Goal: Task Accomplishment & Management: Complete application form

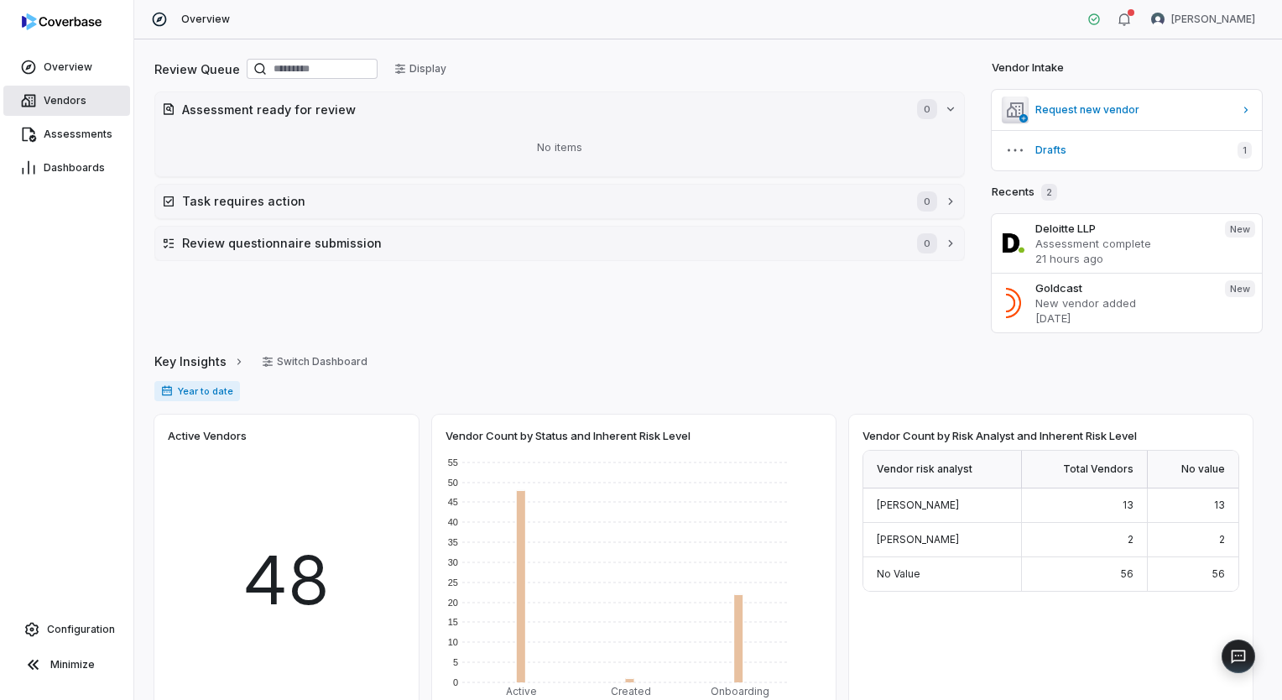
click at [81, 106] on span "Vendors" at bounding box center [65, 100] width 43 height 13
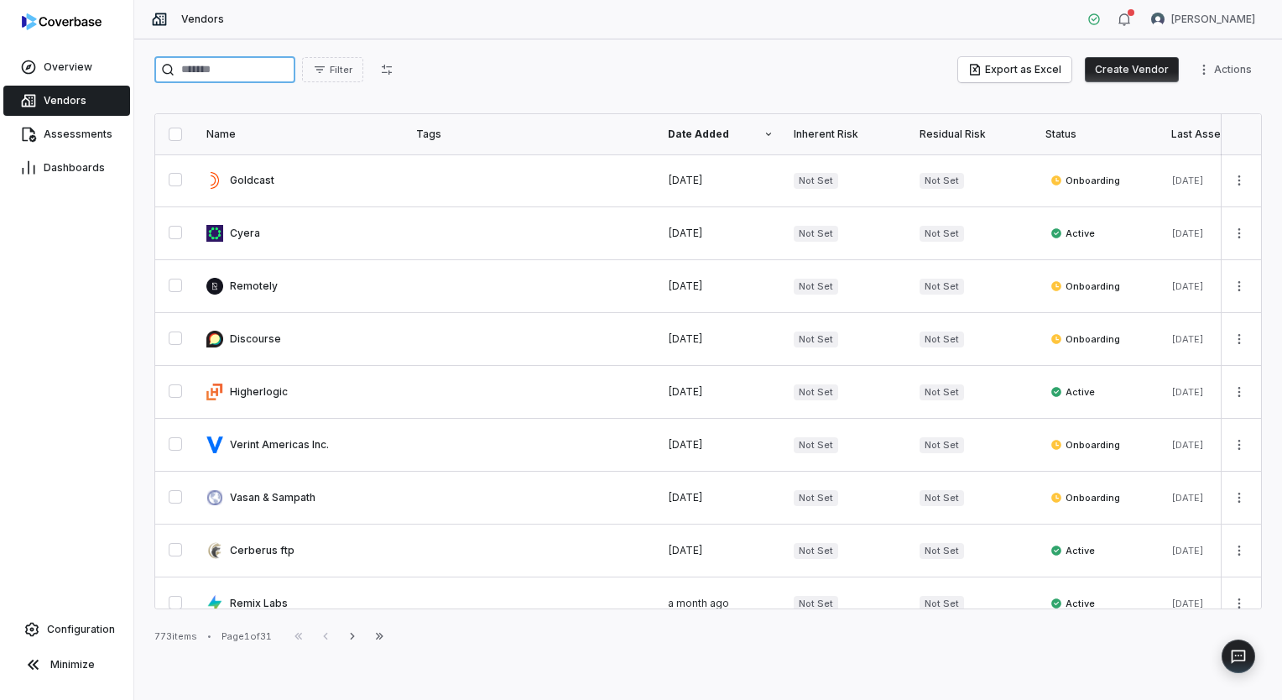
click at [295, 74] on input "search" at bounding box center [224, 69] width 141 height 27
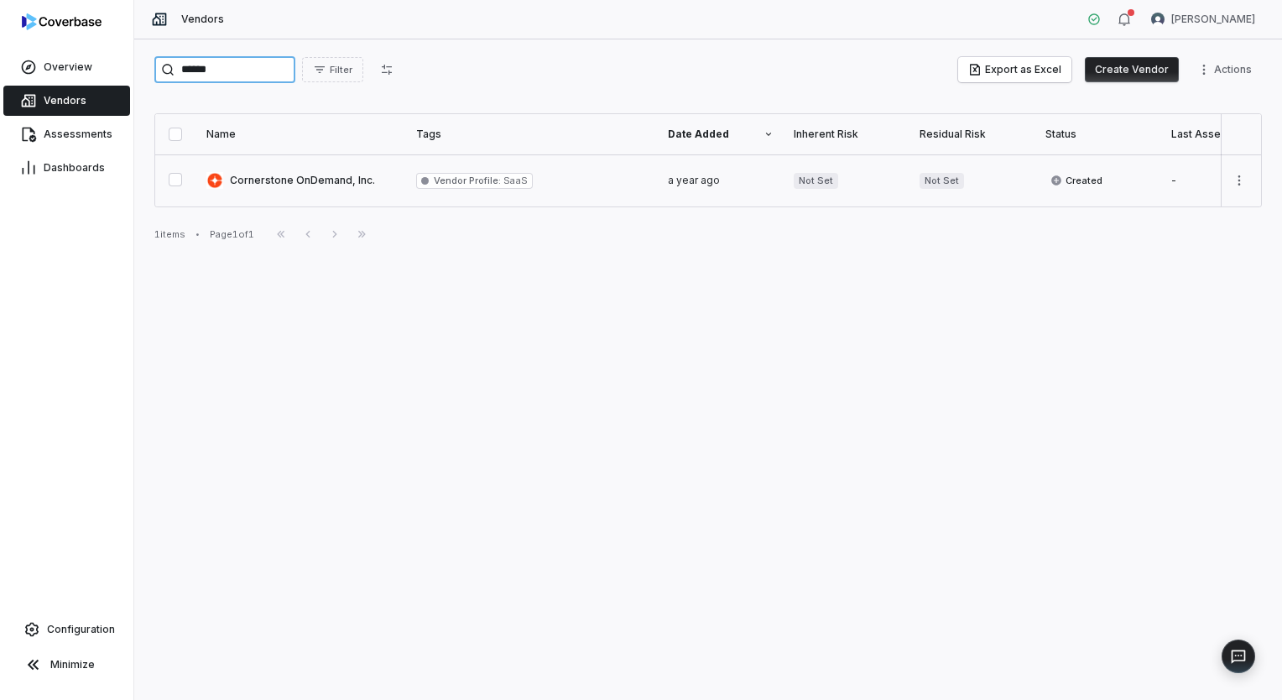
type input "******"
click at [316, 186] on link at bounding box center [301, 180] width 210 height 52
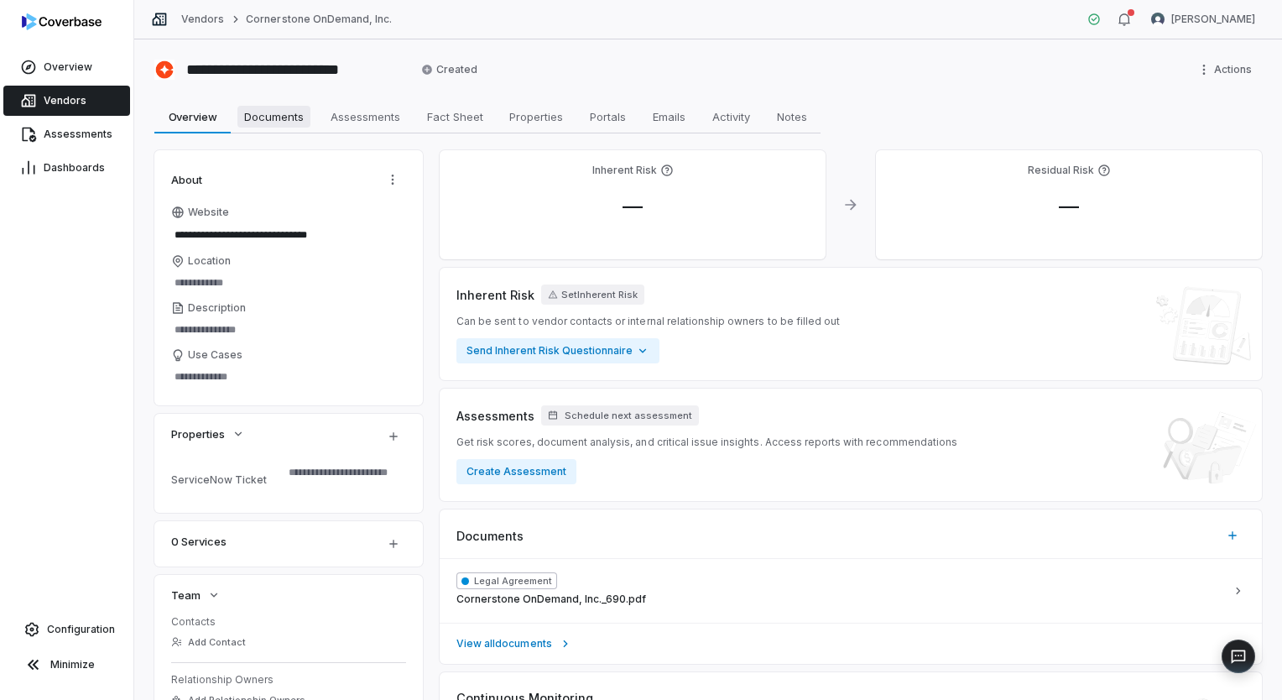
click at [284, 119] on span "Documents" at bounding box center [273, 117] width 73 height 22
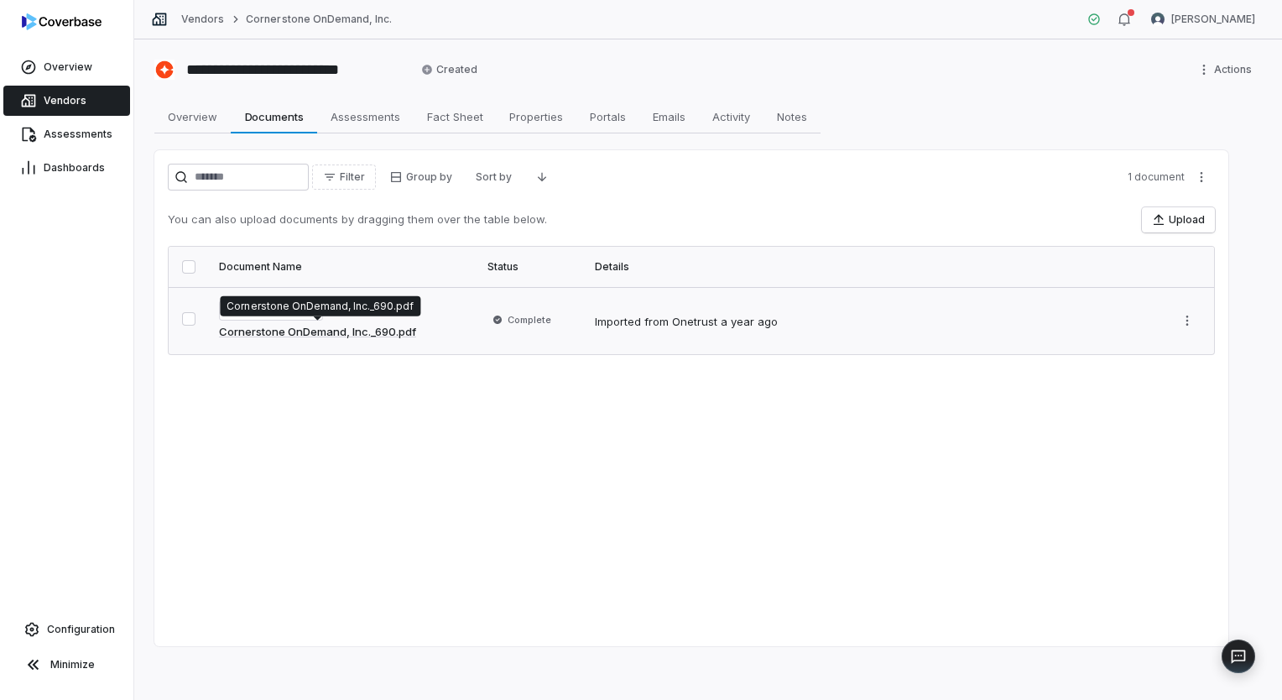
click at [294, 332] on link "Cornerstone OnDemand, Inc._690.pdf" at bounding box center [317, 332] width 197 height 17
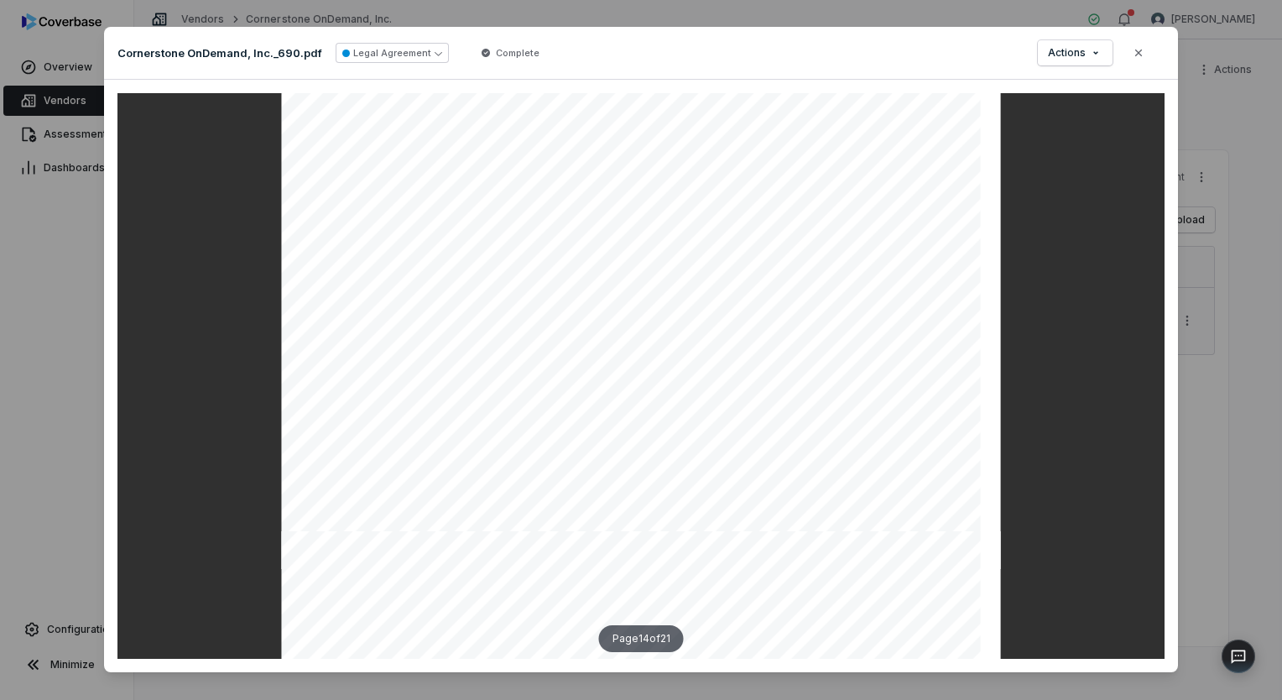
scroll to position [13843, 0]
click at [1132, 52] on icon "button" at bounding box center [1138, 52] width 13 height 13
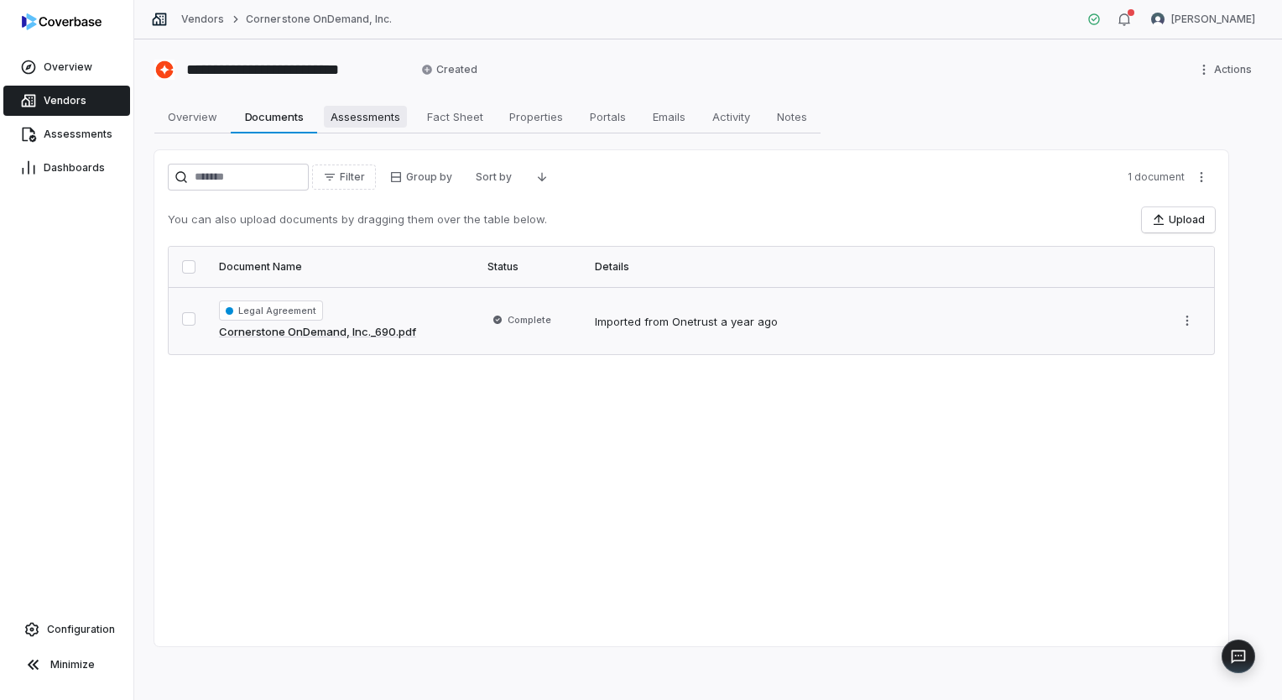
click at [389, 115] on span "Assessments" at bounding box center [365, 117] width 83 height 22
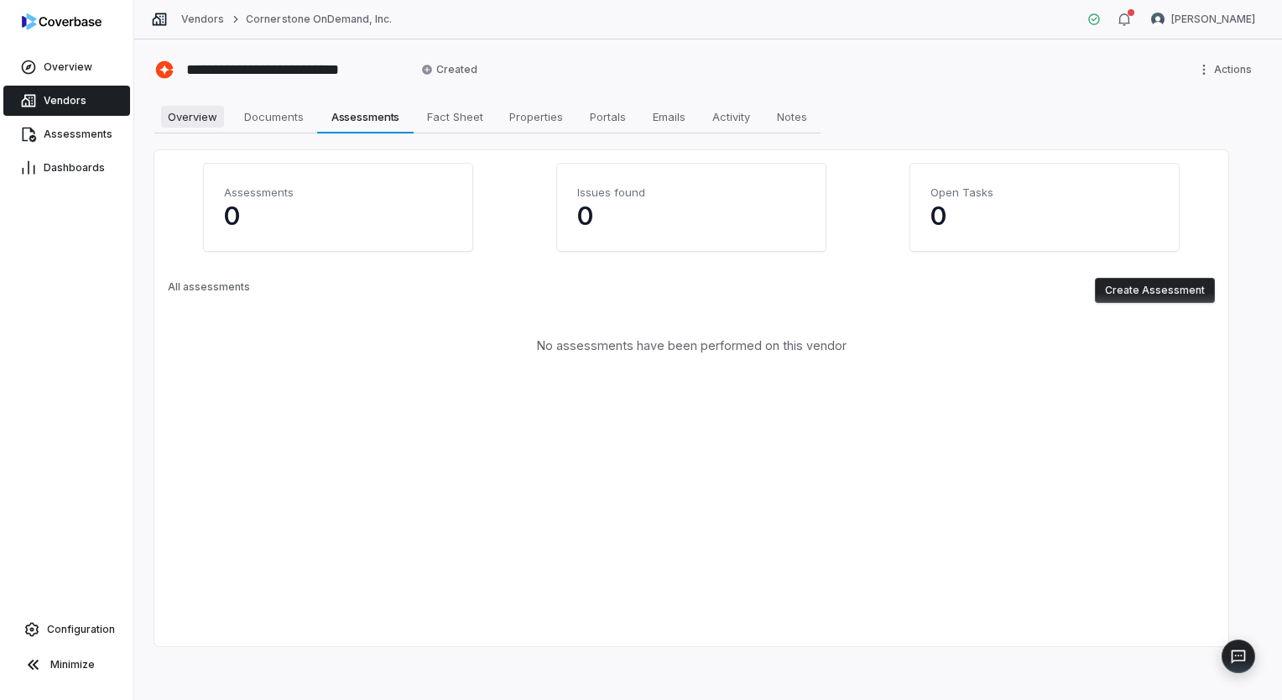
click at [201, 115] on span "Overview" at bounding box center [192, 117] width 63 height 22
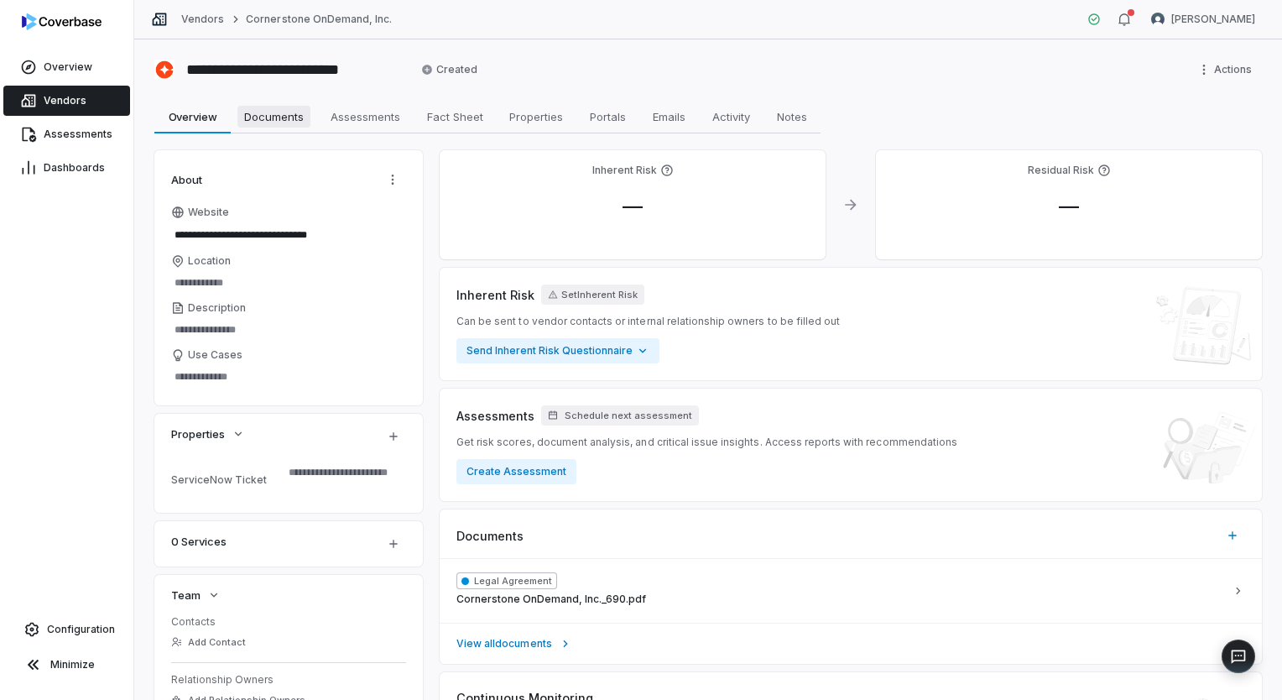
click at [272, 119] on span "Documents" at bounding box center [273, 117] width 73 height 22
type textarea "*"
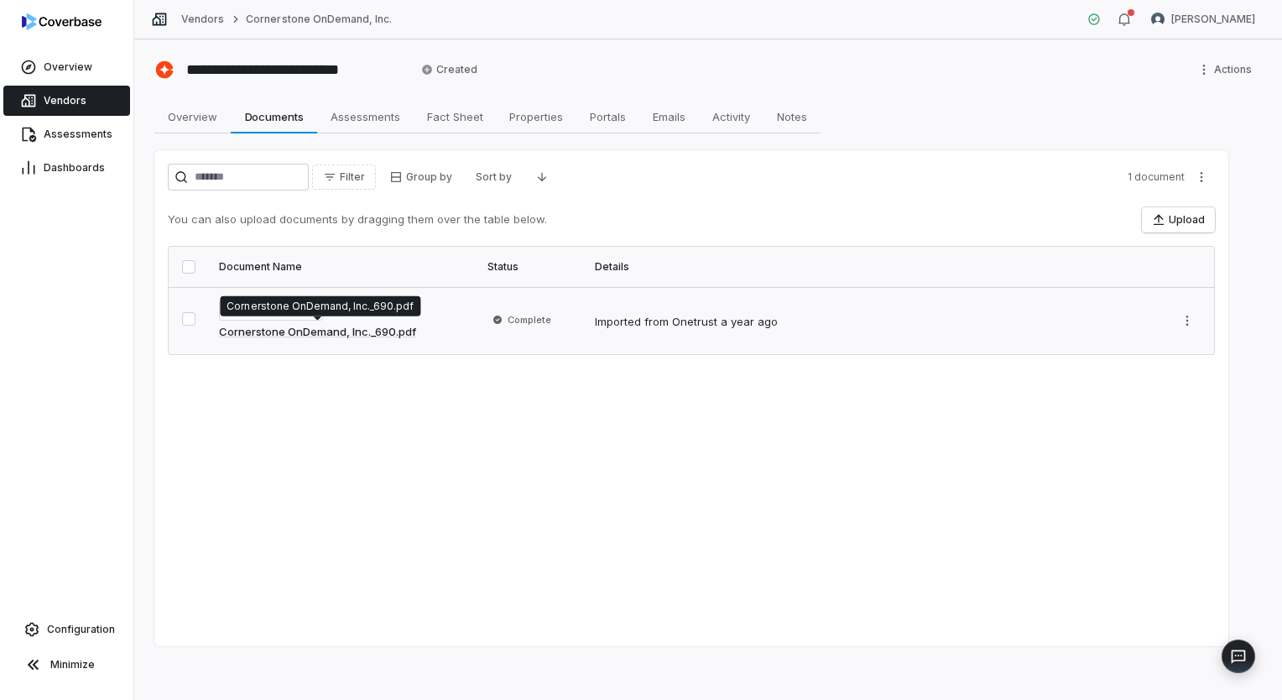
click at [386, 333] on link "Cornerstone OnDemand, Inc._690.pdf" at bounding box center [317, 332] width 197 height 17
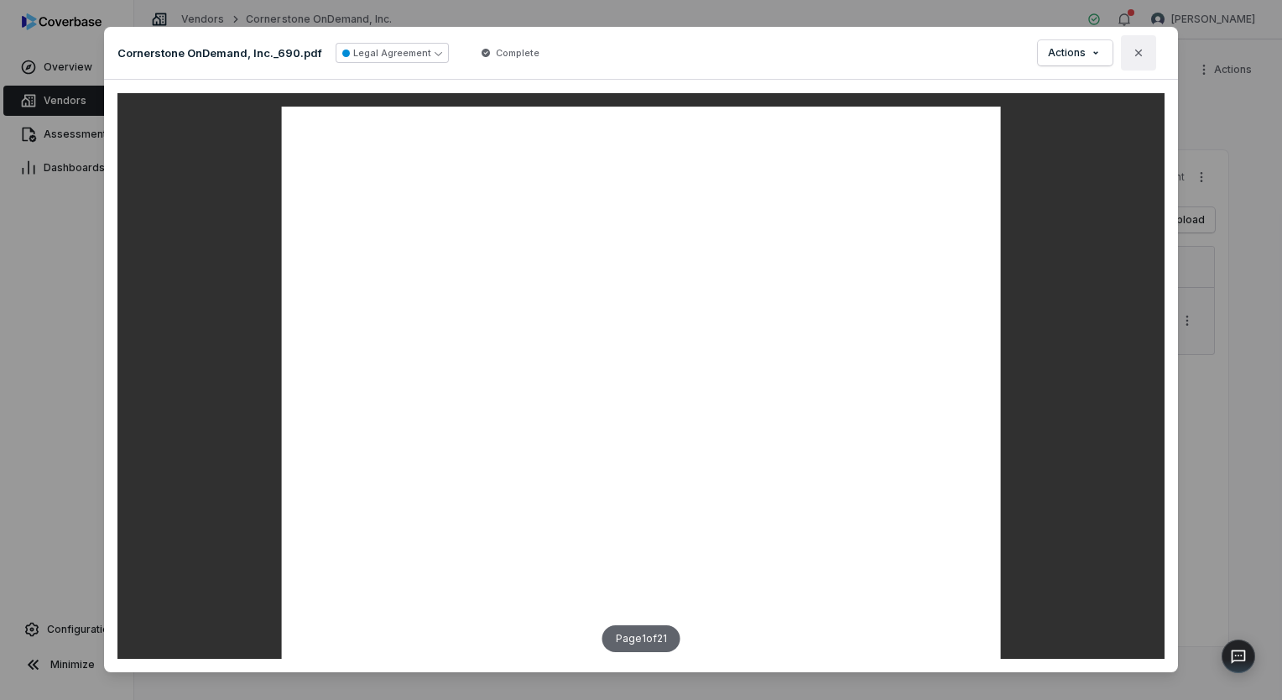
click at [1135, 54] on icon "button" at bounding box center [1138, 52] width 7 height 7
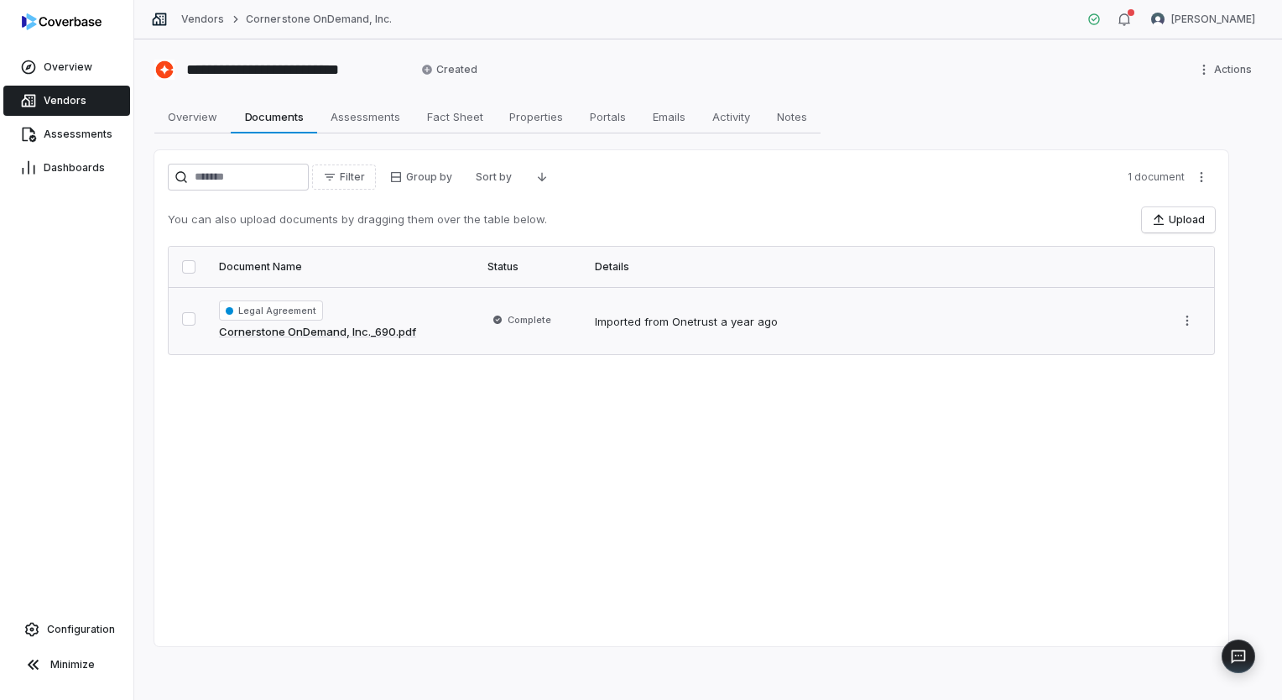
click at [55, 104] on span "Vendors" at bounding box center [65, 100] width 43 height 13
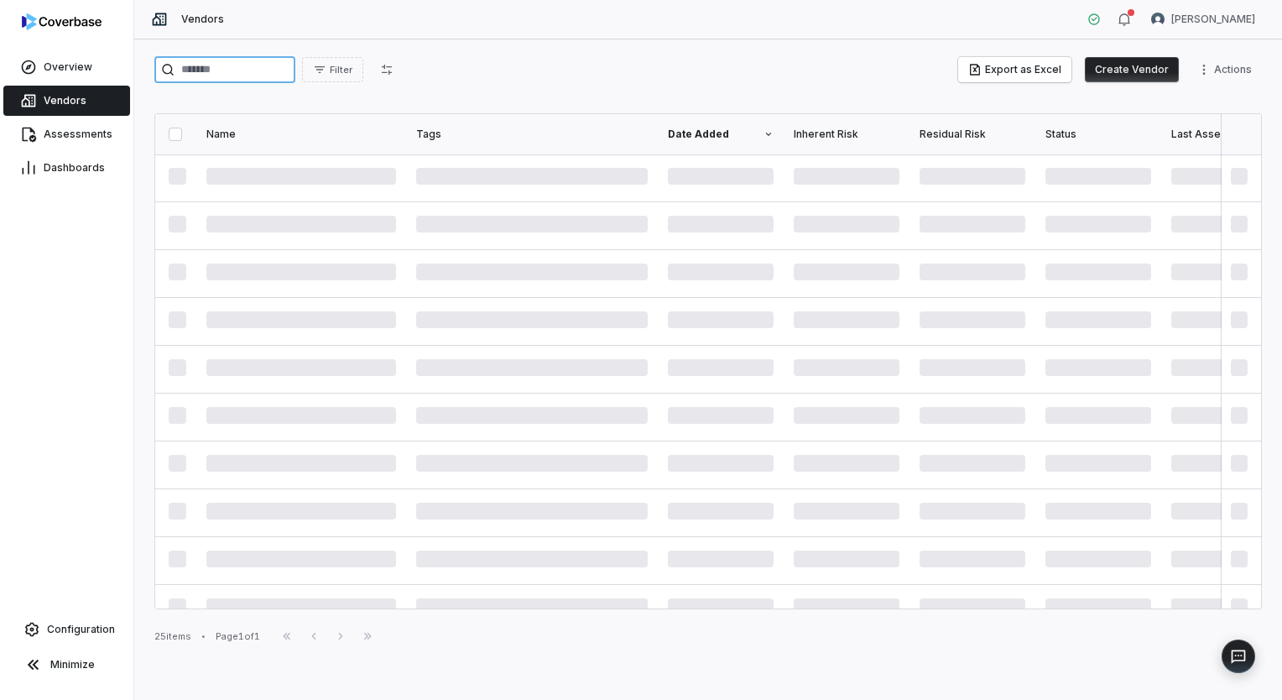
click at [295, 81] on input "search" at bounding box center [224, 69] width 141 height 27
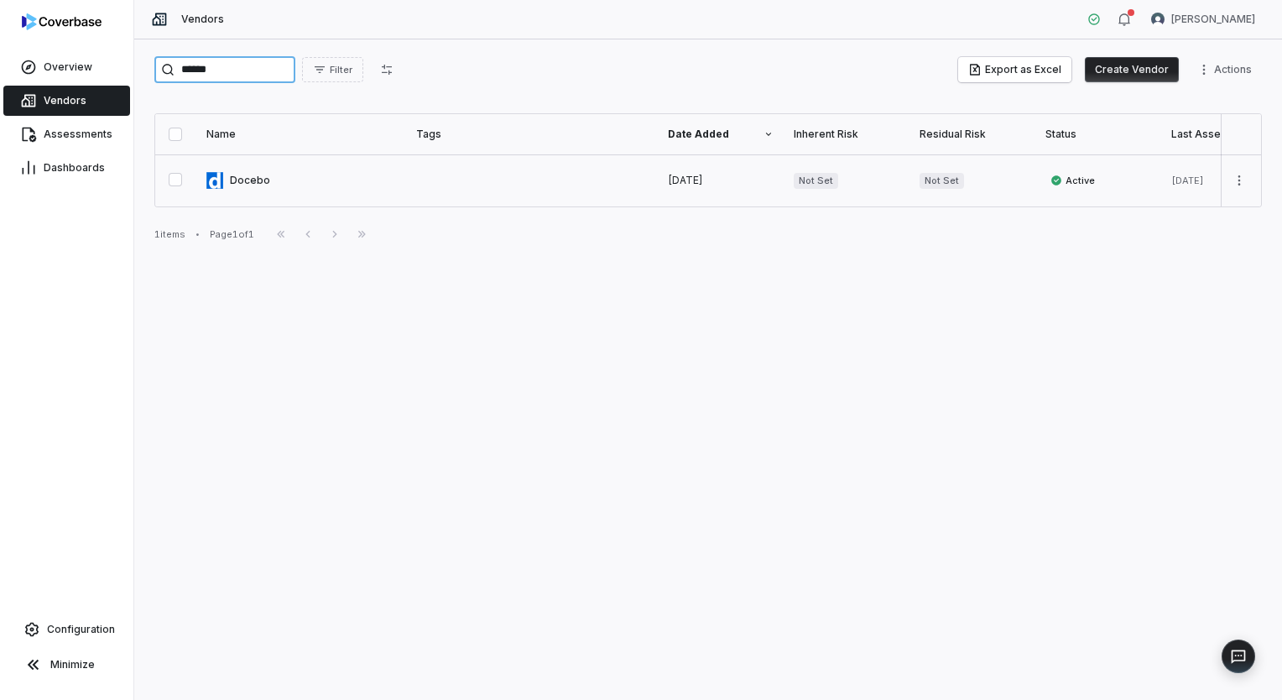
type input "******"
click at [258, 181] on link at bounding box center [301, 180] width 210 height 52
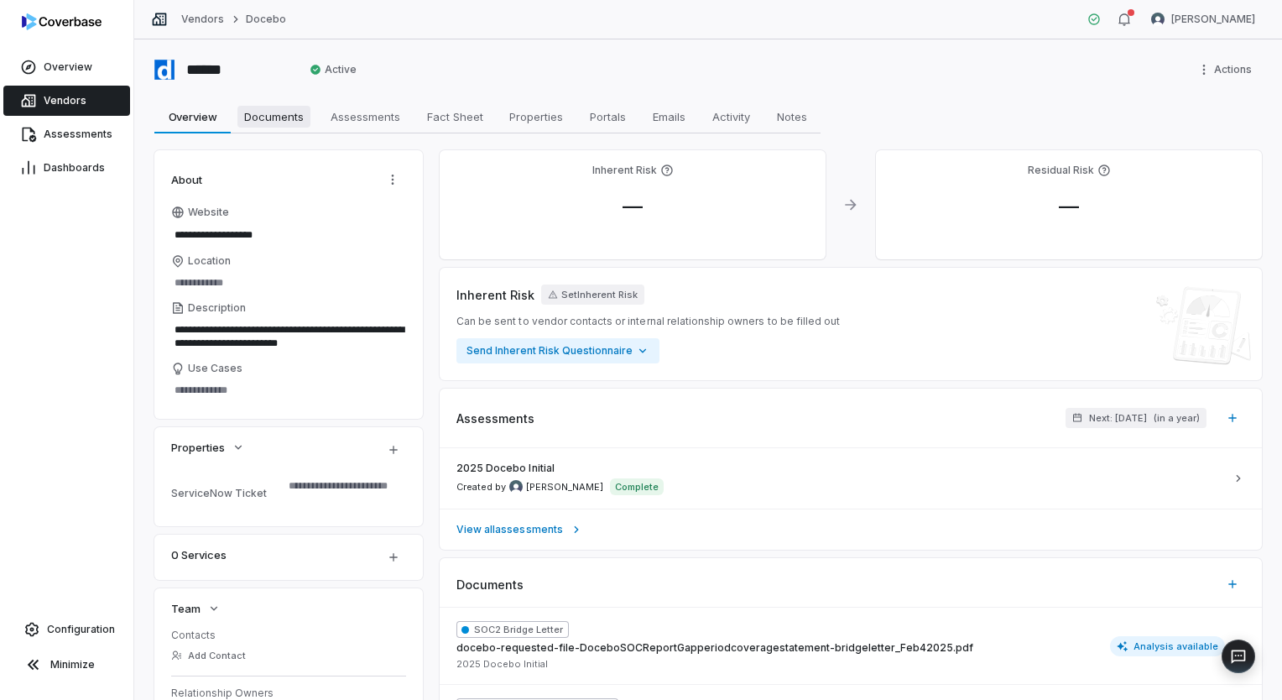
click at [280, 118] on span "Documents" at bounding box center [273, 117] width 73 height 22
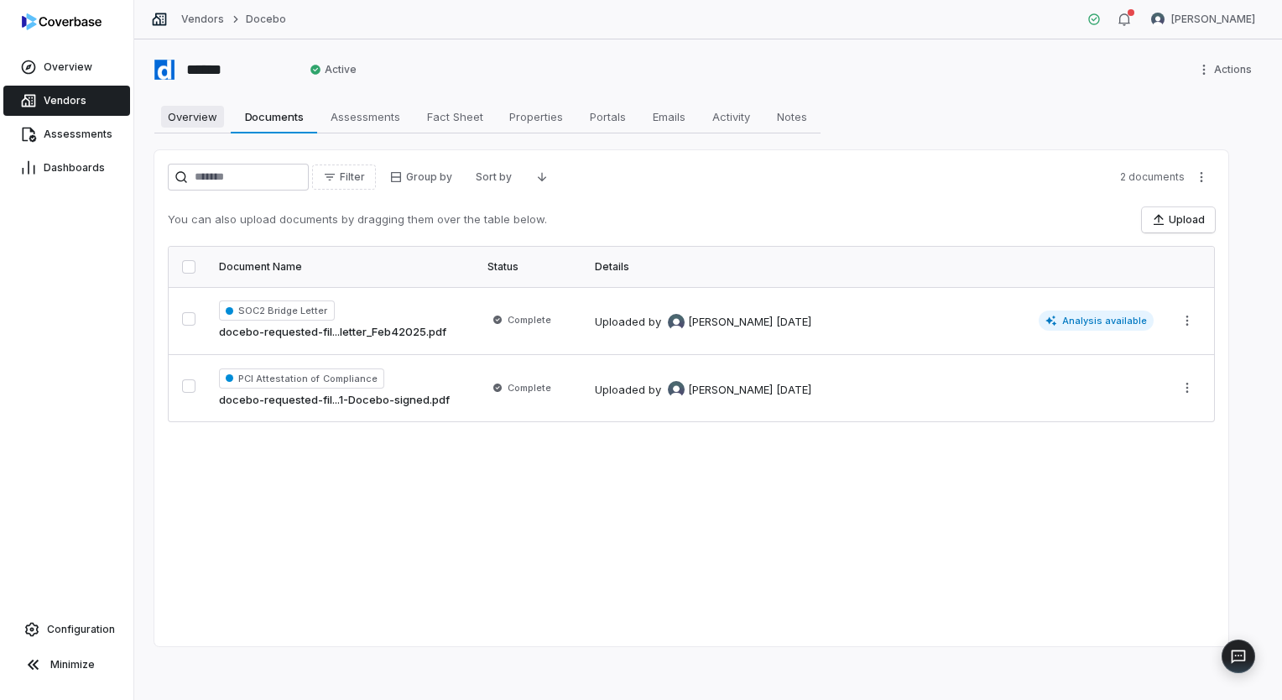
click at [185, 109] on span "Overview" at bounding box center [192, 117] width 63 height 22
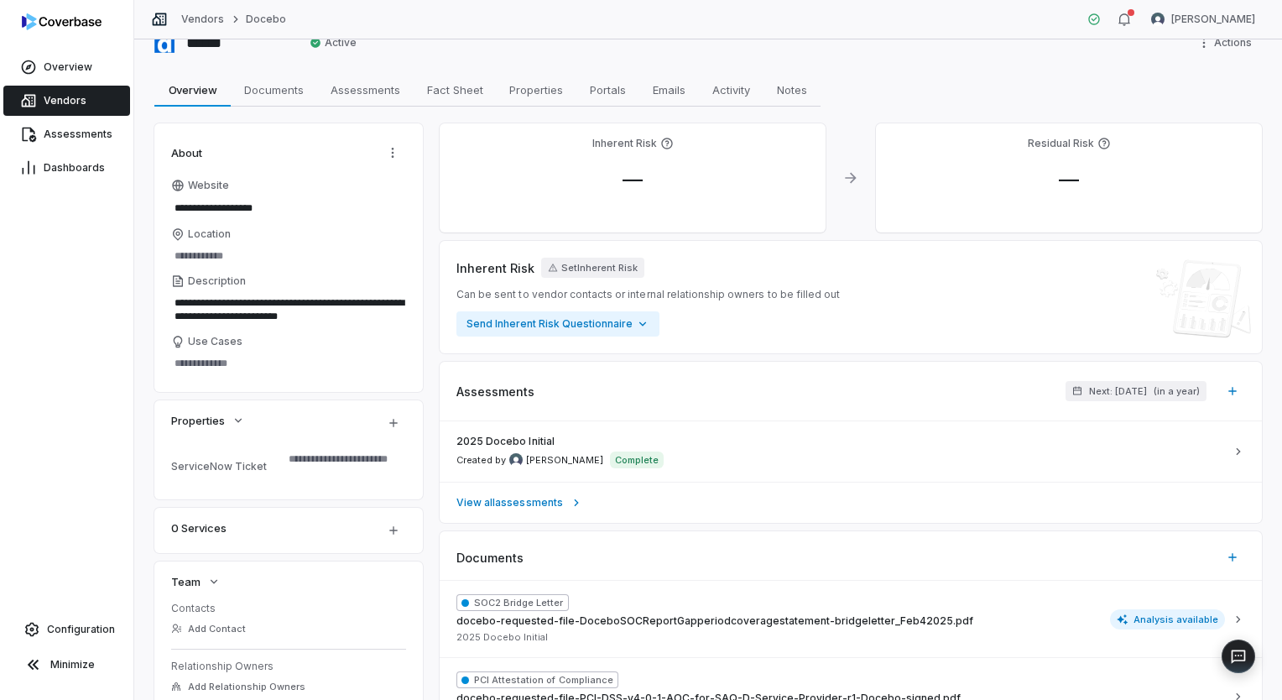
scroll to position [23, 0]
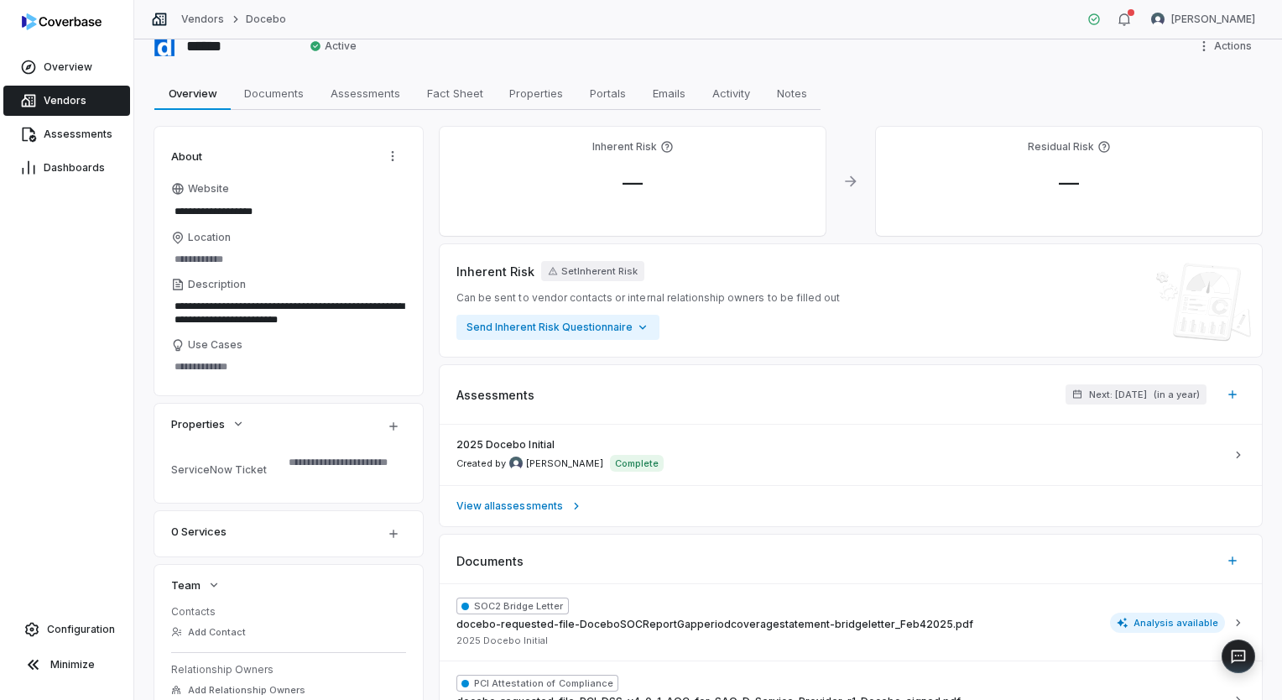
type textarea "*"
click at [77, 106] on span "Vendors" at bounding box center [65, 100] width 43 height 13
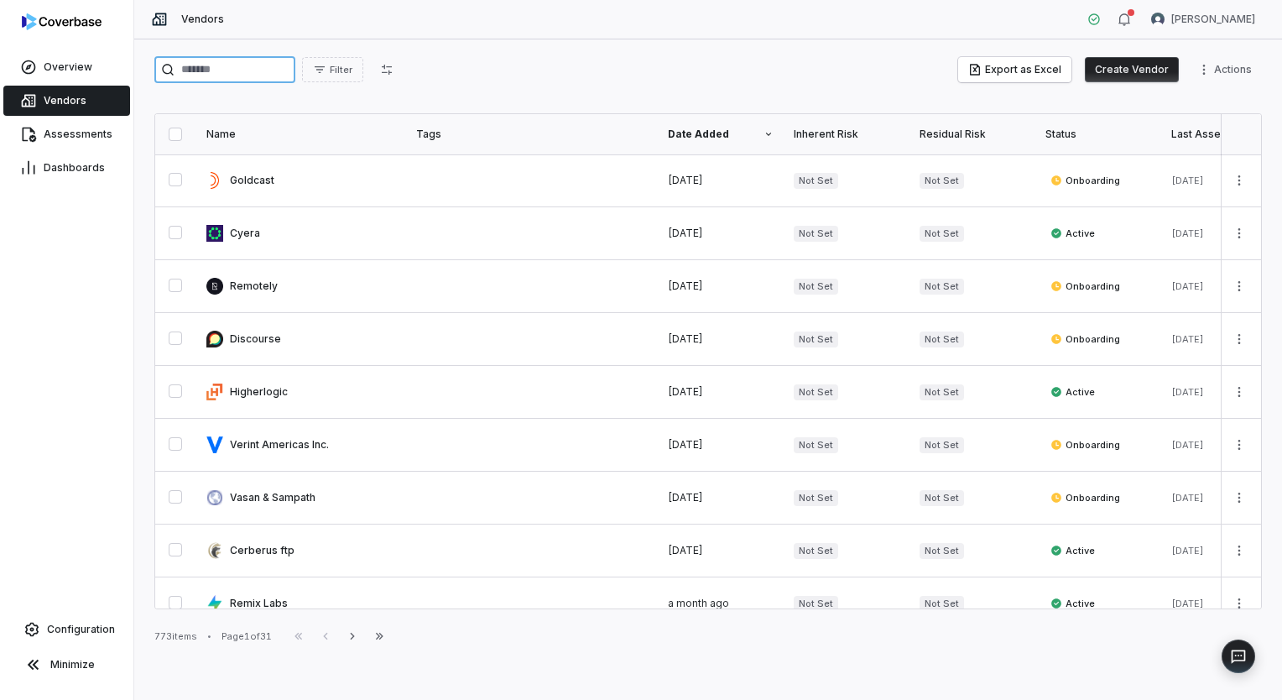
click at [292, 68] on input "search" at bounding box center [224, 69] width 141 height 27
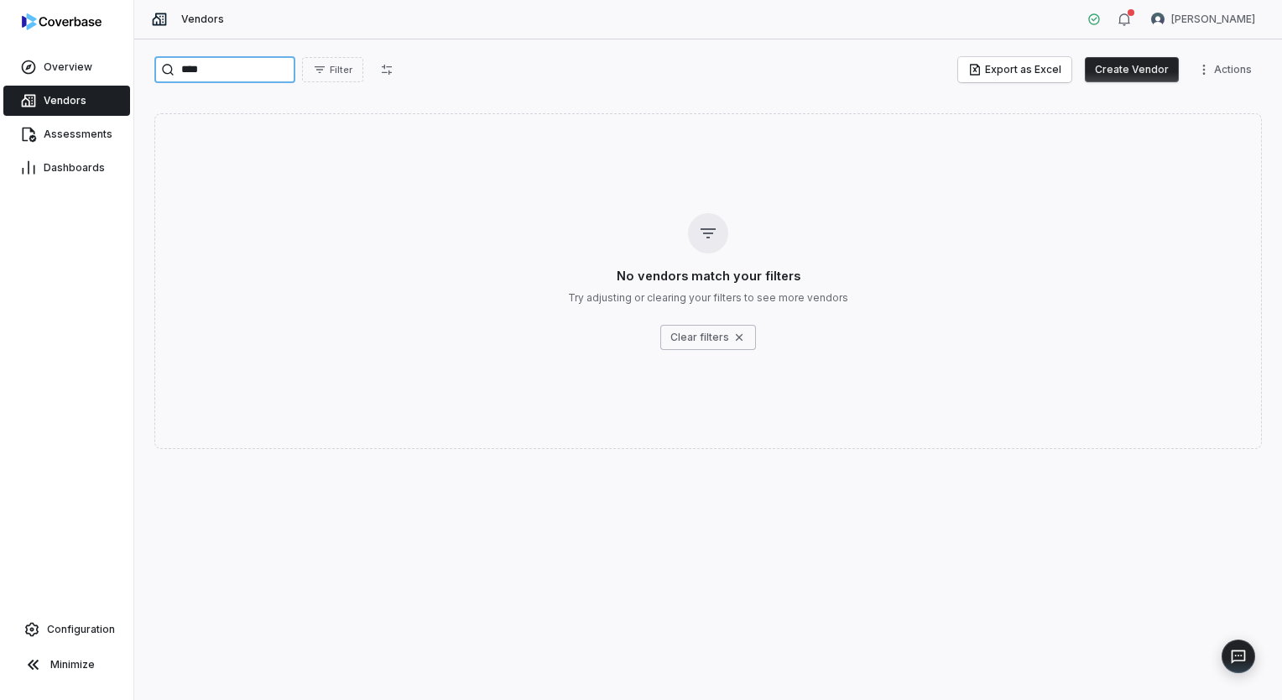
type input "****"
click at [1144, 74] on button "Create Vendor" at bounding box center [1132, 69] width 94 height 25
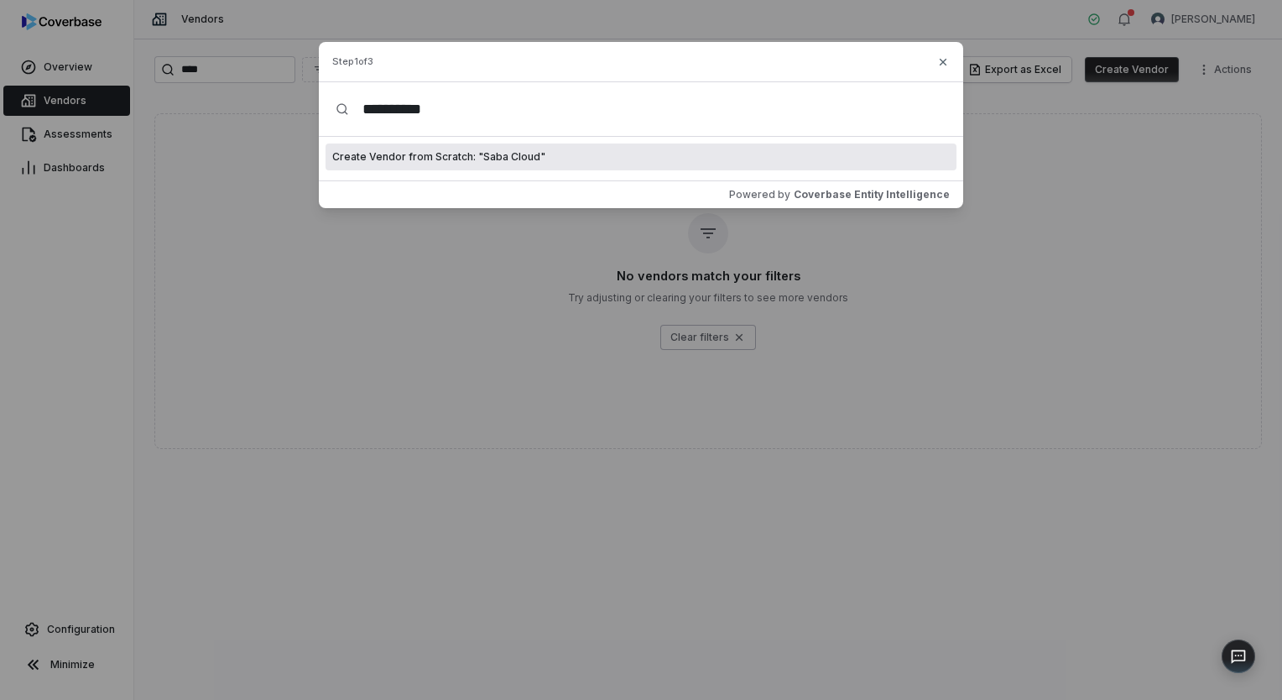
type input "**********"
click at [507, 157] on span "Create Vendor from Scratch: " Saba Cloud "" at bounding box center [438, 156] width 213 height 13
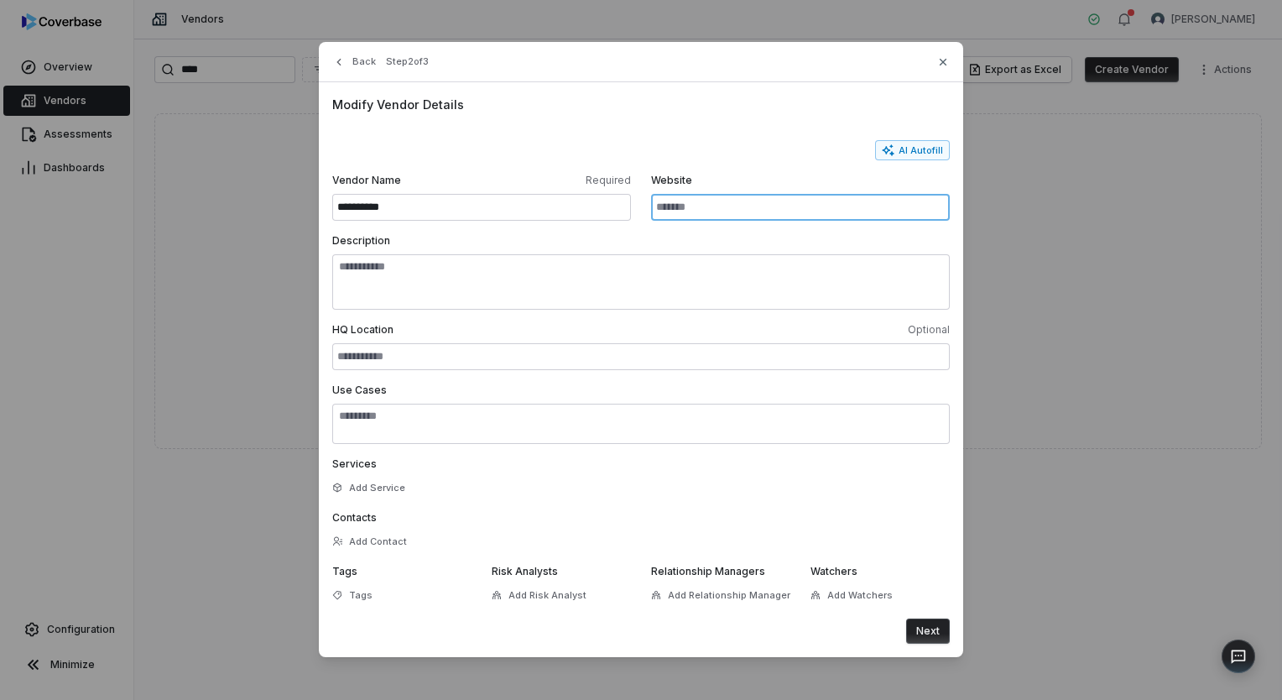
click at [715, 201] on input "Website" at bounding box center [800, 207] width 299 height 27
click at [707, 206] on input "Website" at bounding box center [800, 207] width 299 height 27
paste input "**********"
click at [914, 146] on button "AI Autofill" at bounding box center [912, 150] width 75 height 20
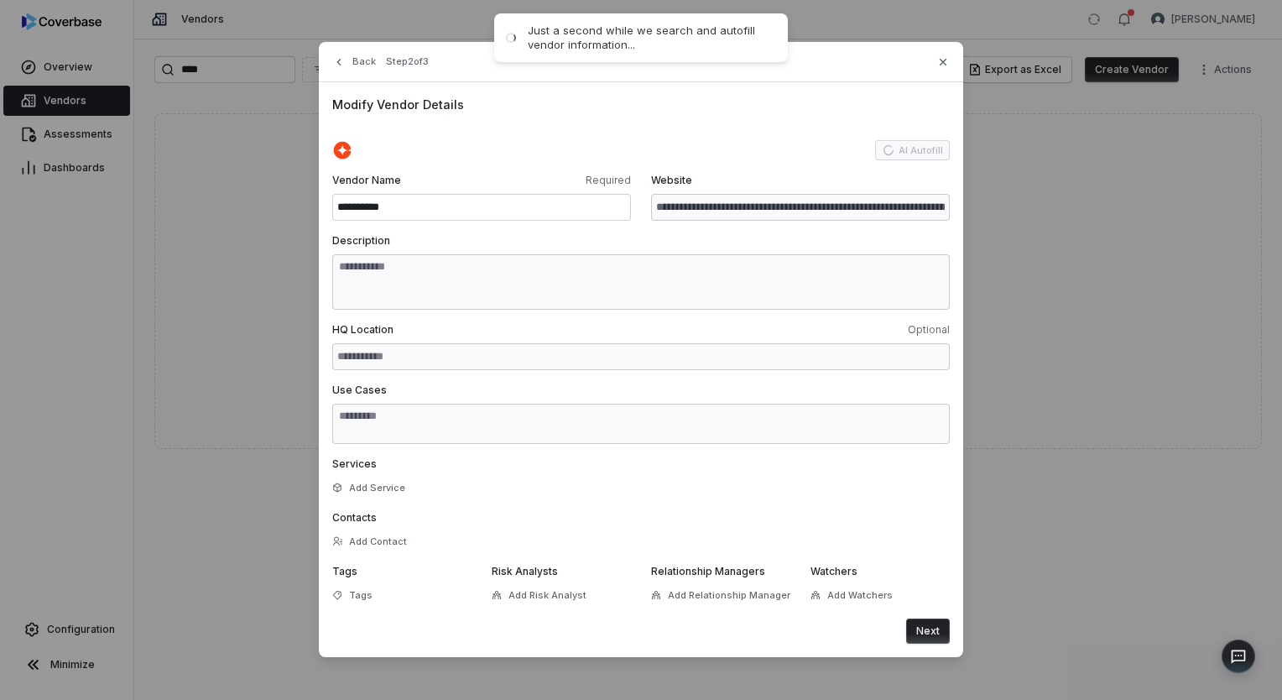
type input "**********"
type textarea "**********"
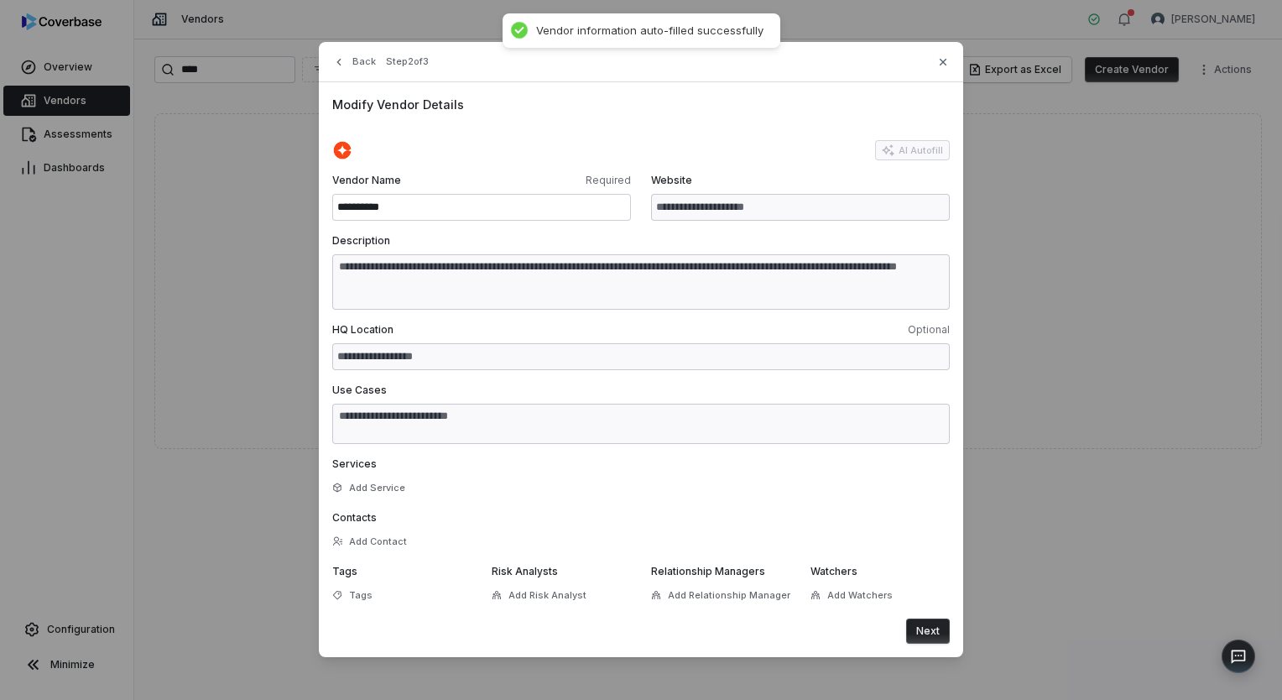
type textarea "**********"
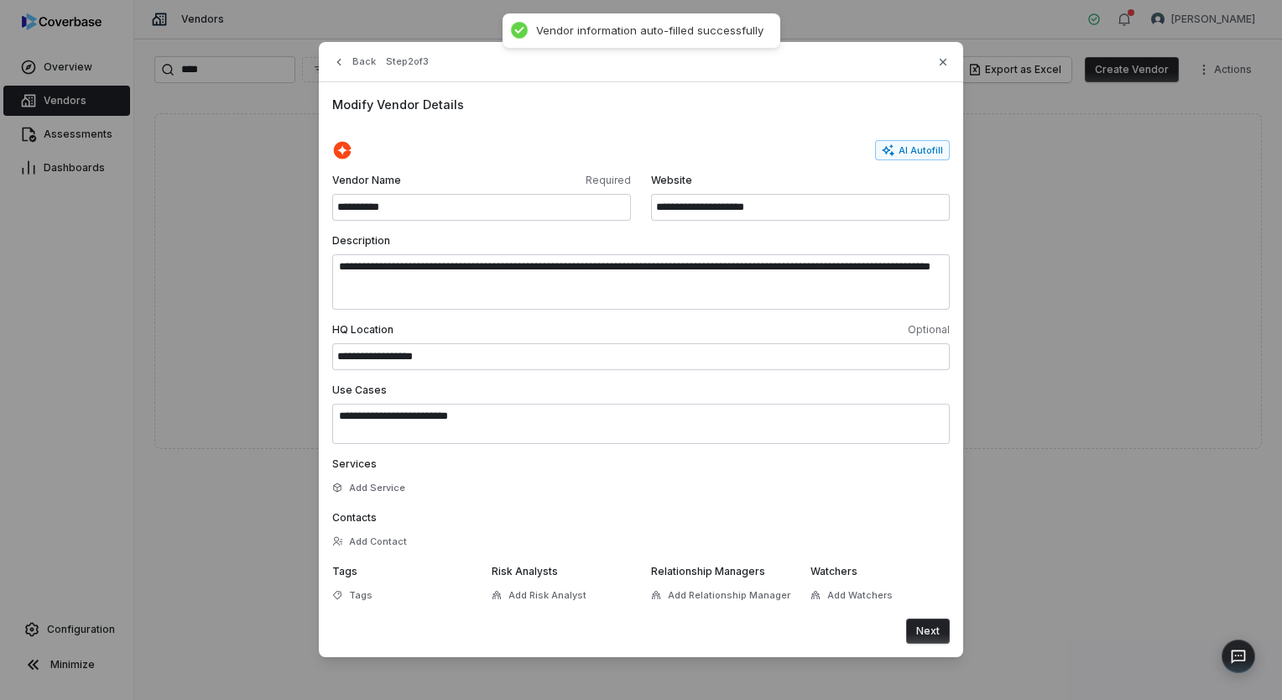
click at [924, 634] on button "Next" at bounding box center [928, 630] width 44 height 25
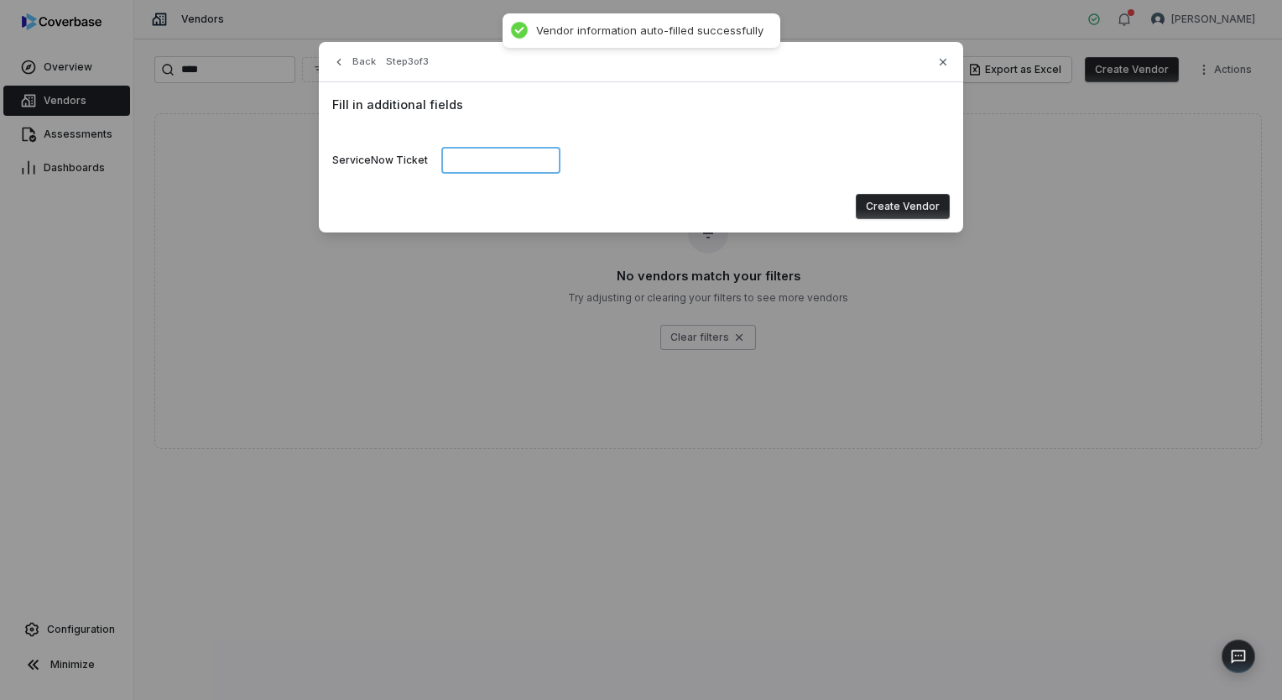
click at [560, 161] on input at bounding box center [500, 160] width 119 height 27
click at [889, 216] on button "Create Vendor" at bounding box center [903, 206] width 94 height 25
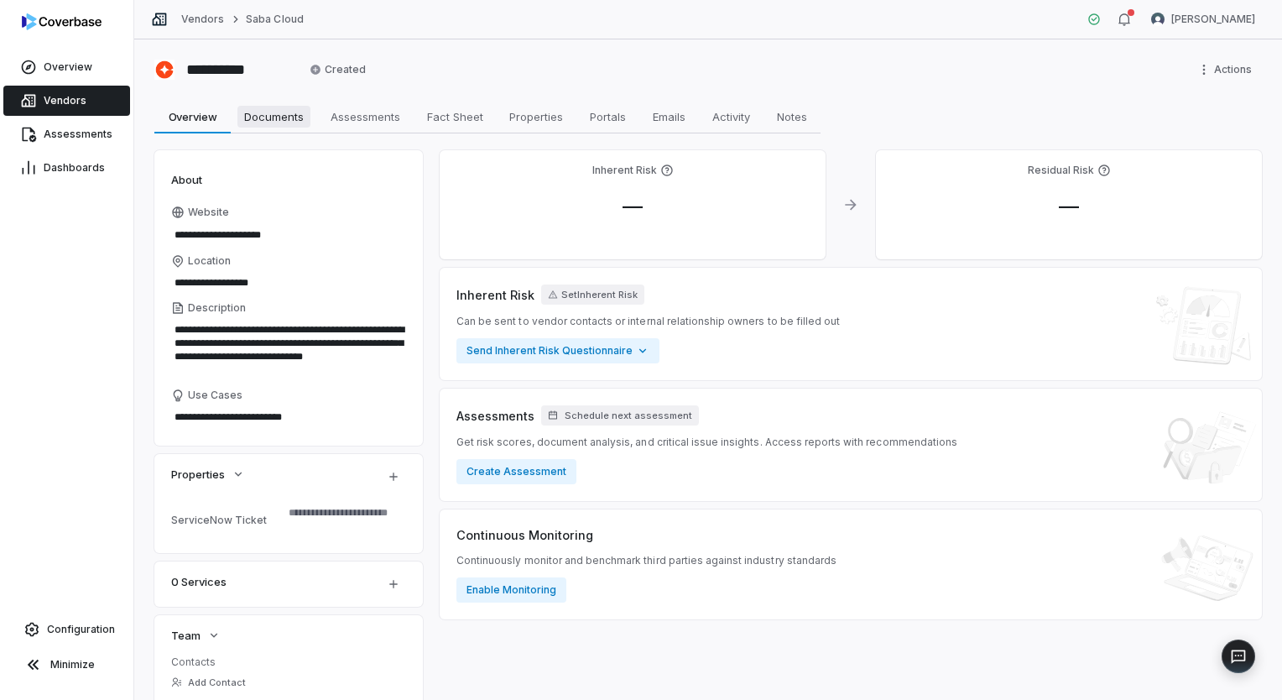
click at [294, 123] on span "Documents" at bounding box center [273, 117] width 73 height 22
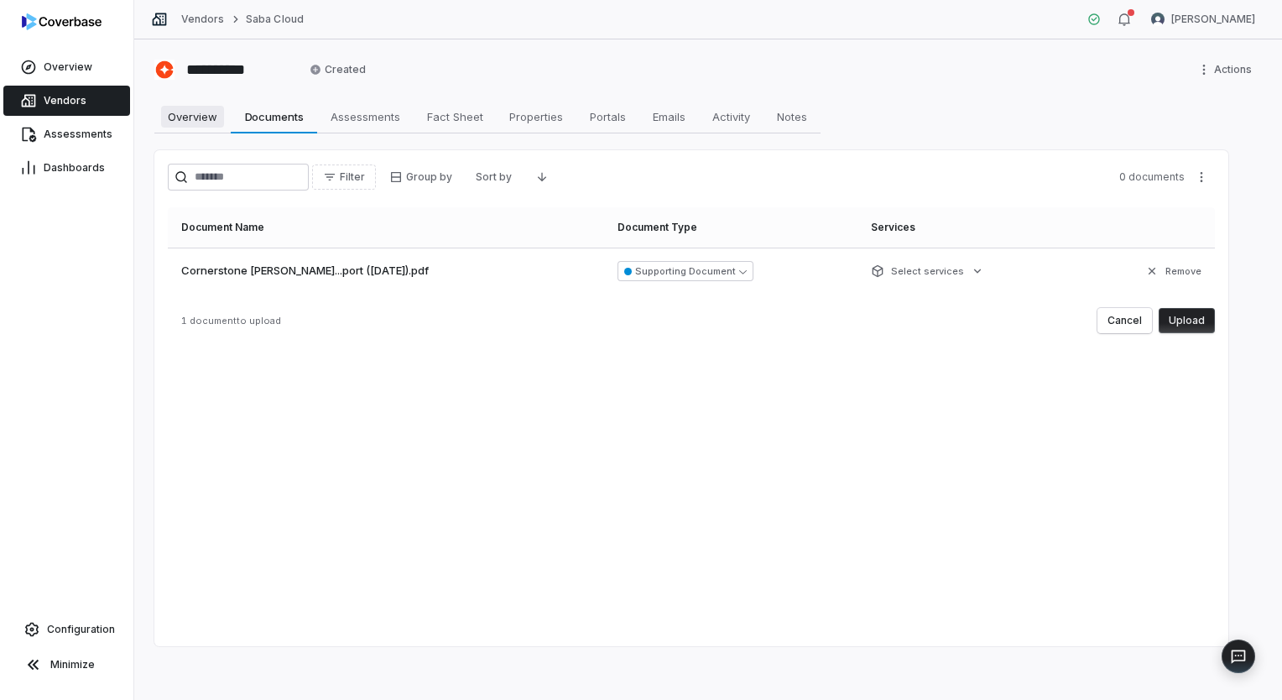
click at [204, 120] on span "Overview" at bounding box center [192, 117] width 63 height 22
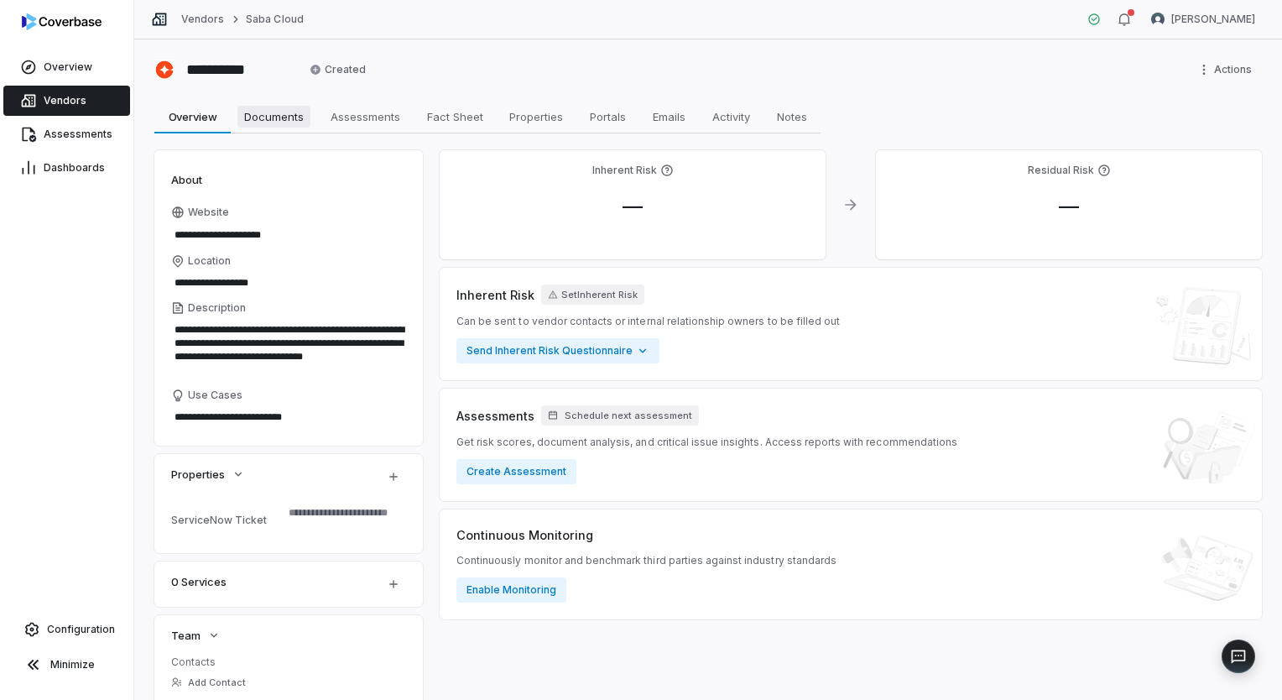
click at [275, 122] on span "Documents" at bounding box center [273, 117] width 73 height 22
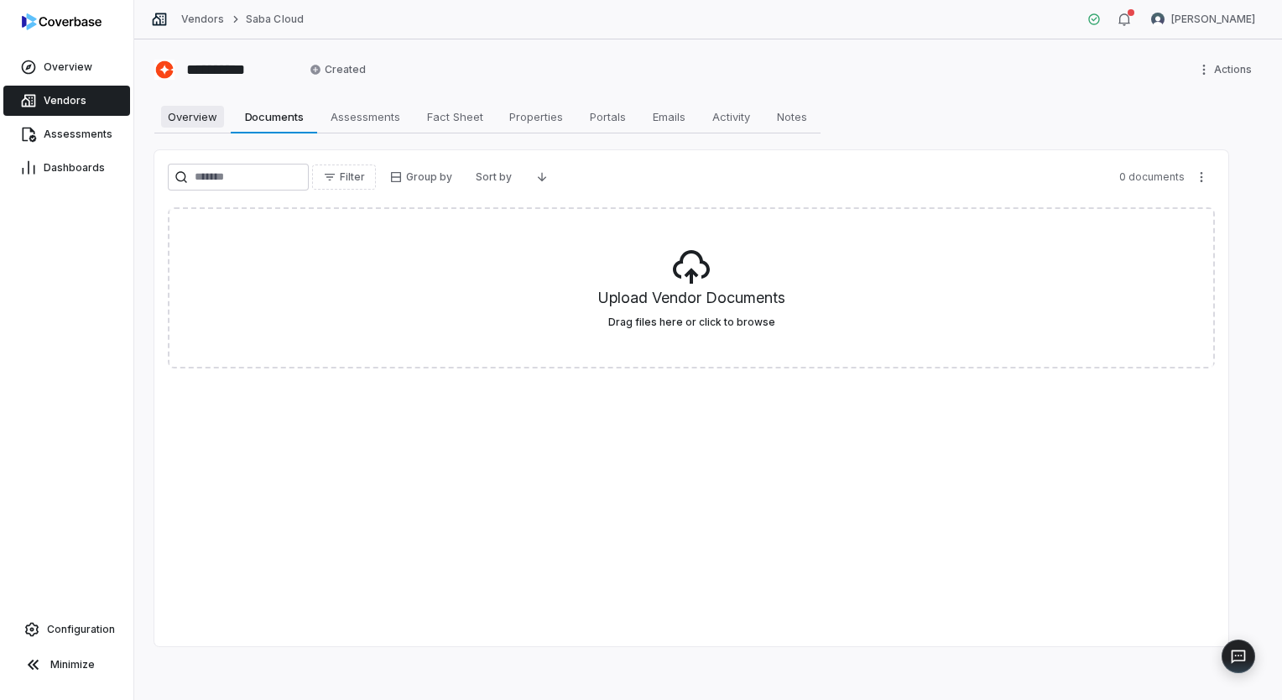
click at [201, 122] on span "Overview" at bounding box center [192, 117] width 63 height 22
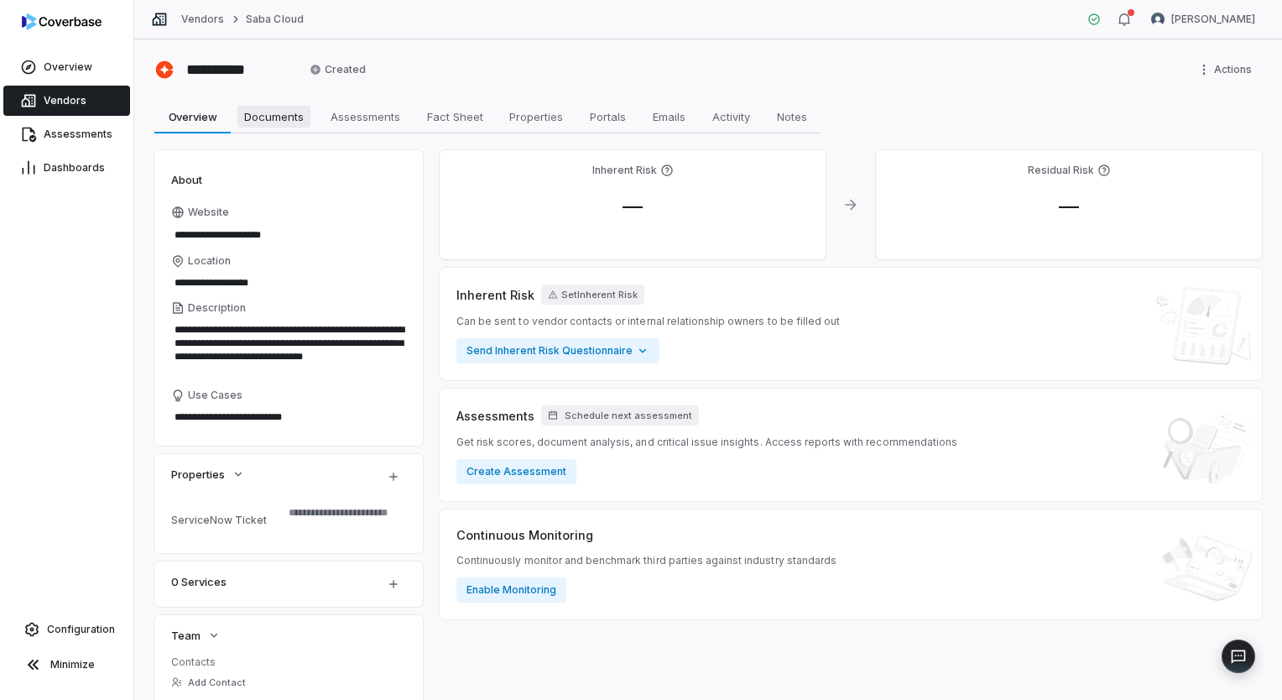
click at [290, 128] on link "Documents Documents" at bounding box center [274, 117] width 86 height 34
type textarea "*"
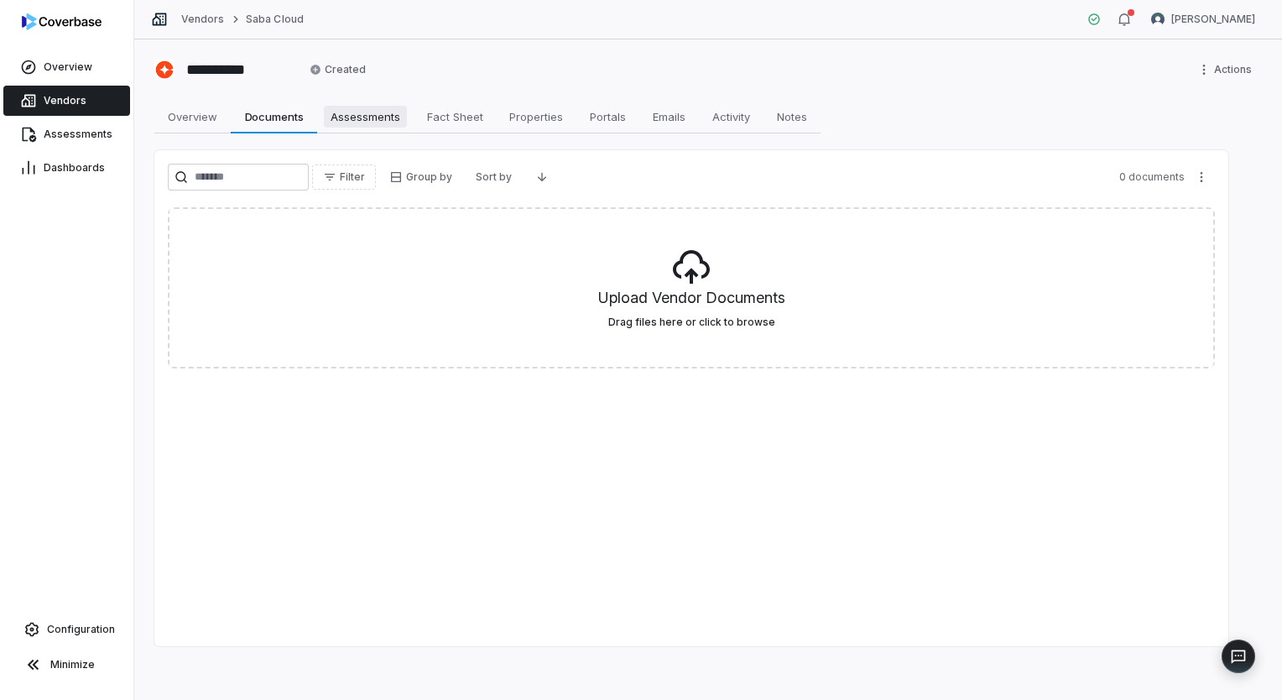
click at [379, 122] on span "Assessments" at bounding box center [365, 117] width 83 height 22
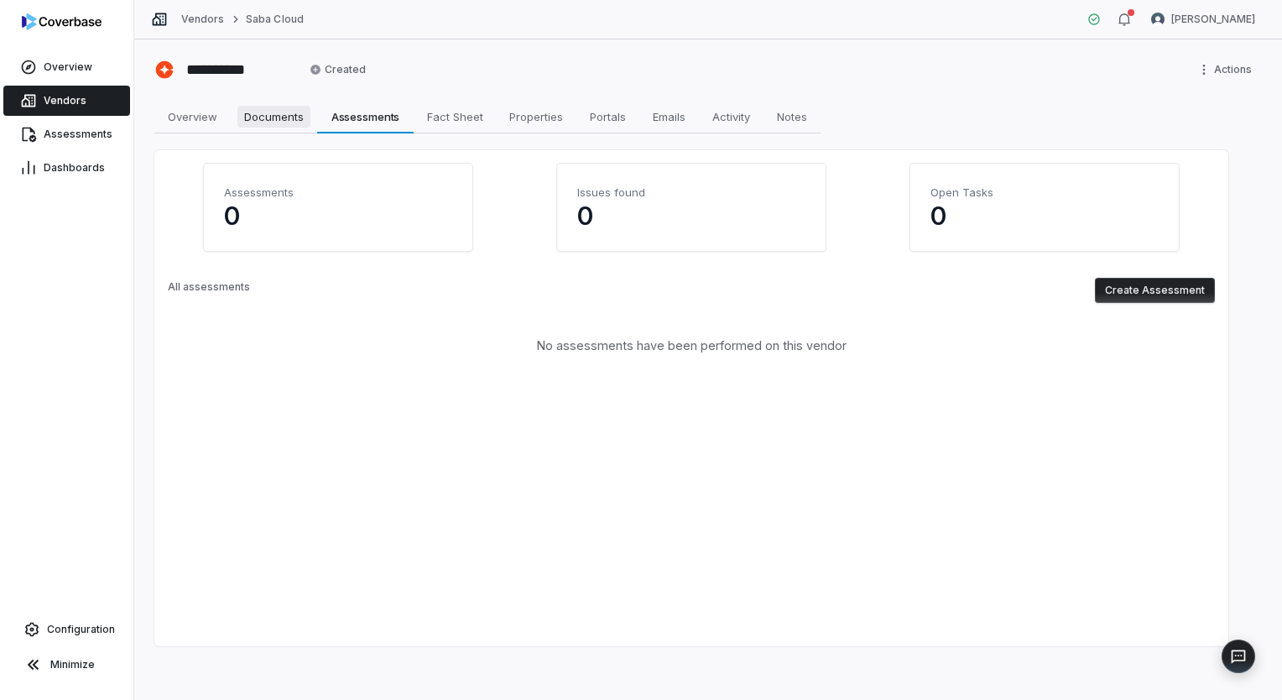
click at [279, 117] on span "Documents" at bounding box center [273, 117] width 73 height 22
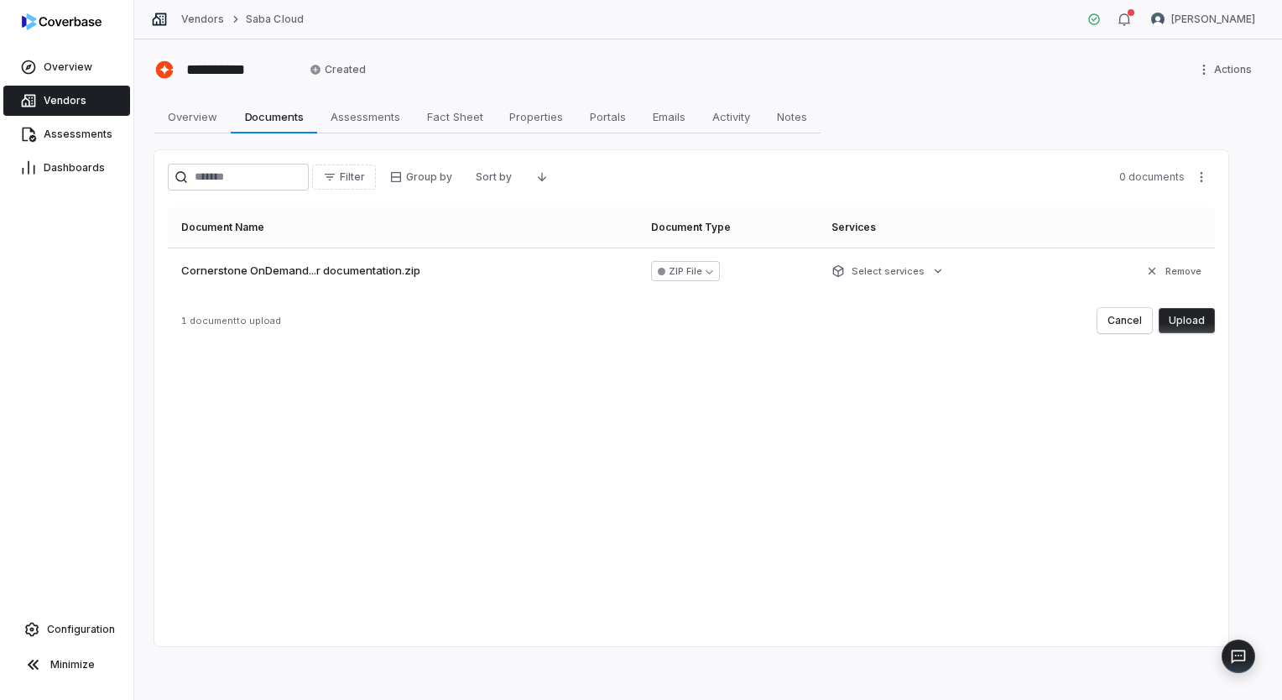
click at [1212, 328] on button "Upload" at bounding box center [1187, 320] width 56 height 25
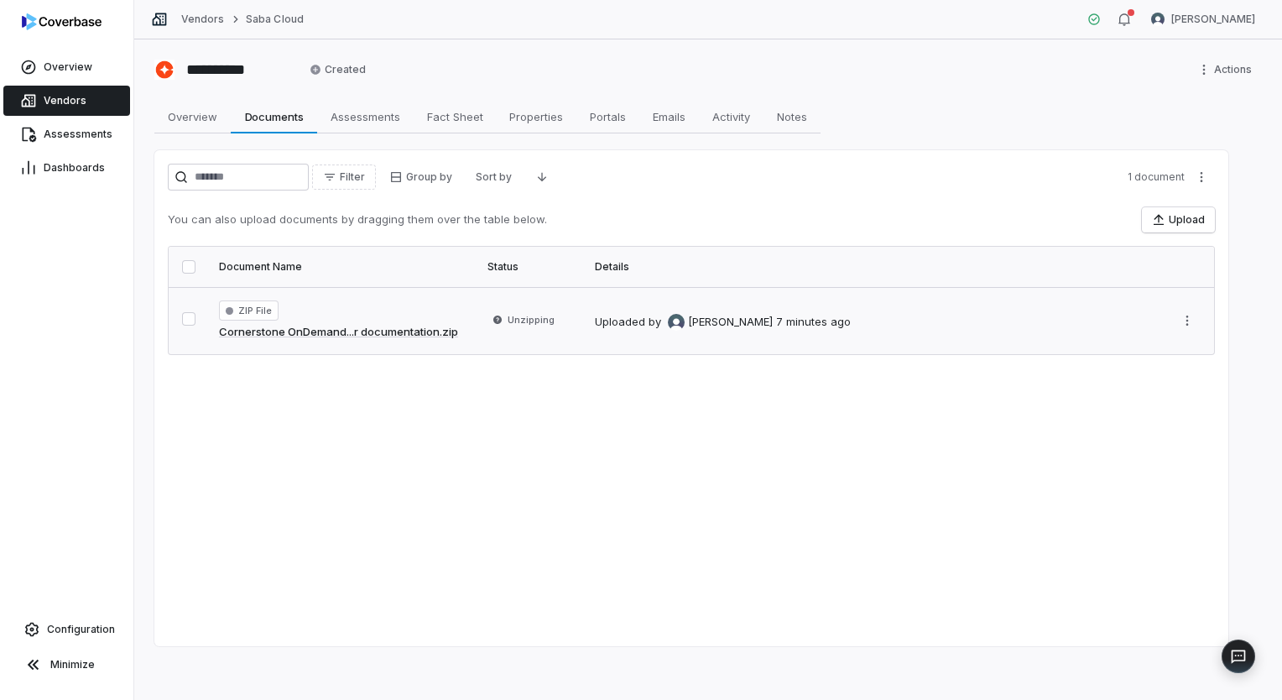
click at [182, 320] on button "button" at bounding box center [188, 318] width 13 height 13
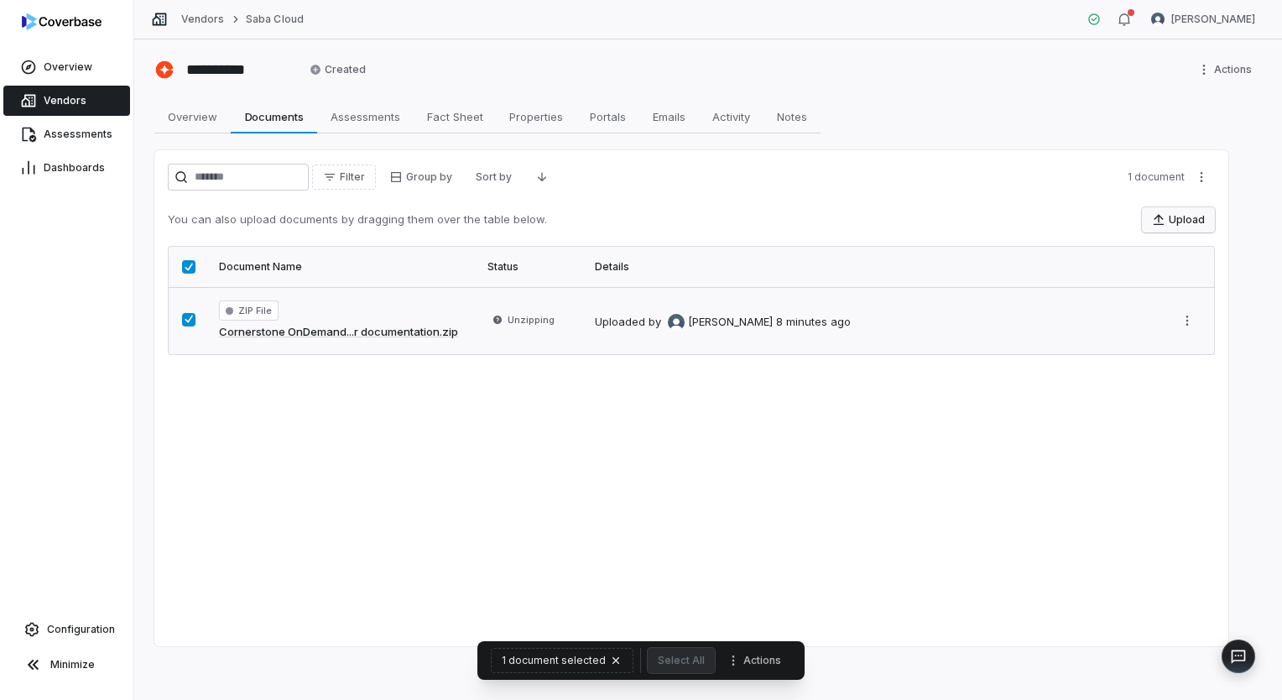
click at [1187, 219] on button "Upload" at bounding box center [1178, 219] width 73 height 25
click at [190, 321] on button "button" at bounding box center [188, 319] width 13 height 13
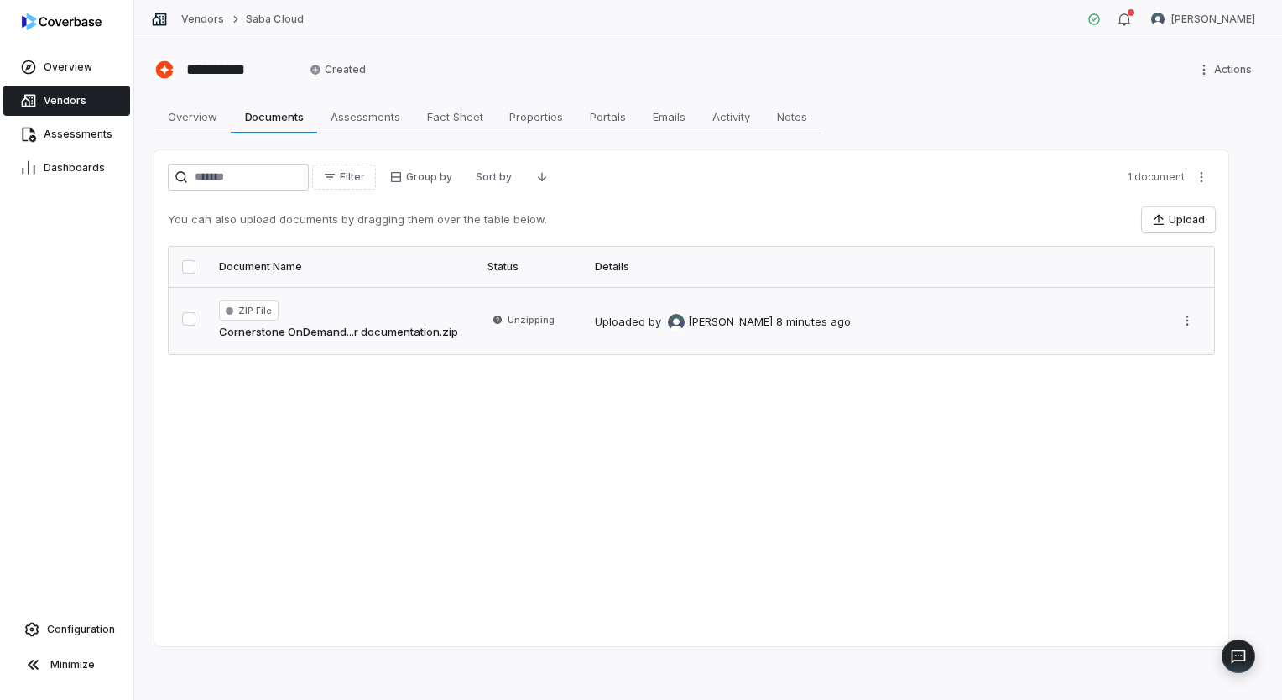
click at [366, 331] on link "Cornerstone OnDemand...r documentation.zip" at bounding box center [338, 332] width 239 height 17
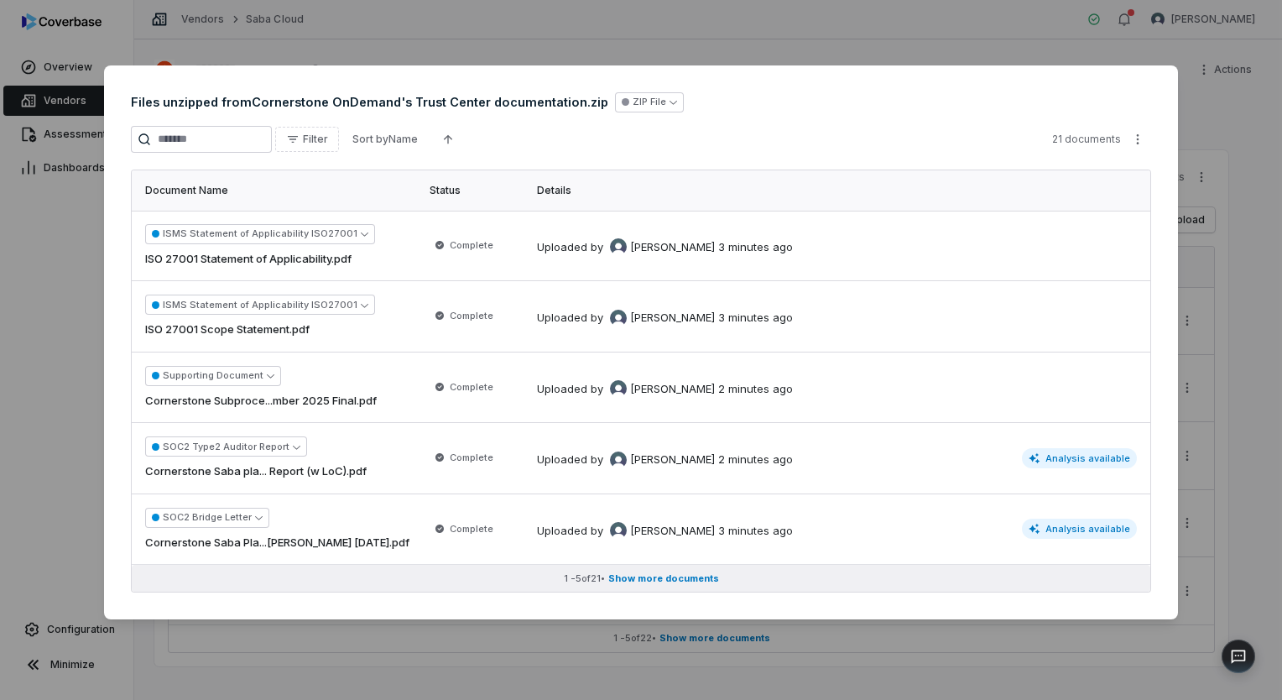
click at [694, 576] on span "Show more documents" at bounding box center [663, 578] width 111 height 13
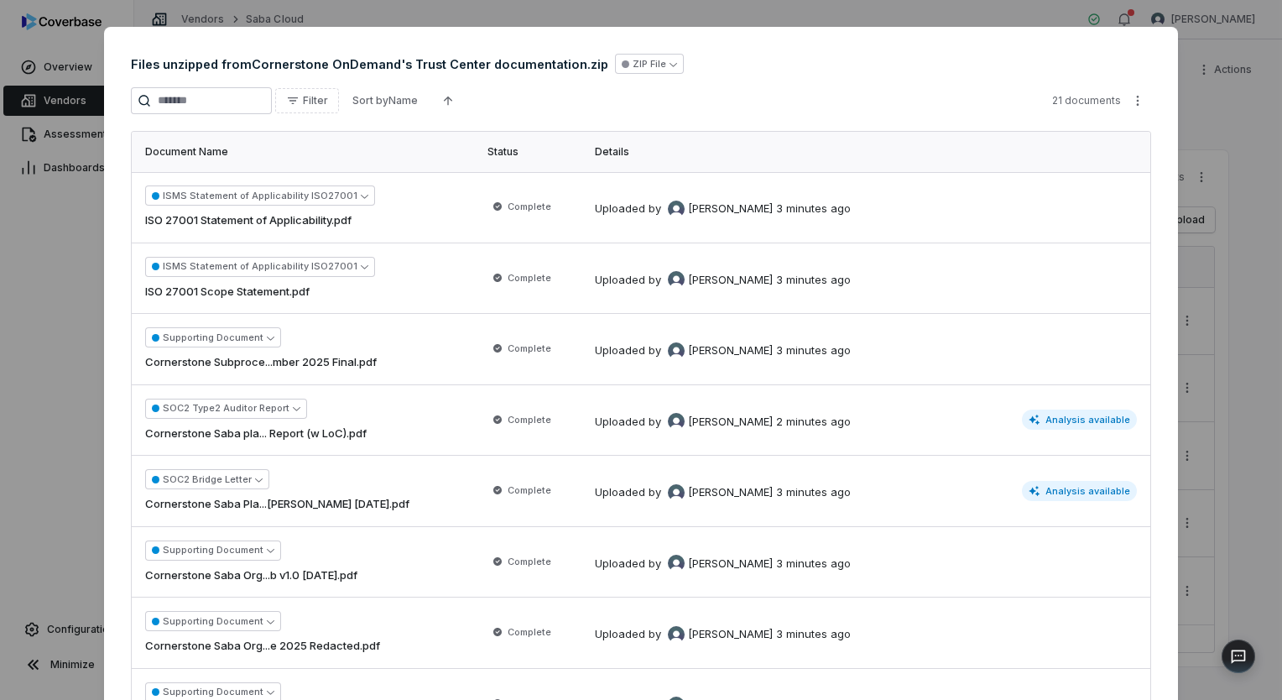
click at [1232, 500] on div "Document Preview Files unzipped from Cornerstone OnDemand's Trust Center docume…" at bounding box center [641, 350] width 1282 height 700
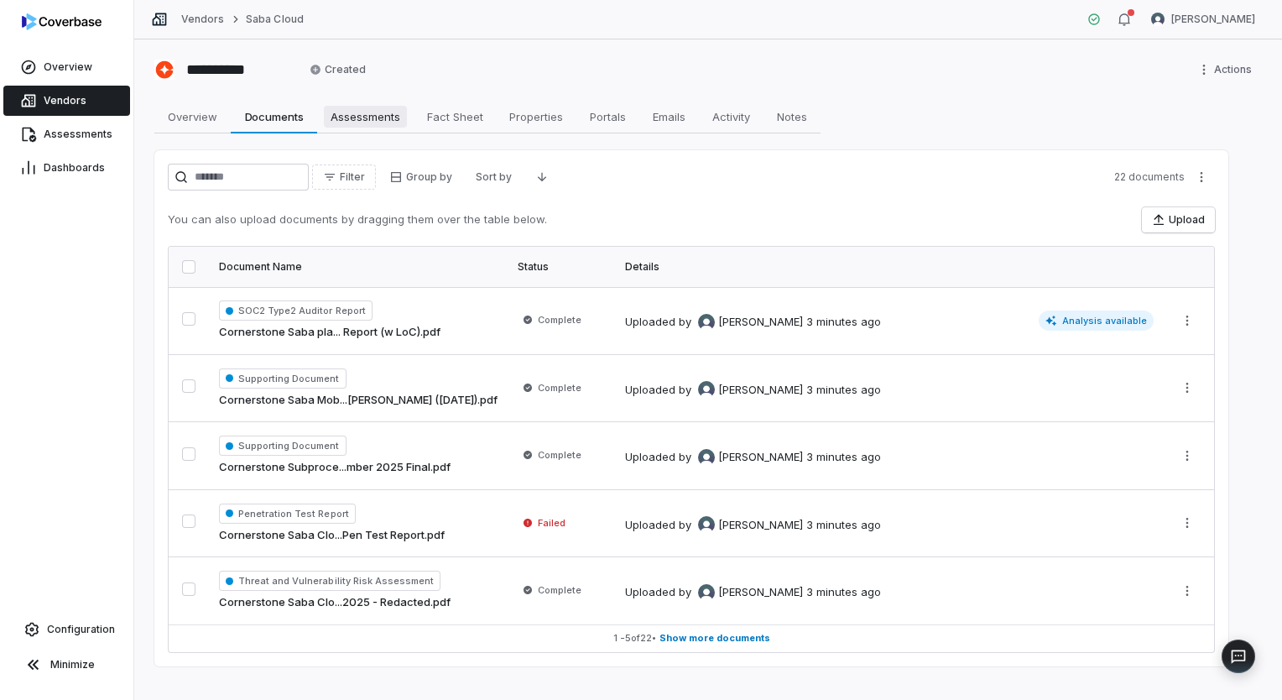
click at [370, 122] on span "Assessments" at bounding box center [365, 117] width 83 height 22
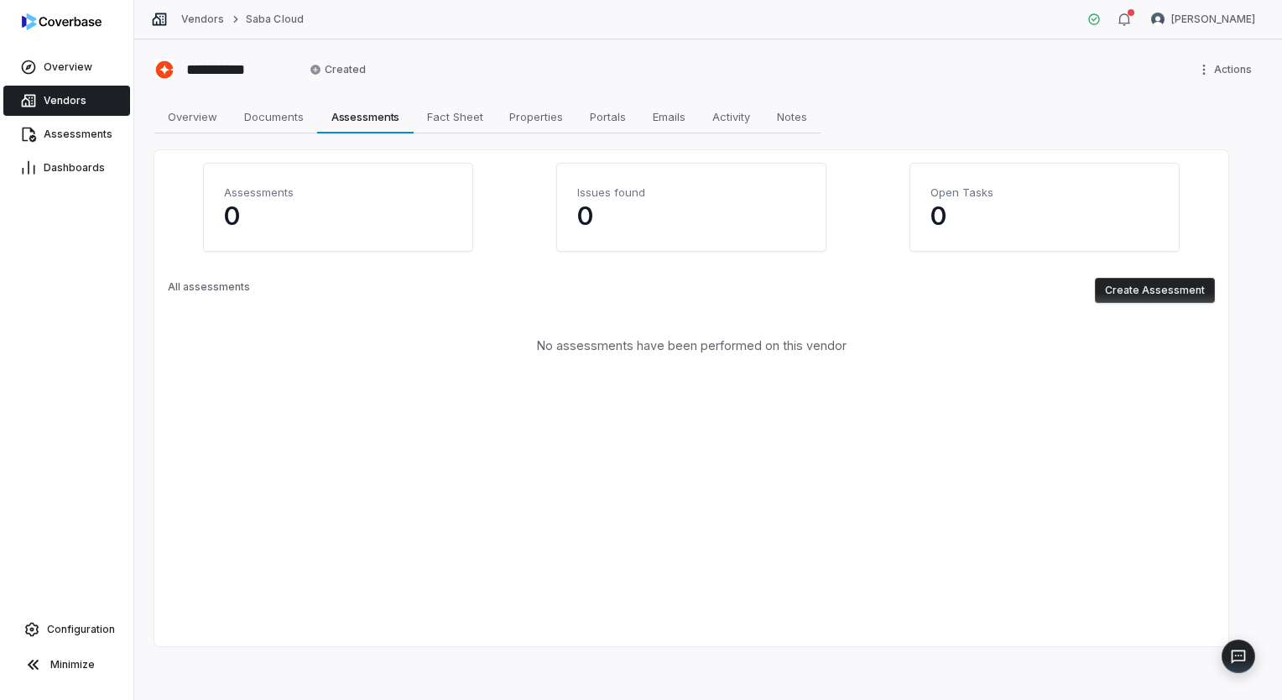
click at [1163, 290] on button "Create Assessment" at bounding box center [1155, 290] width 120 height 25
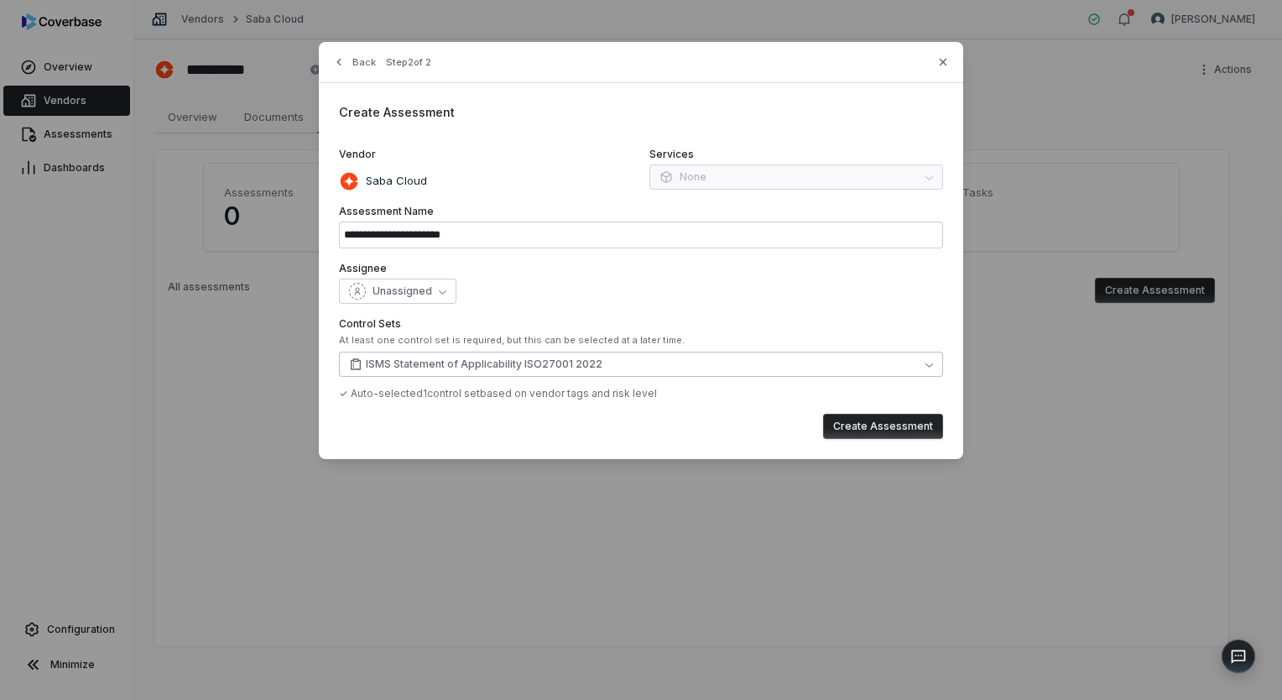
click at [453, 357] on span "ISMS Statement of Applicability ISO27001 2022" at bounding box center [484, 363] width 237 height 13
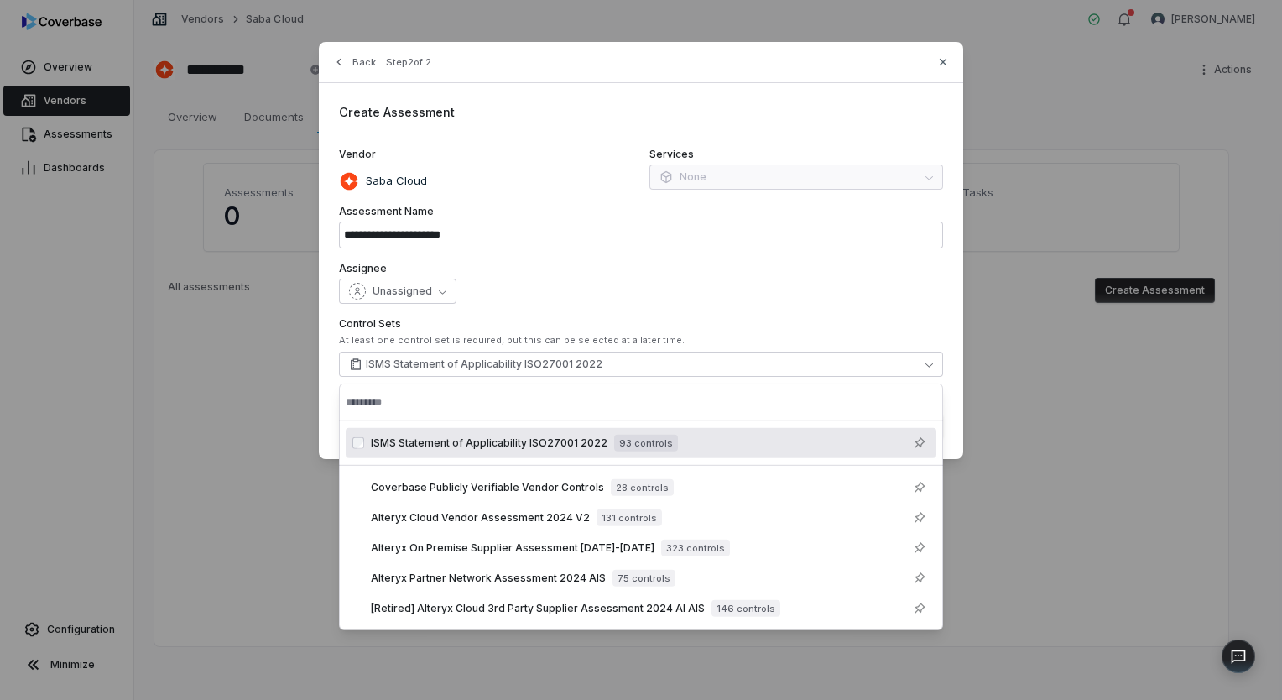
click at [566, 312] on div "**********" at bounding box center [641, 250] width 644 height 417
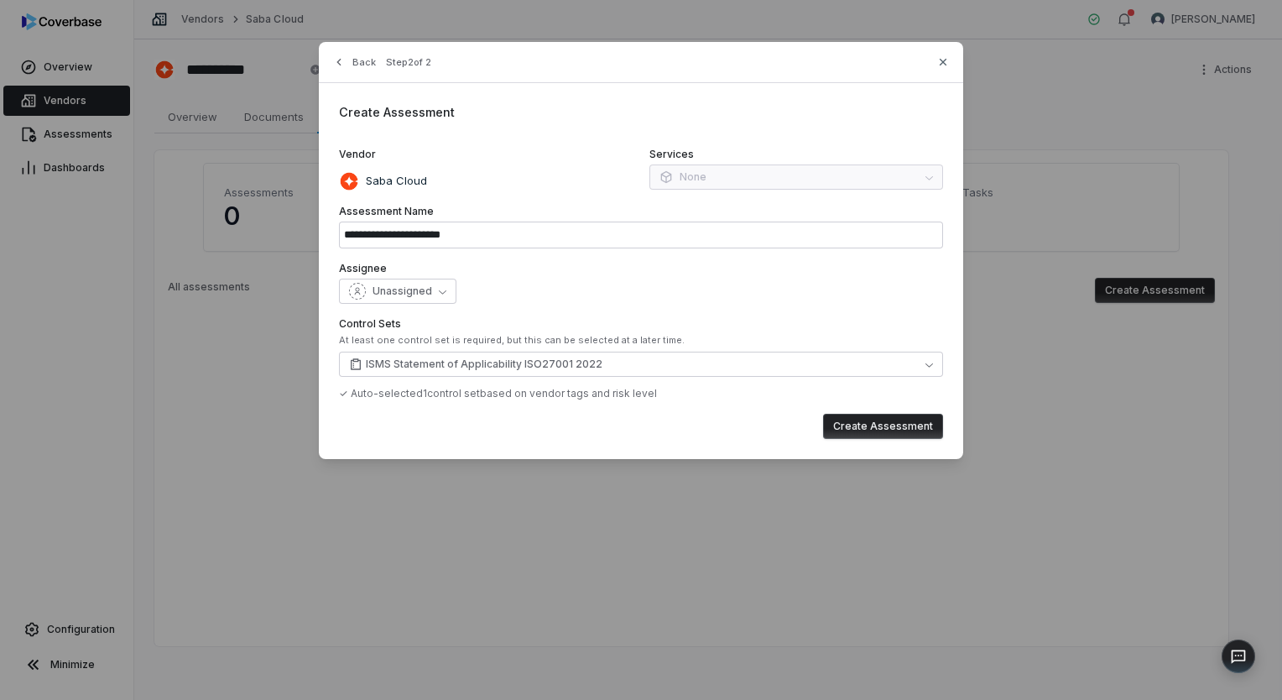
click at [876, 430] on button "Create Assessment" at bounding box center [883, 426] width 120 height 25
type input "**********"
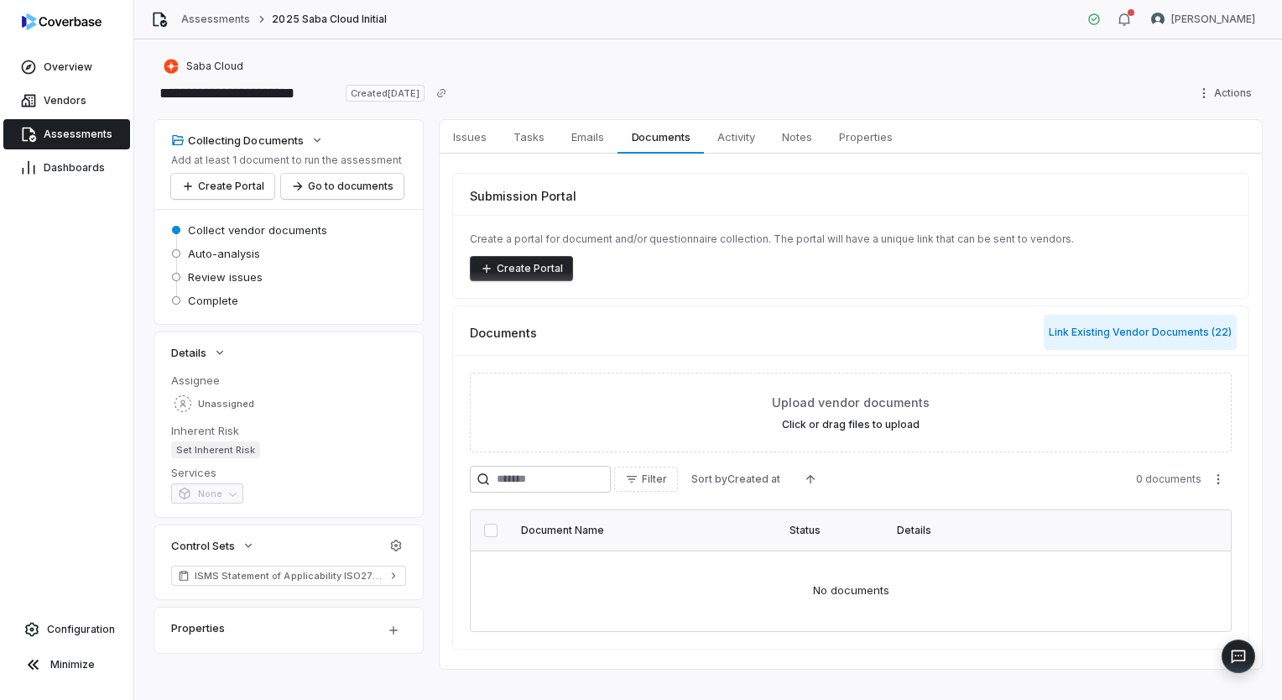
click at [1091, 320] on button "Link Existing Vendor Documents ( 22 )" at bounding box center [1140, 332] width 193 height 35
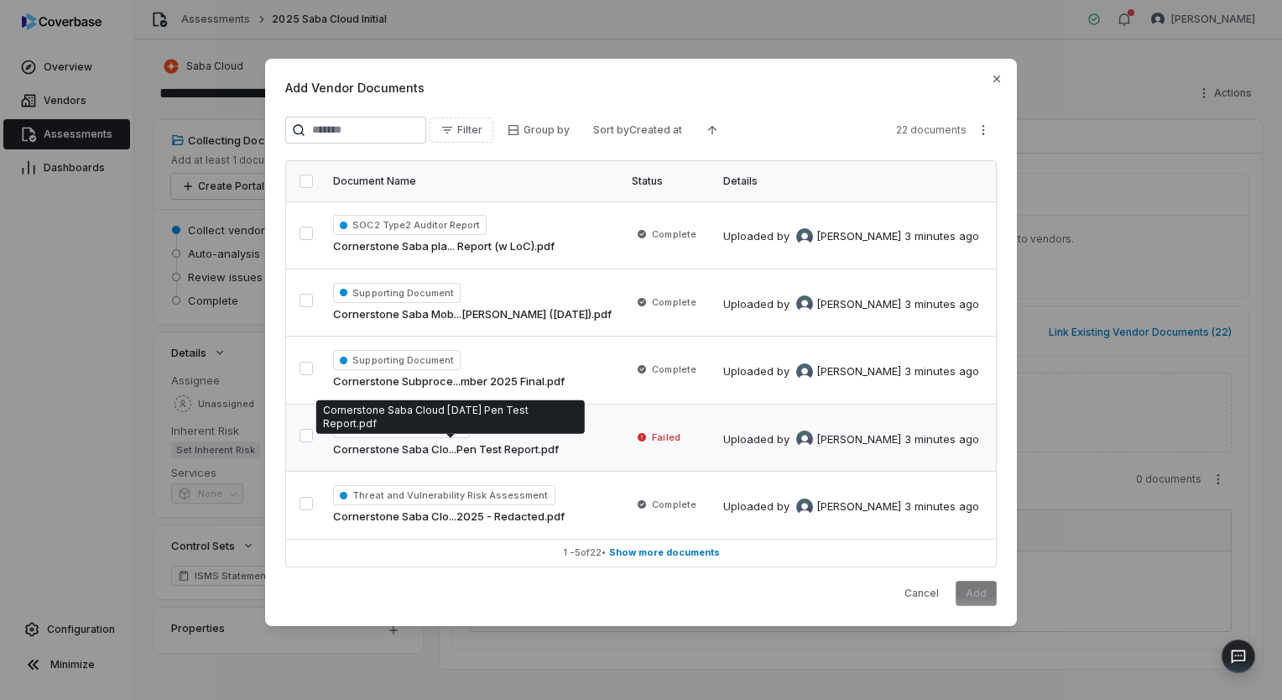
click at [520, 451] on span "Cornerstone Saba Clo...Pen Test Report.pdf" at bounding box center [446, 449] width 226 height 17
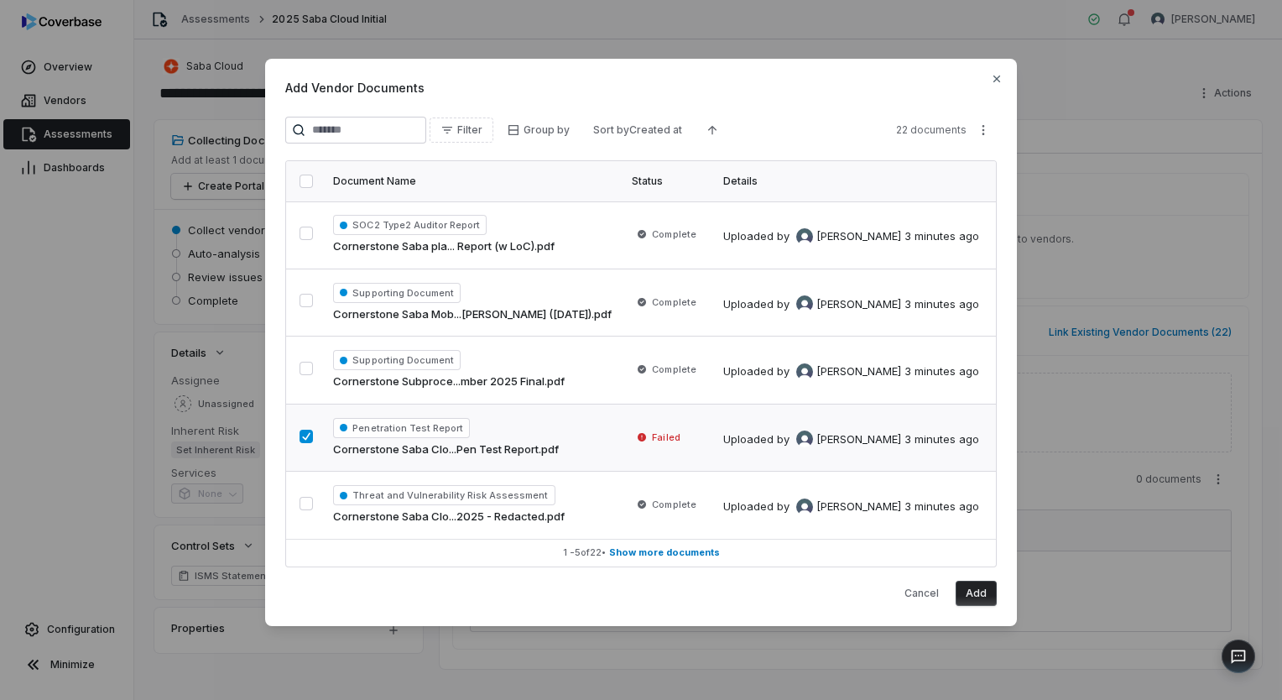
click at [308, 183] on button "button" at bounding box center [306, 181] width 13 height 13
click at [979, 588] on button "Add" at bounding box center [976, 593] width 41 height 25
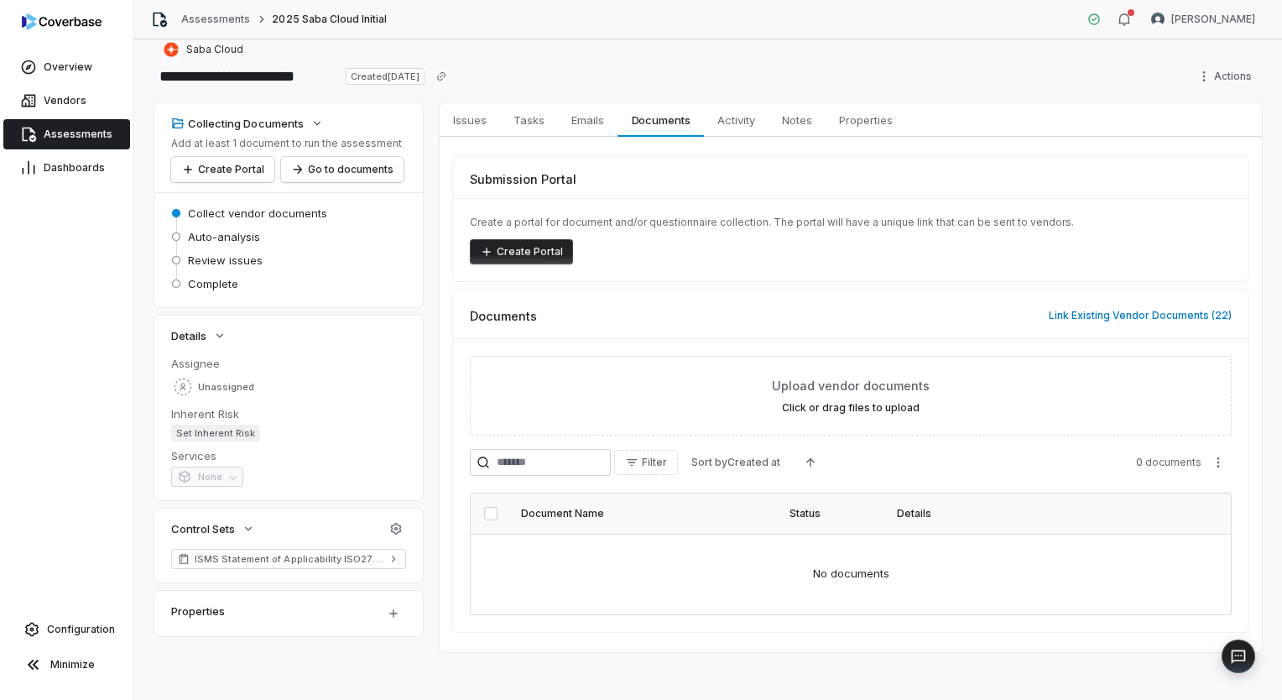
scroll to position [20, 0]
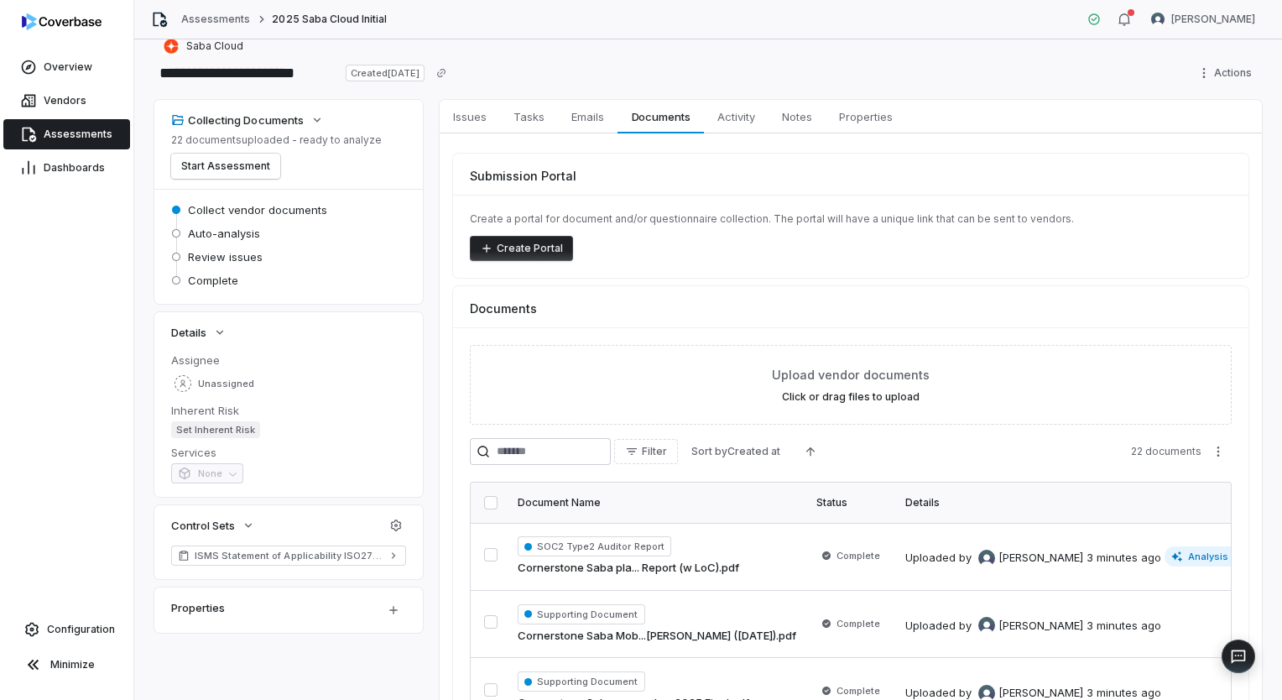
click at [1097, 313] on div "Documents" at bounding box center [850, 301] width 795 height 31
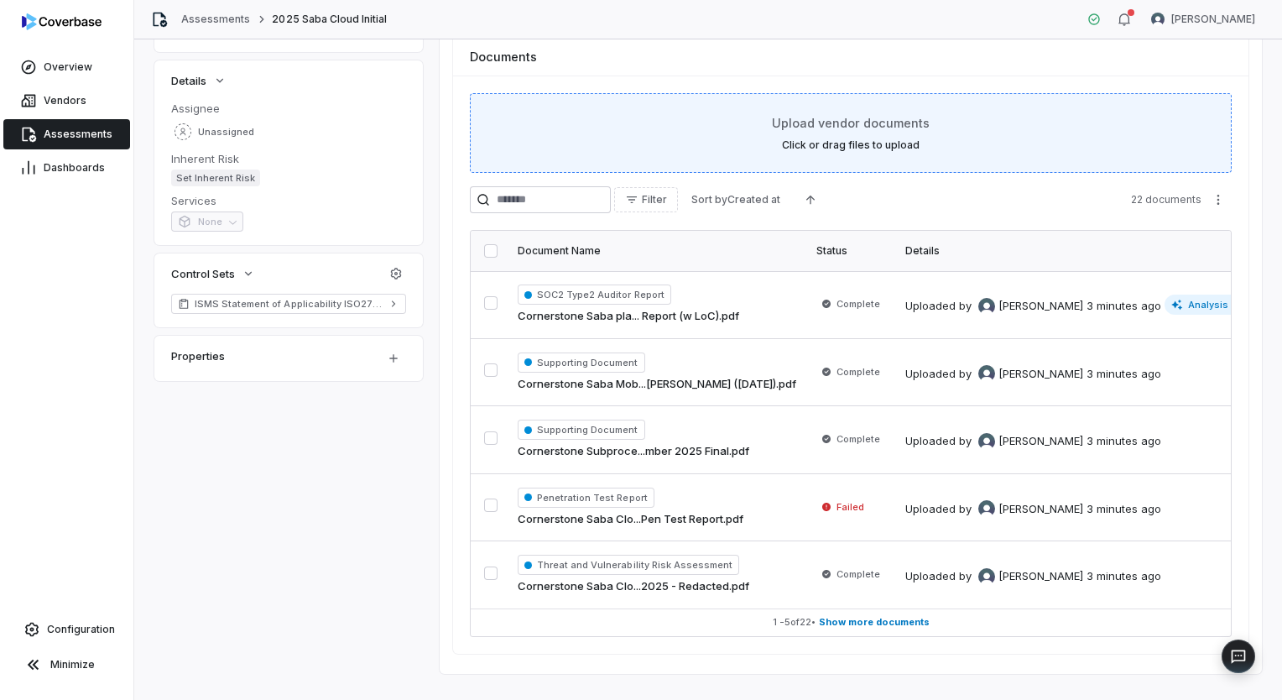
scroll to position [305, 0]
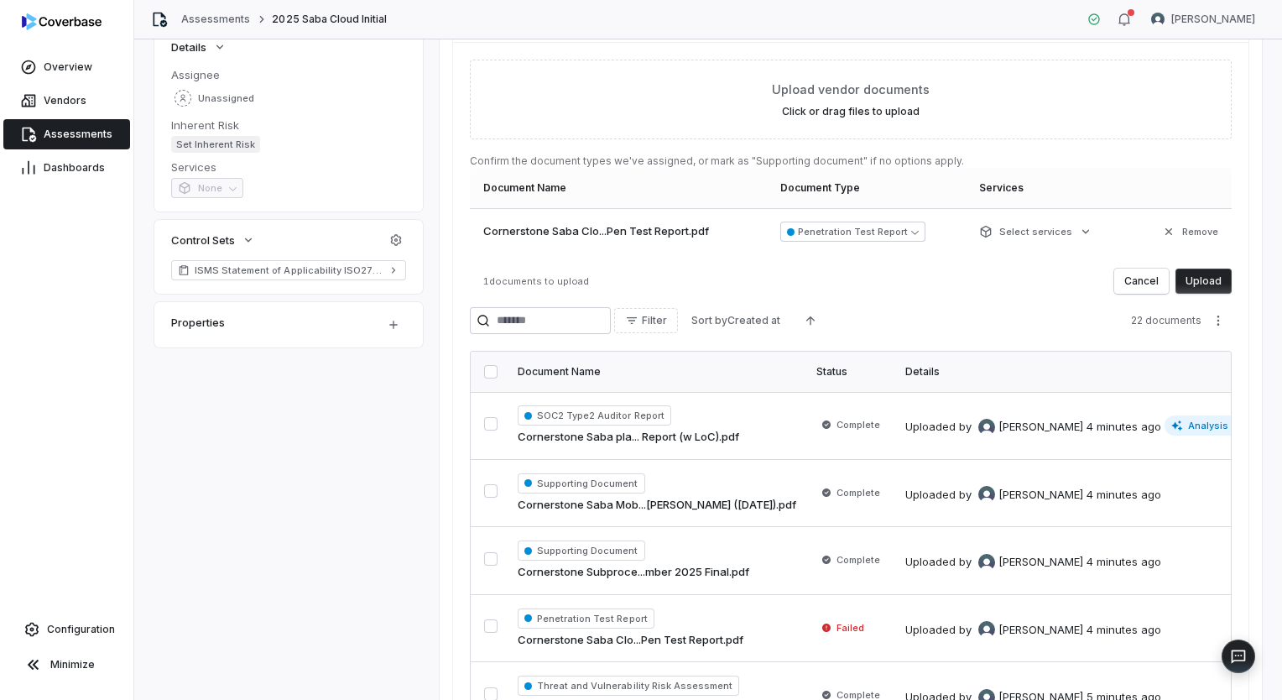
click at [1201, 274] on button "Upload" at bounding box center [1203, 280] width 56 height 25
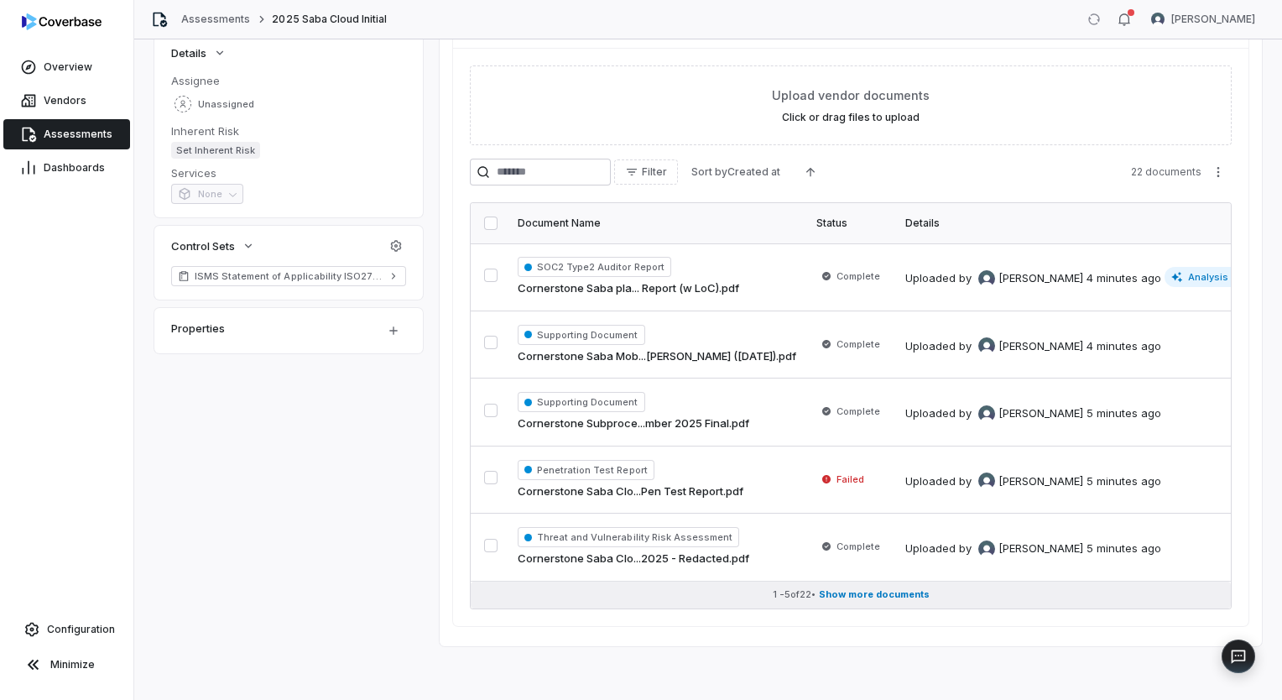
click at [868, 588] on span "Show more documents" at bounding box center [874, 594] width 111 height 13
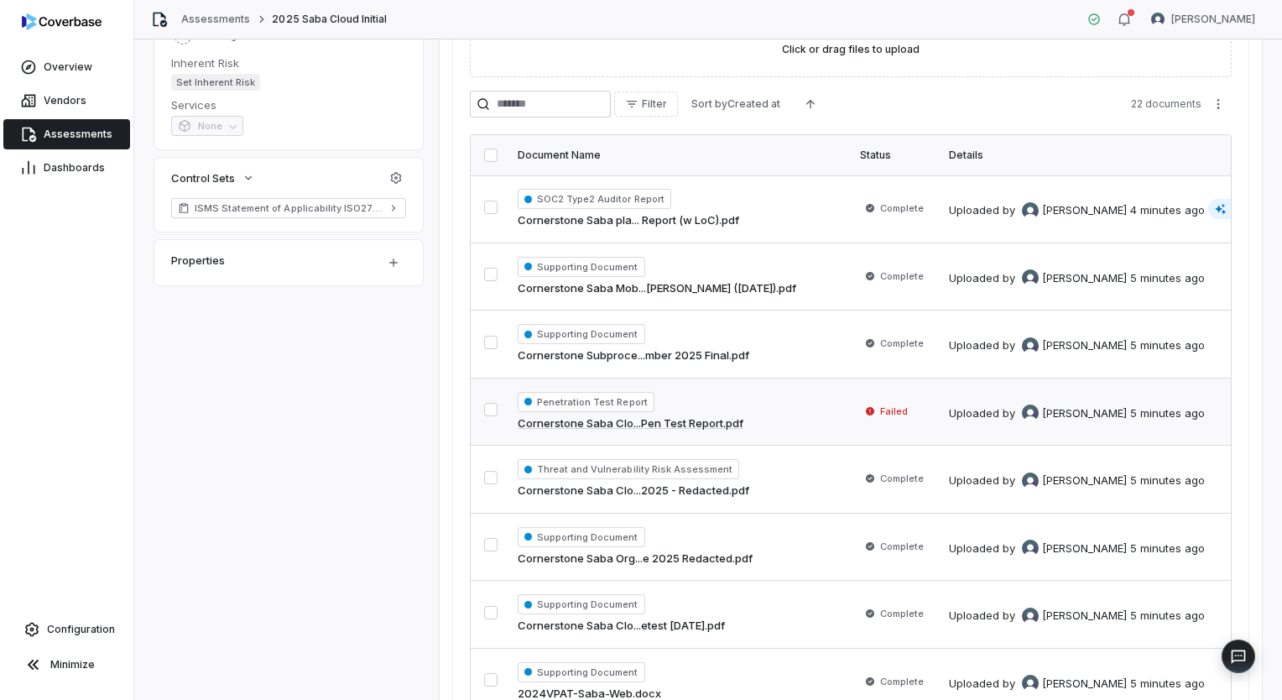
scroll to position [360, 0]
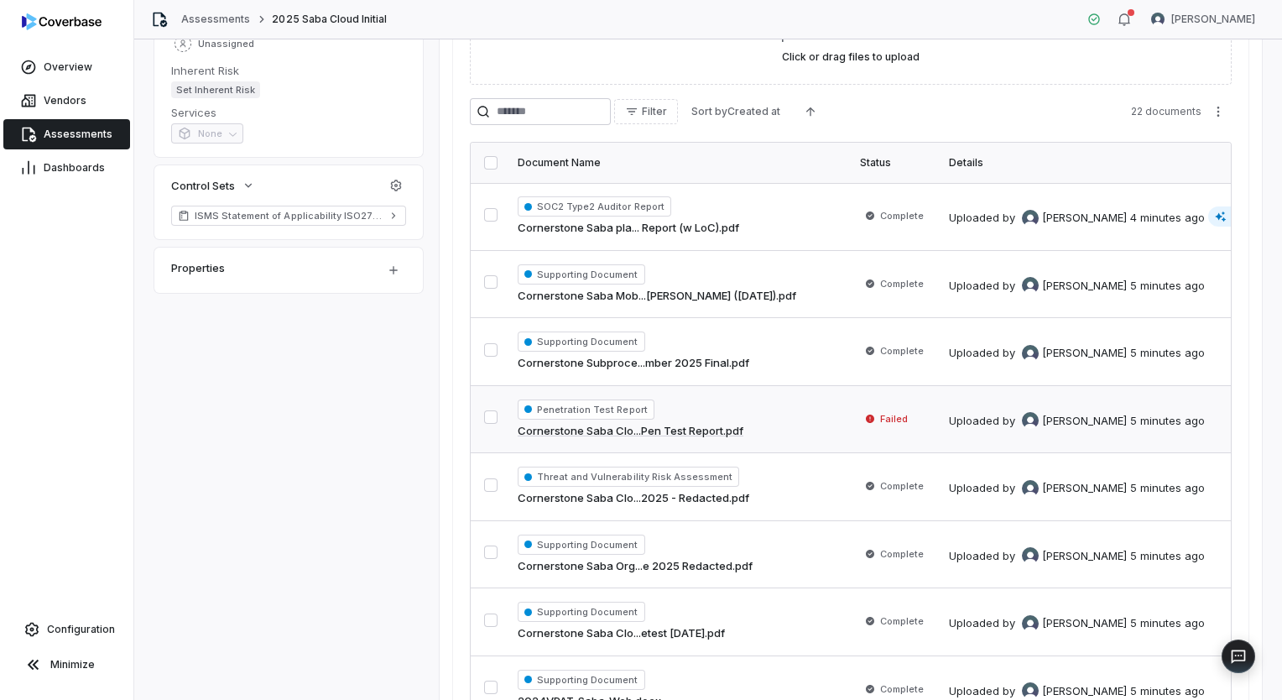
click at [491, 422] on button "button" at bounding box center [490, 416] width 13 height 13
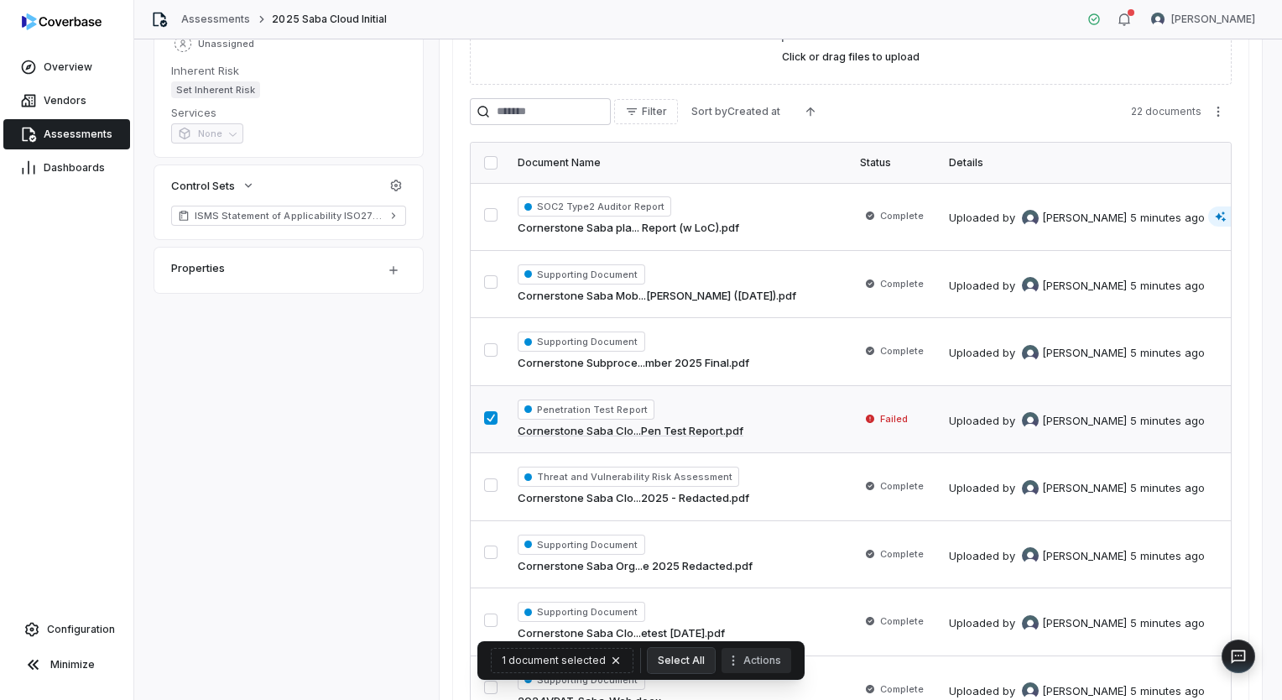
click at [777, 654] on button "Actions" at bounding box center [757, 660] width 70 height 25
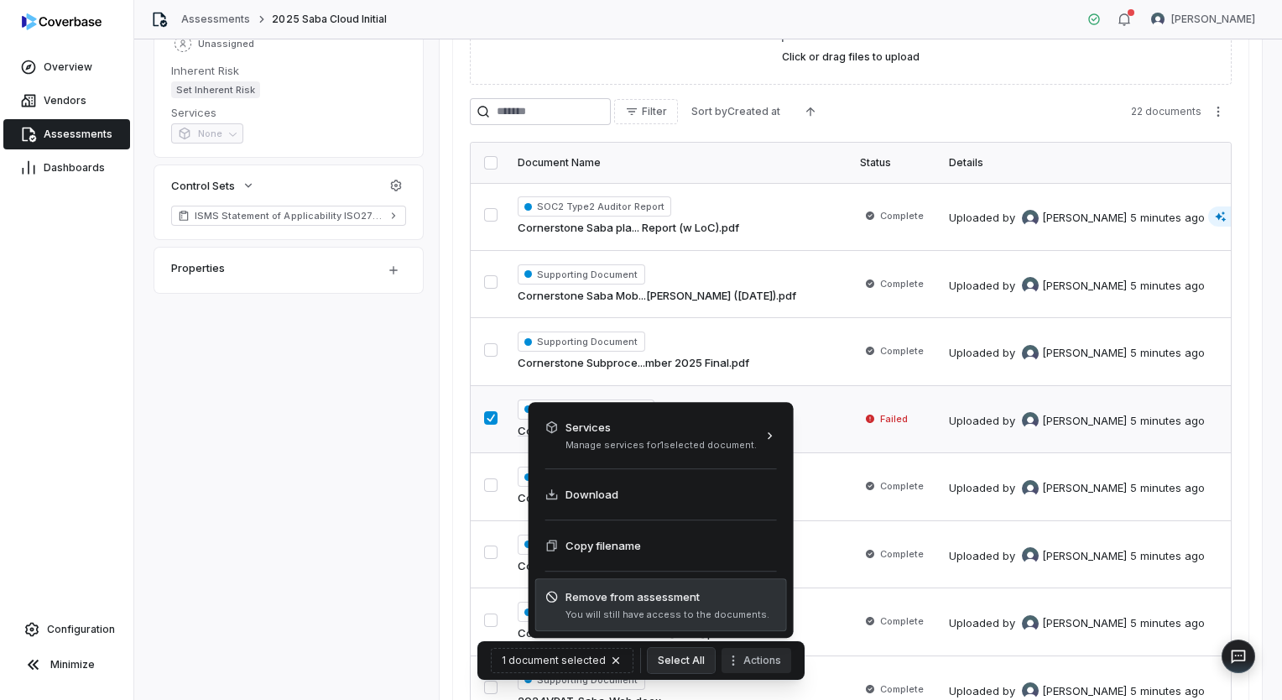
click at [628, 612] on span "You will still have access to the documents." at bounding box center [667, 614] width 204 height 13
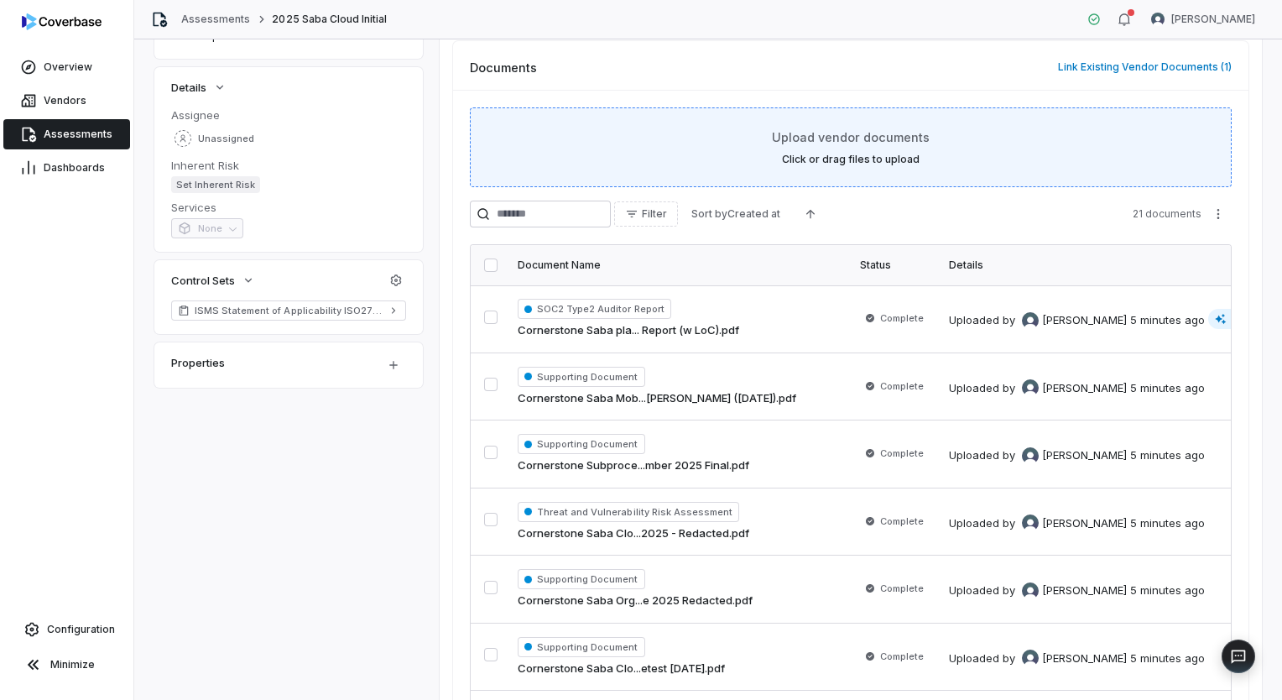
scroll to position [108, 0]
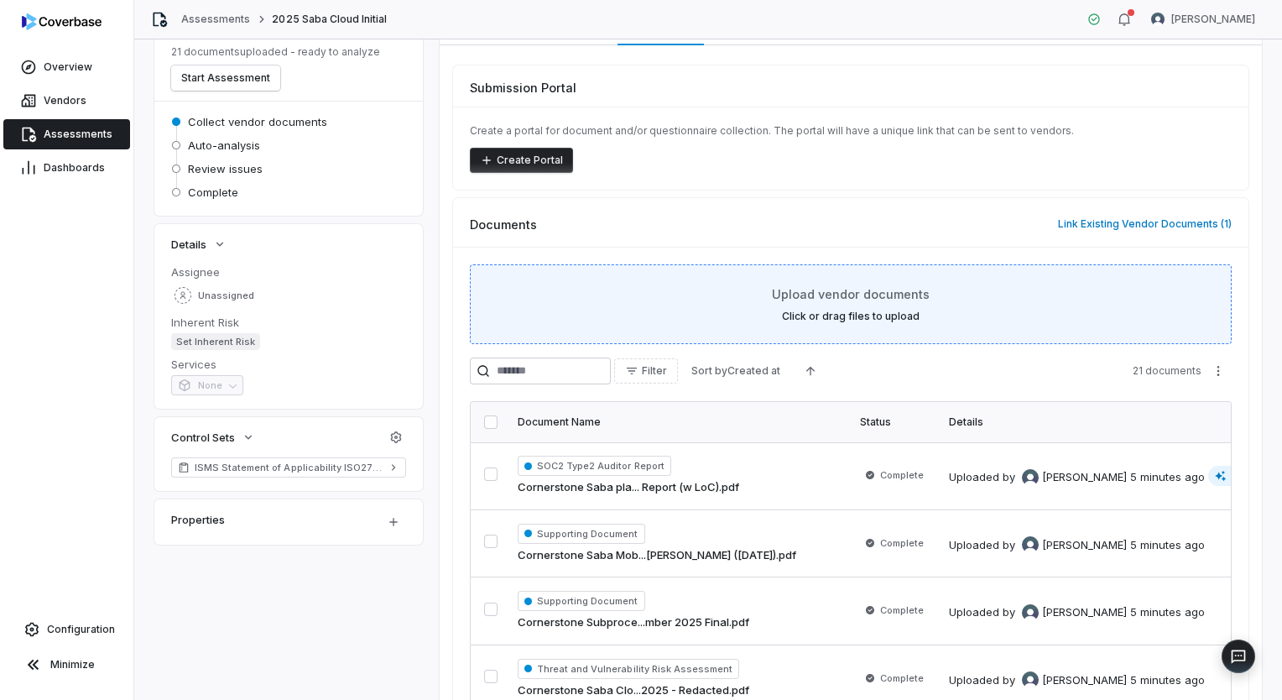
click at [910, 312] on label "Click or drag files to upload" at bounding box center [851, 316] width 138 height 13
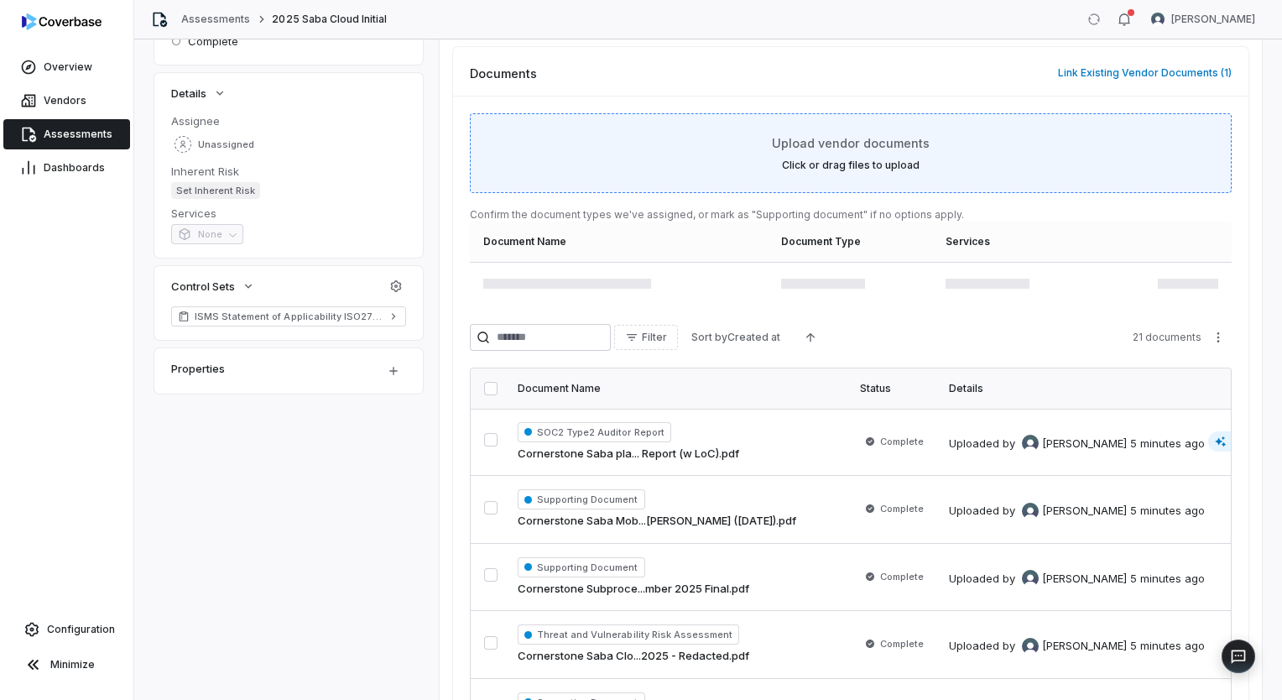
scroll to position [276, 0]
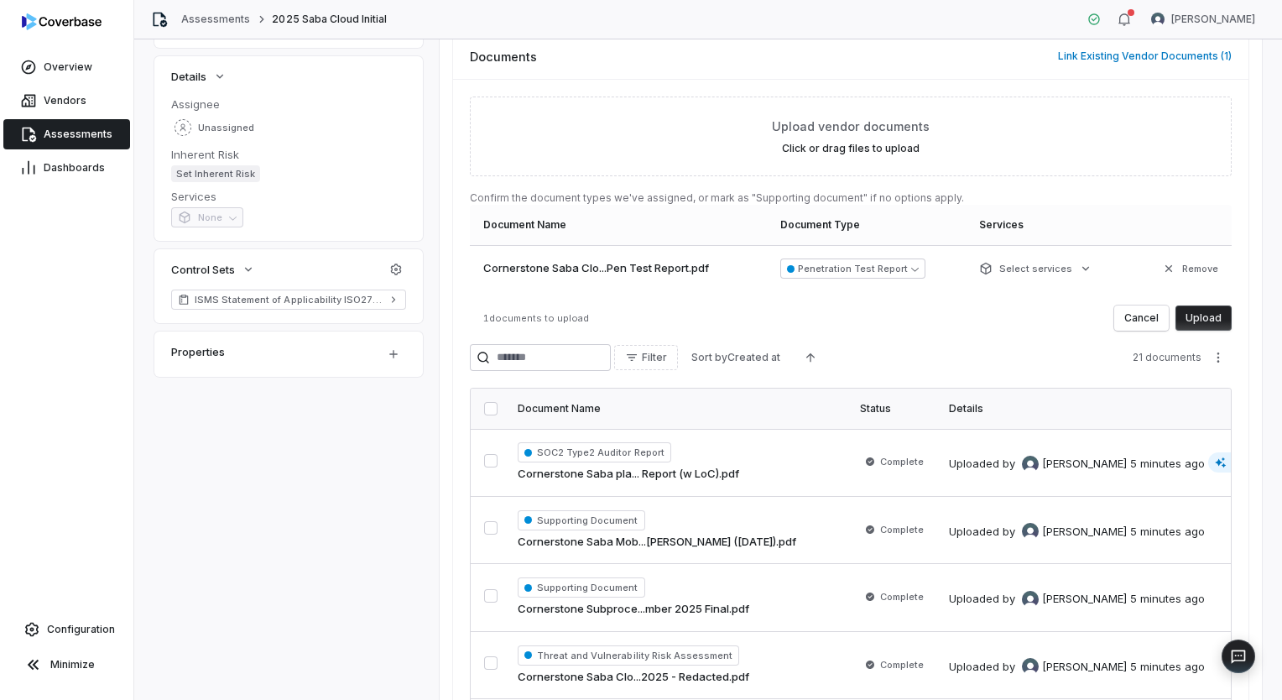
click at [1216, 314] on button "Upload" at bounding box center [1203, 317] width 56 height 25
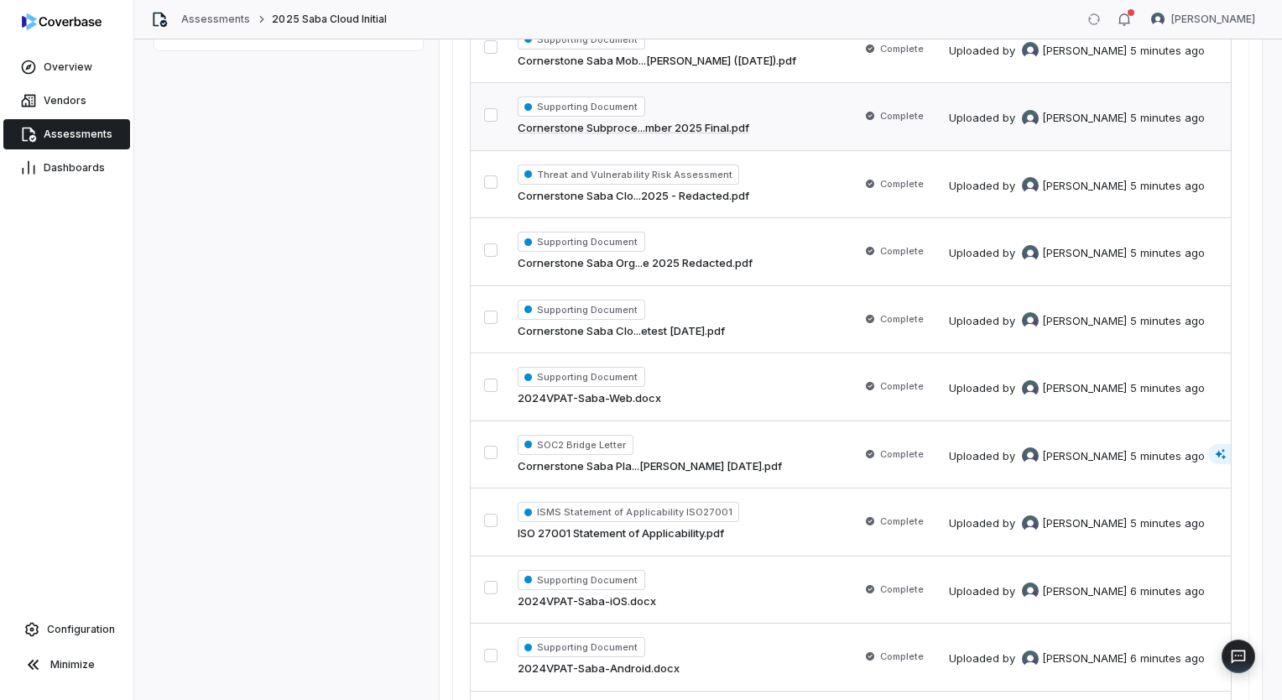
scroll to position [612, 0]
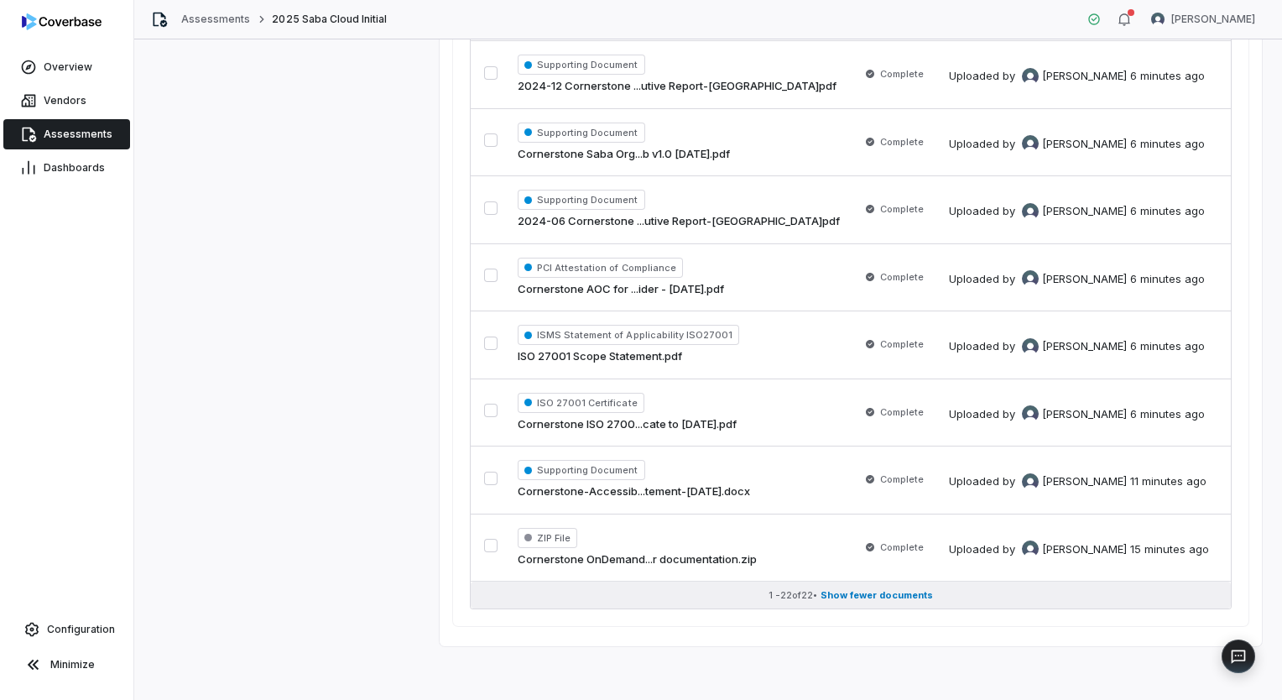
click at [879, 589] on span "Show fewer documents" at bounding box center [877, 595] width 112 height 13
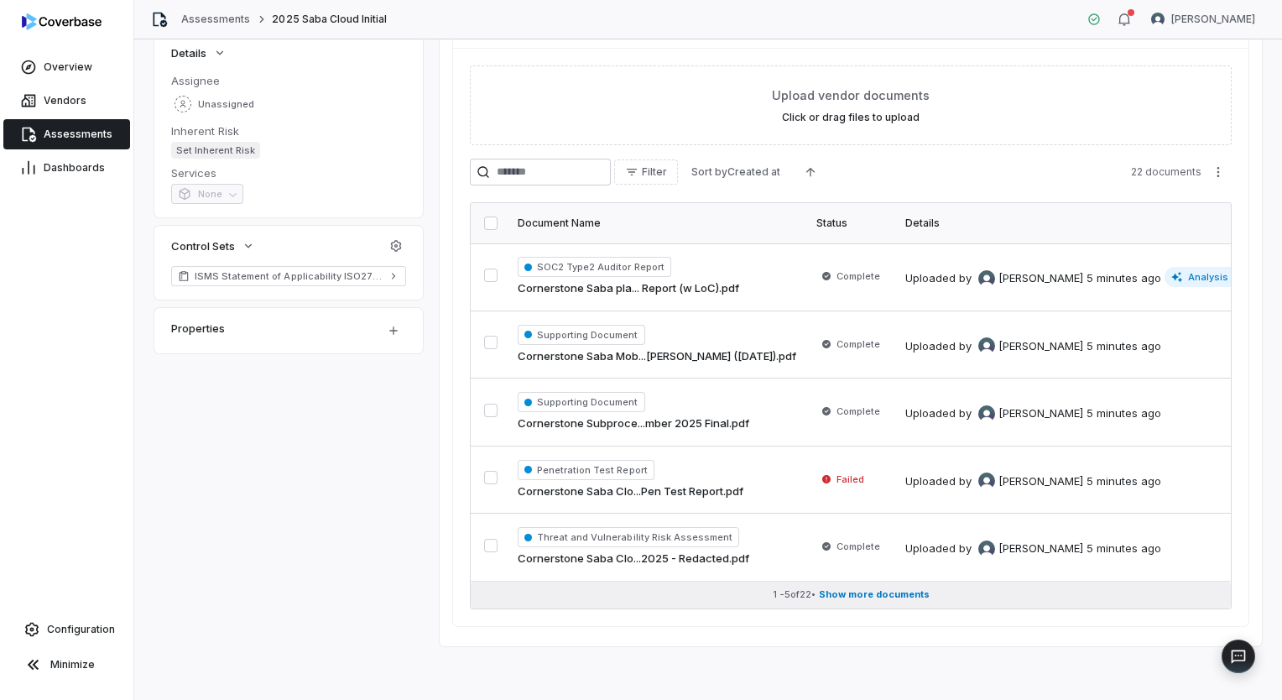
click at [887, 588] on span "Show more documents" at bounding box center [874, 594] width 111 height 13
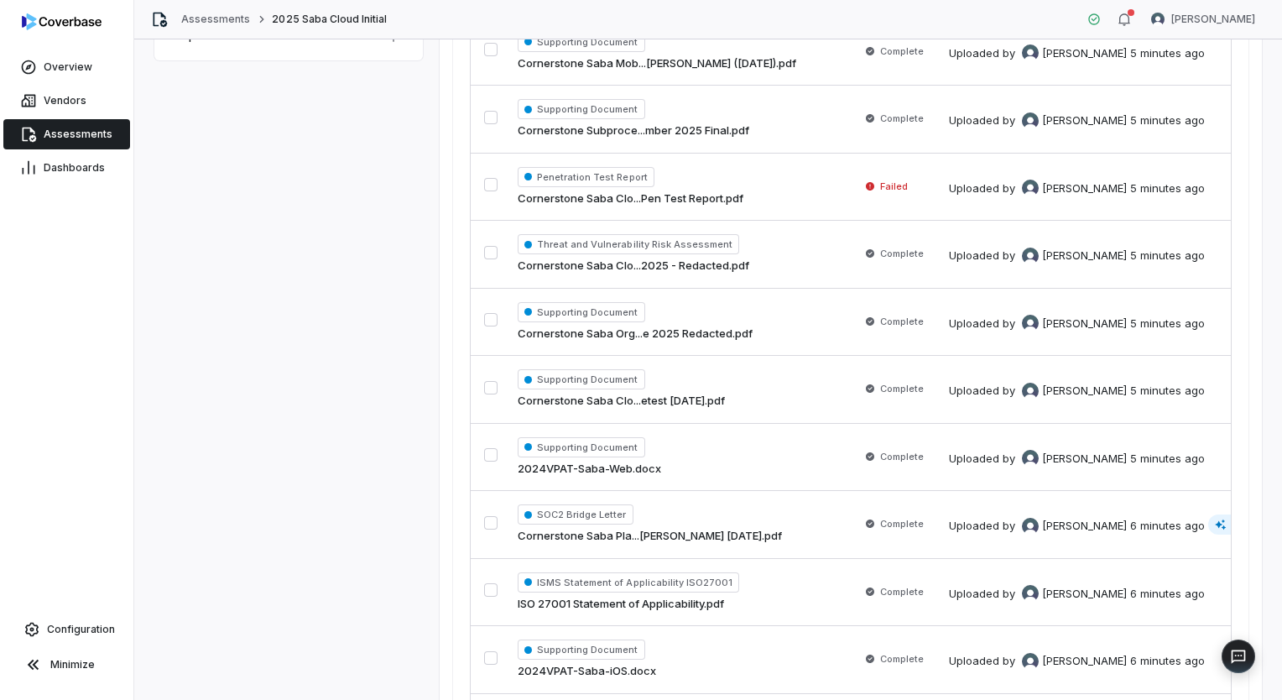
scroll to position [443, 0]
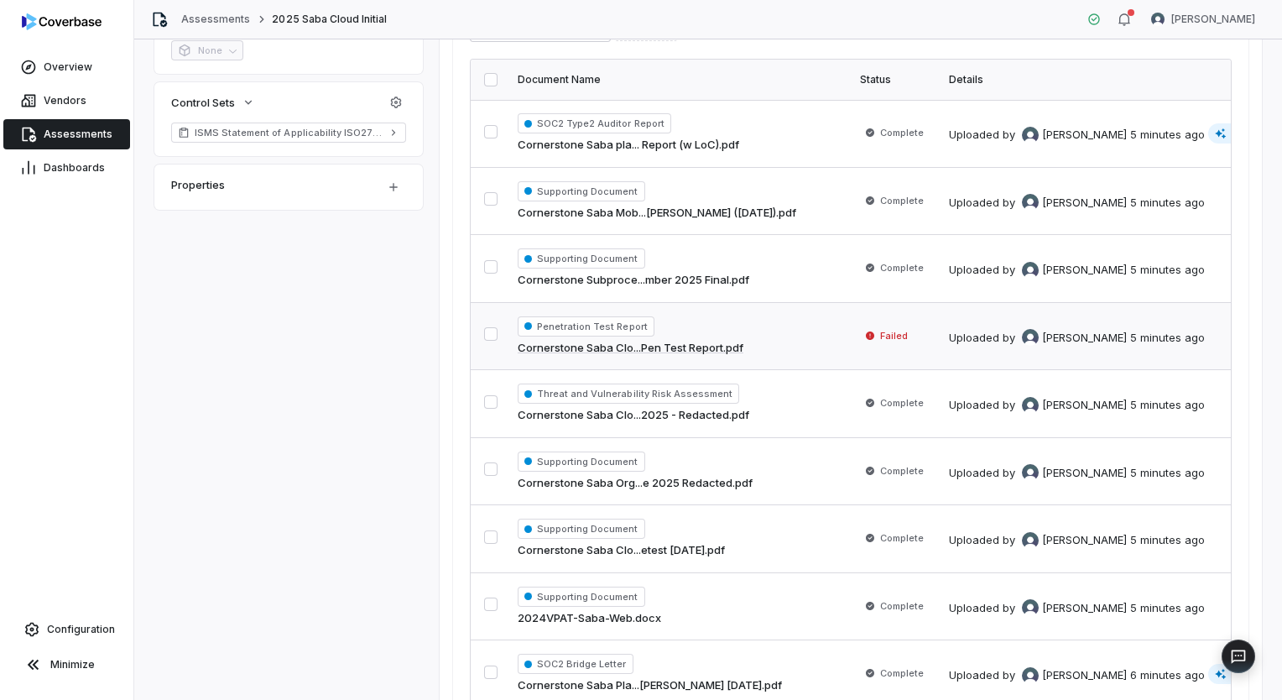
click at [880, 338] on span "Failed" at bounding box center [894, 335] width 28 height 13
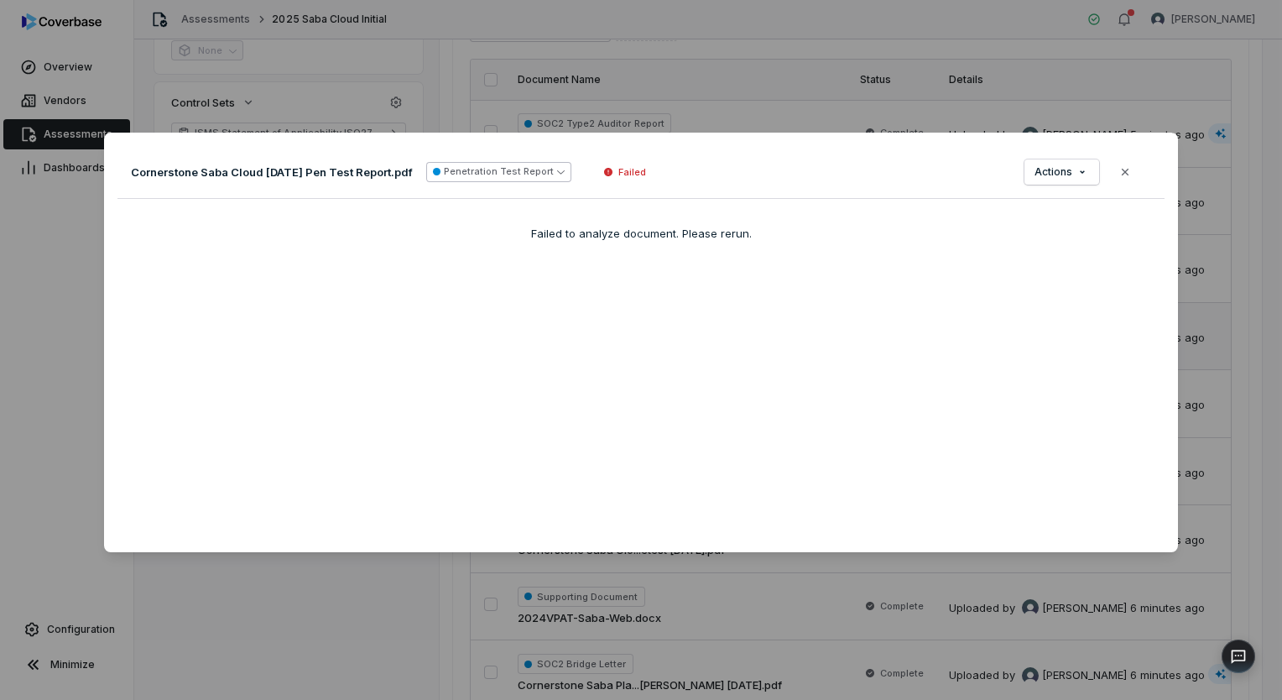
click at [560, 175] on icon "button" at bounding box center [561, 172] width 8 height 8
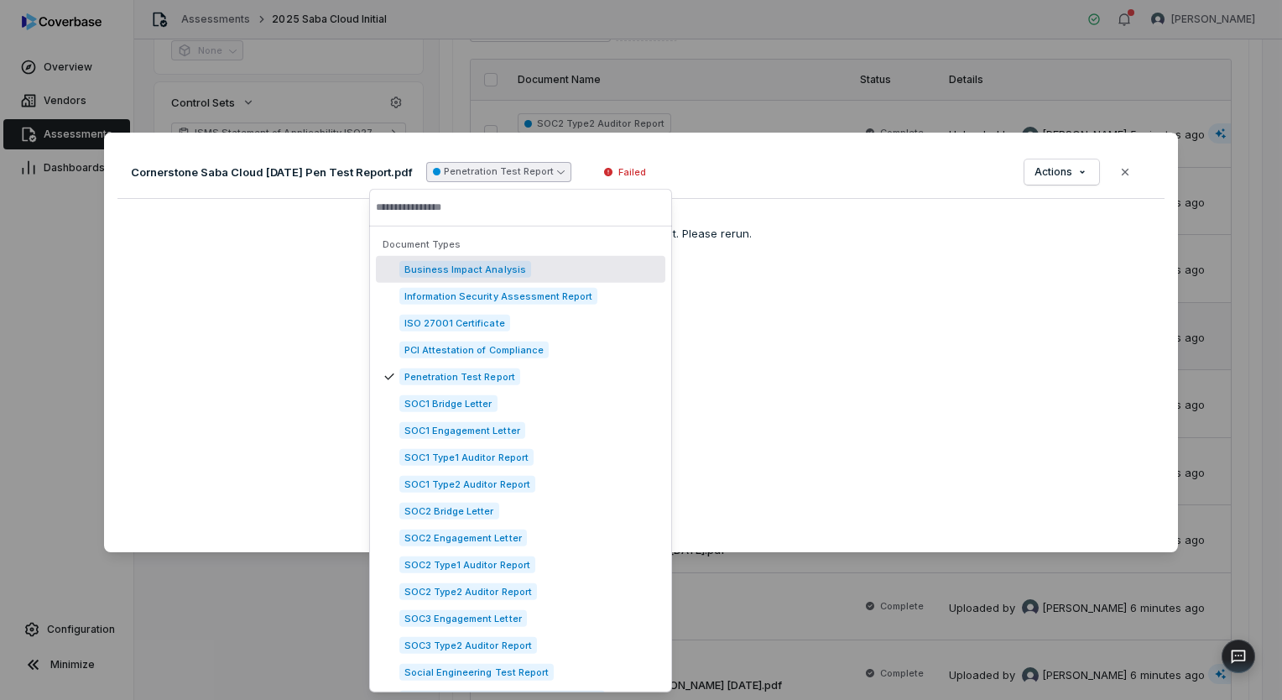
click at [755, 280] on div "Cornerstone Saba Cloud [DATE] Pen Test Report.pdf Penetration Test Report Faile…" at bounding box center [641, 342] width 1074 height 419
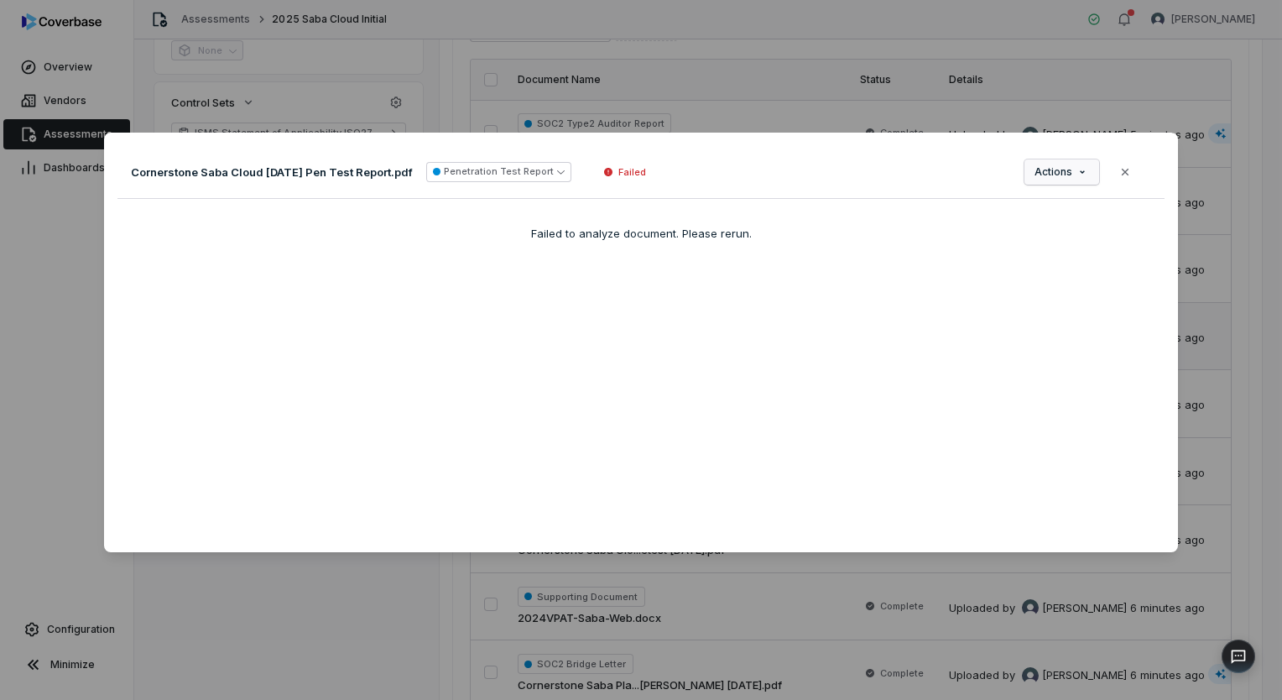
click at [1079, 169] on div "Document Preview Cornerstone Saba Cloud [DATE] Pen Test Report.pdf Penetration …" at bounding box center [641, 350] width 1282 height 488
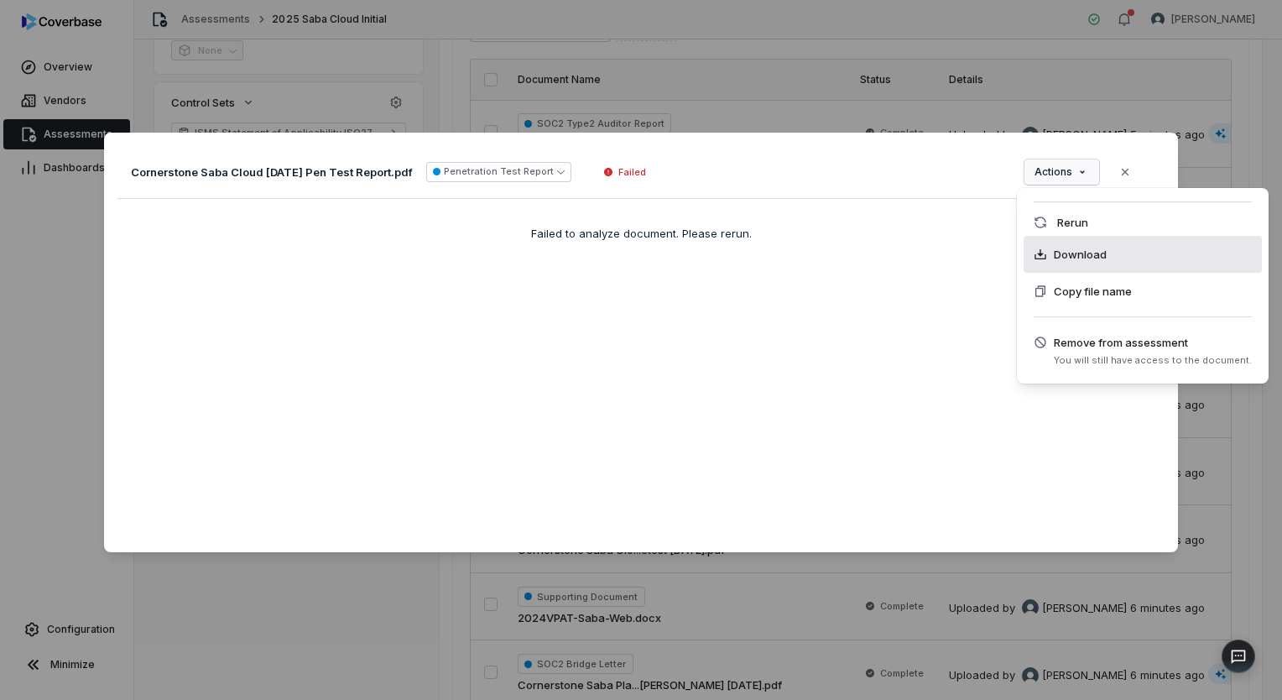
click at [1064, 259] on span "Download" at bounding box center [1080, 254] width 53 height 17
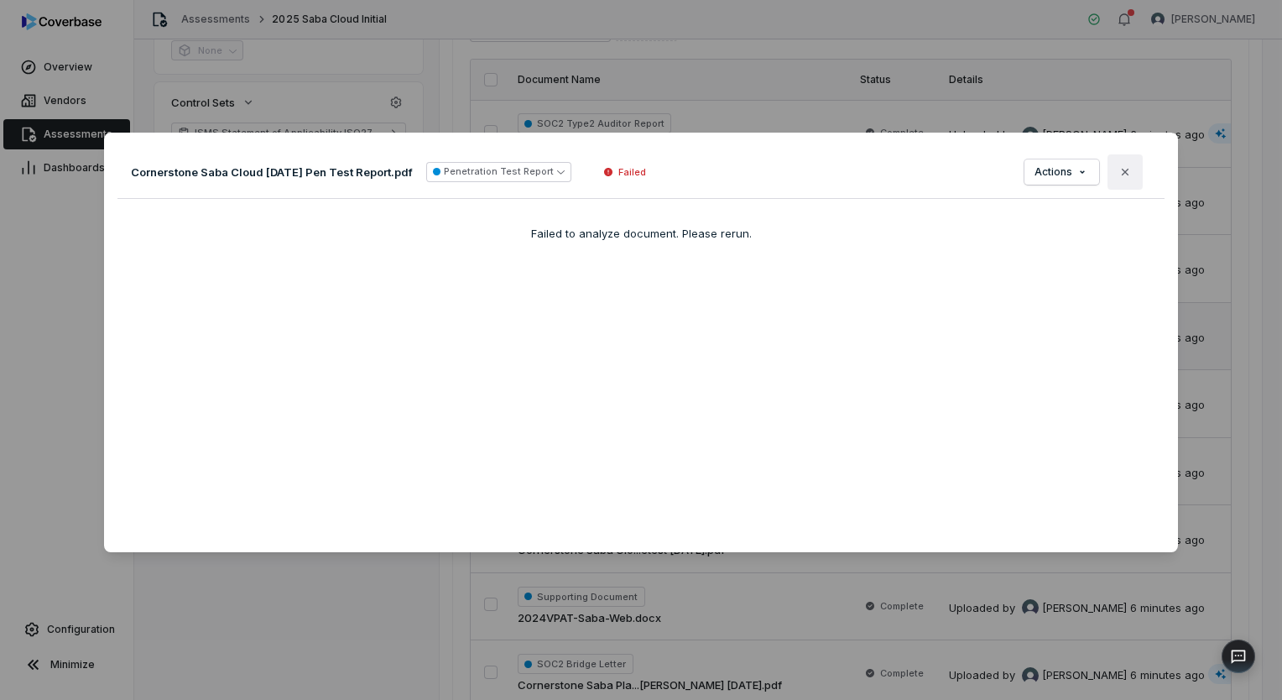
click at [1118, 171] on icon "button" at bounding box center [1124, 171] width 13 height 13
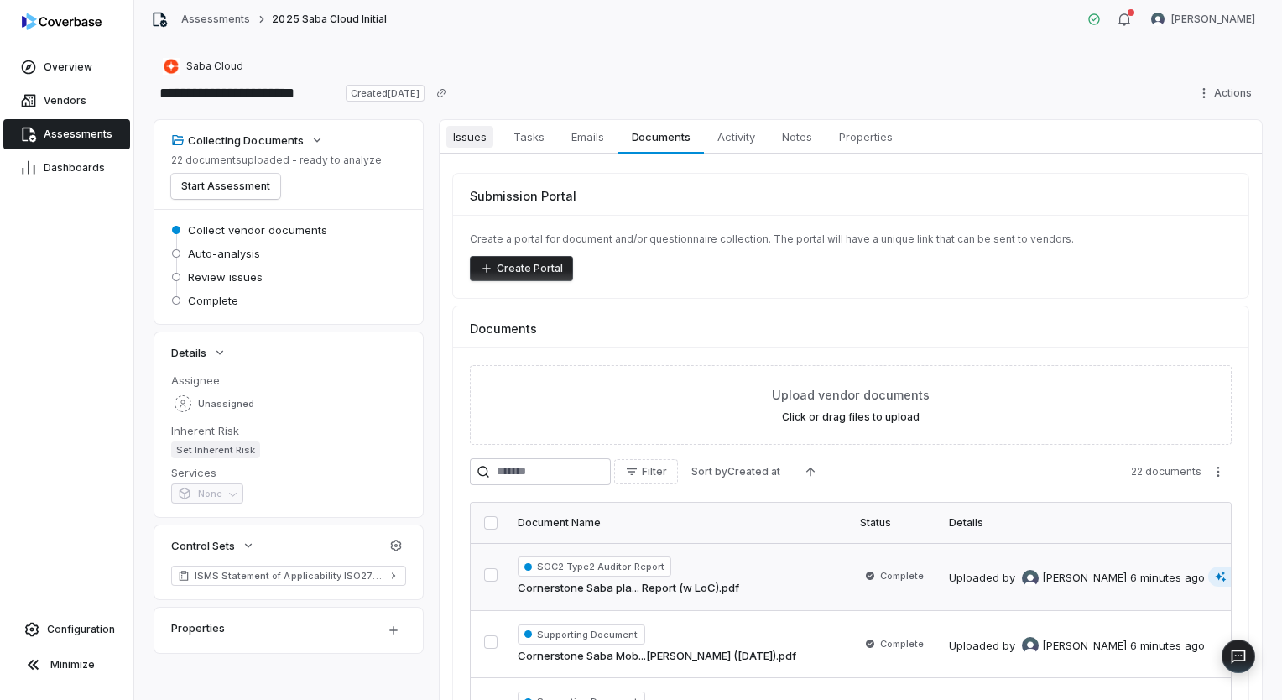
click at [485, 148] on link "Issues Issues" at bounding box center [470, 137] width 60 height 34
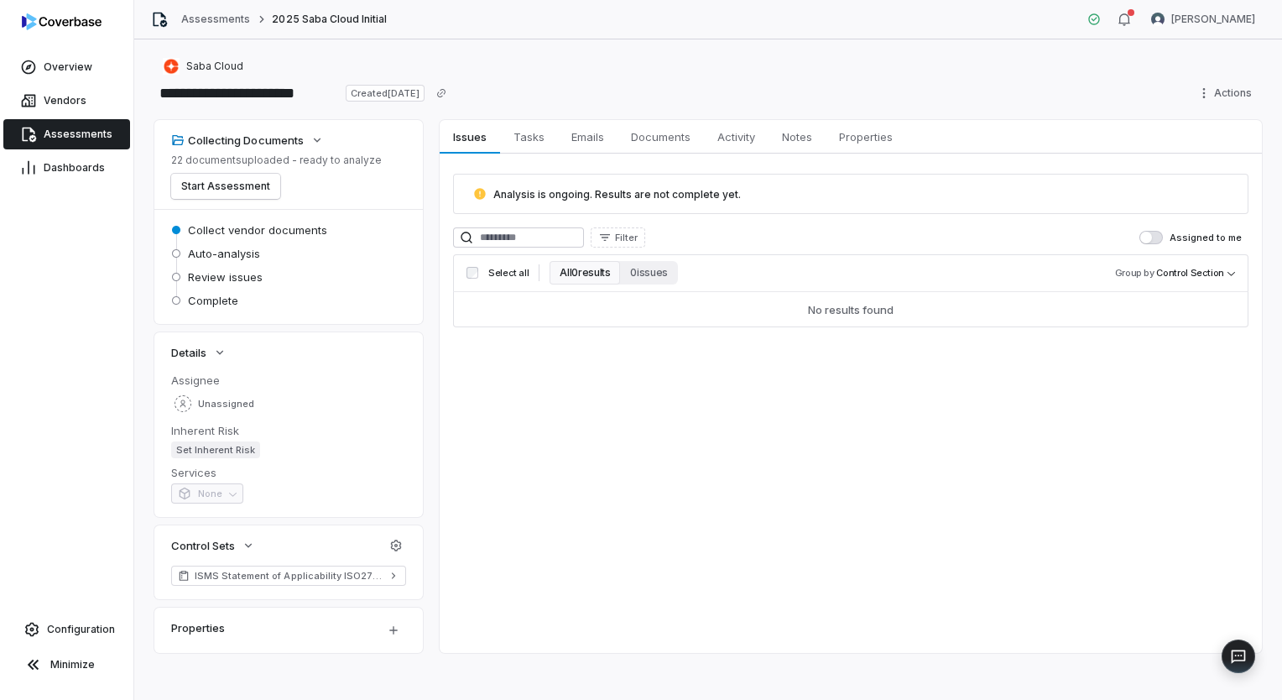
click at [951, 454] on div "Issues Issues Tasks Tasks Emails Emails Documents Documents Activity Activity N…" at bounding box center [851, 386] width 822 height 533
click at [66, 134] on span "Assessments" at bounding box center [78, 134] width 69 height 13
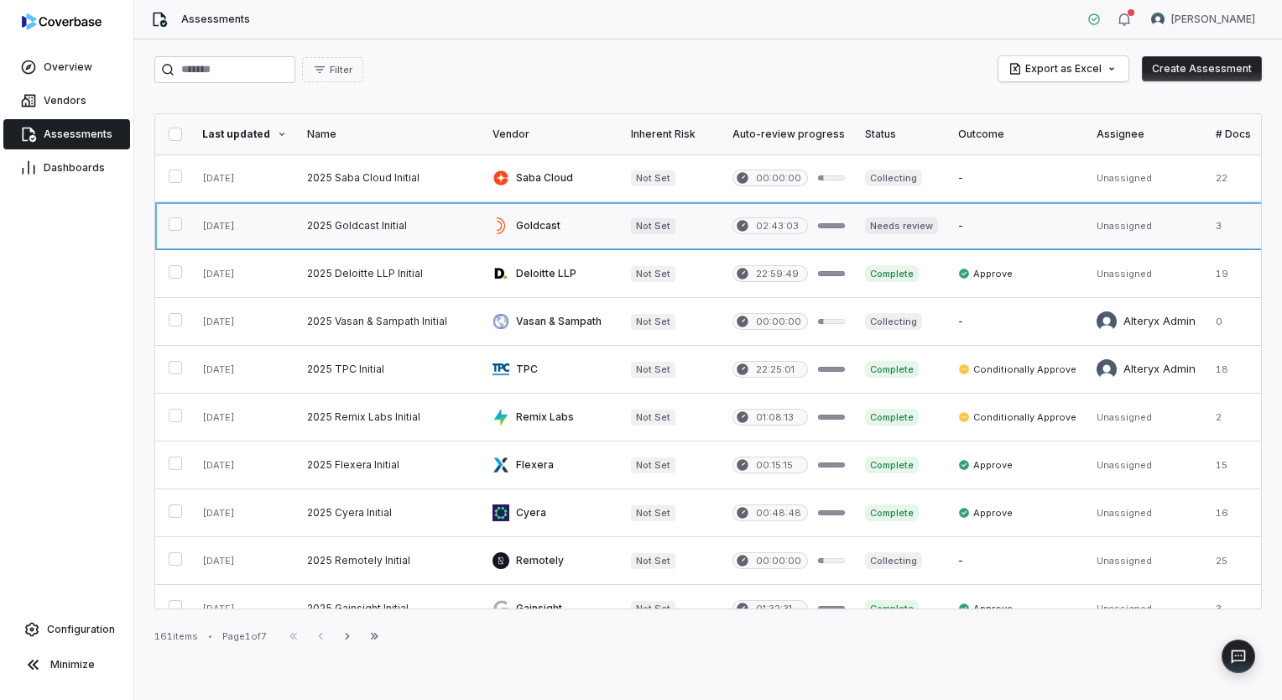
click at [508, 225] on link at bounding box center [551, 225] width 138 height 47
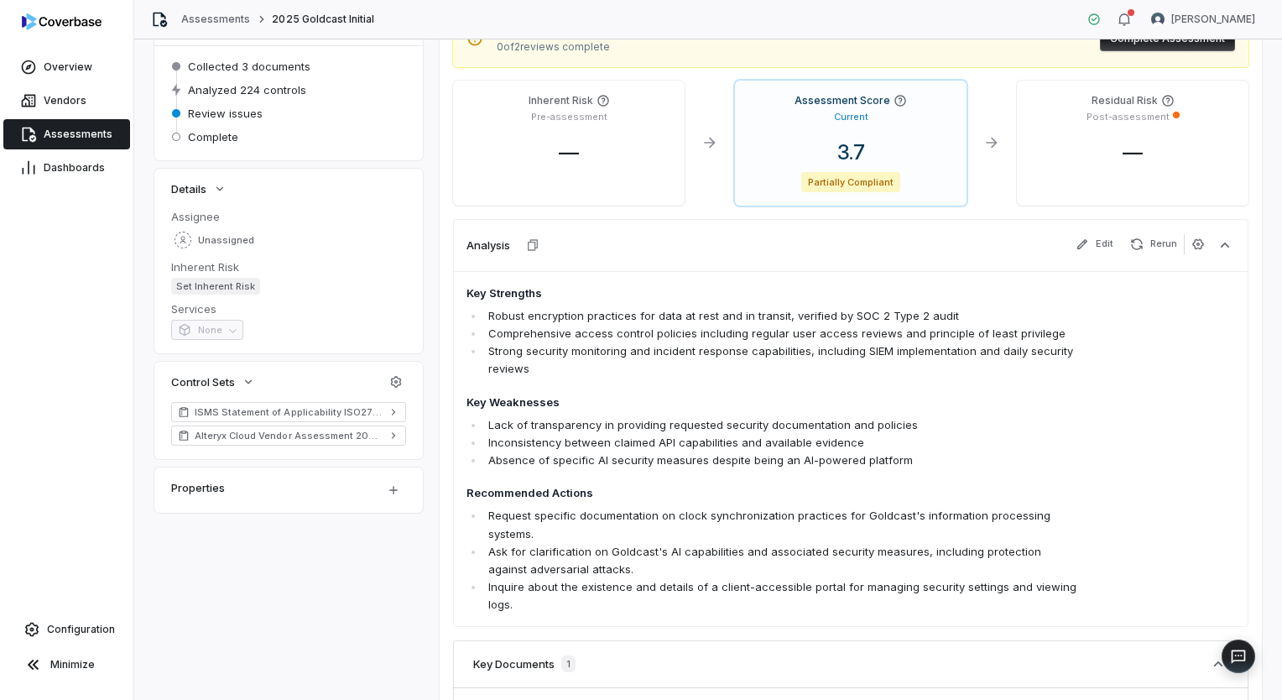
scroll to position [168, 0]
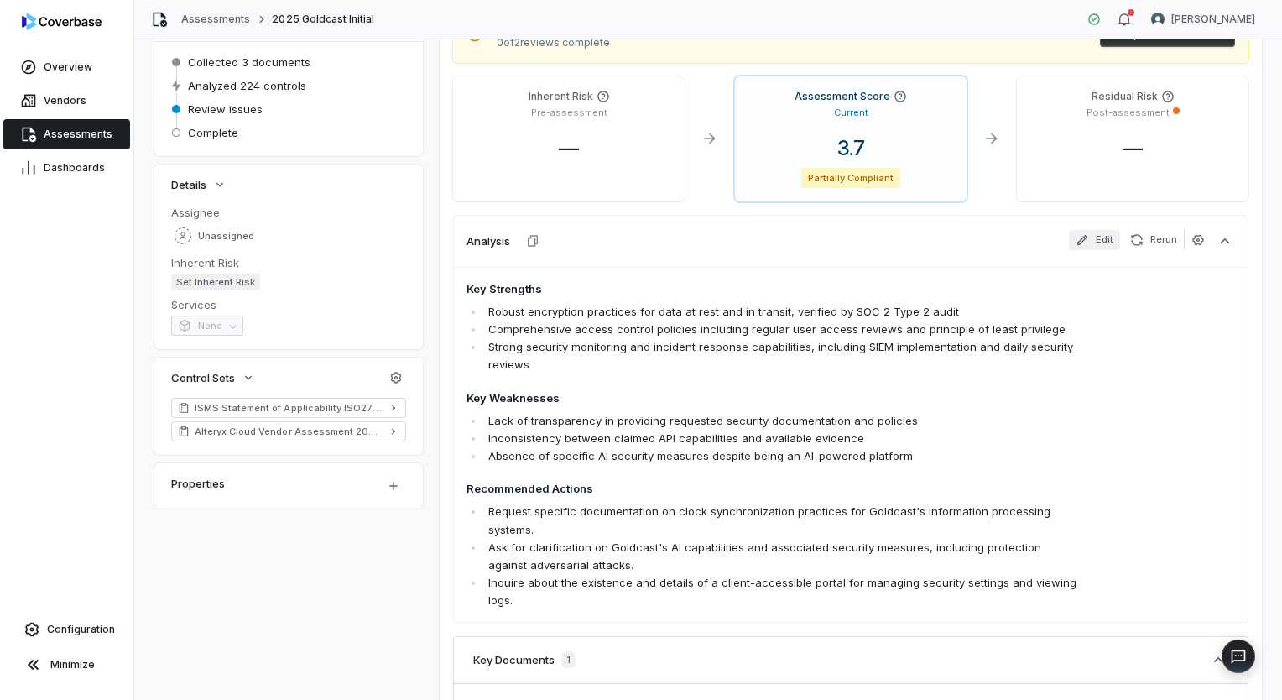
click at [1076, 243] on icon "button" at bounding box center [1082, 239] width 13 height 13
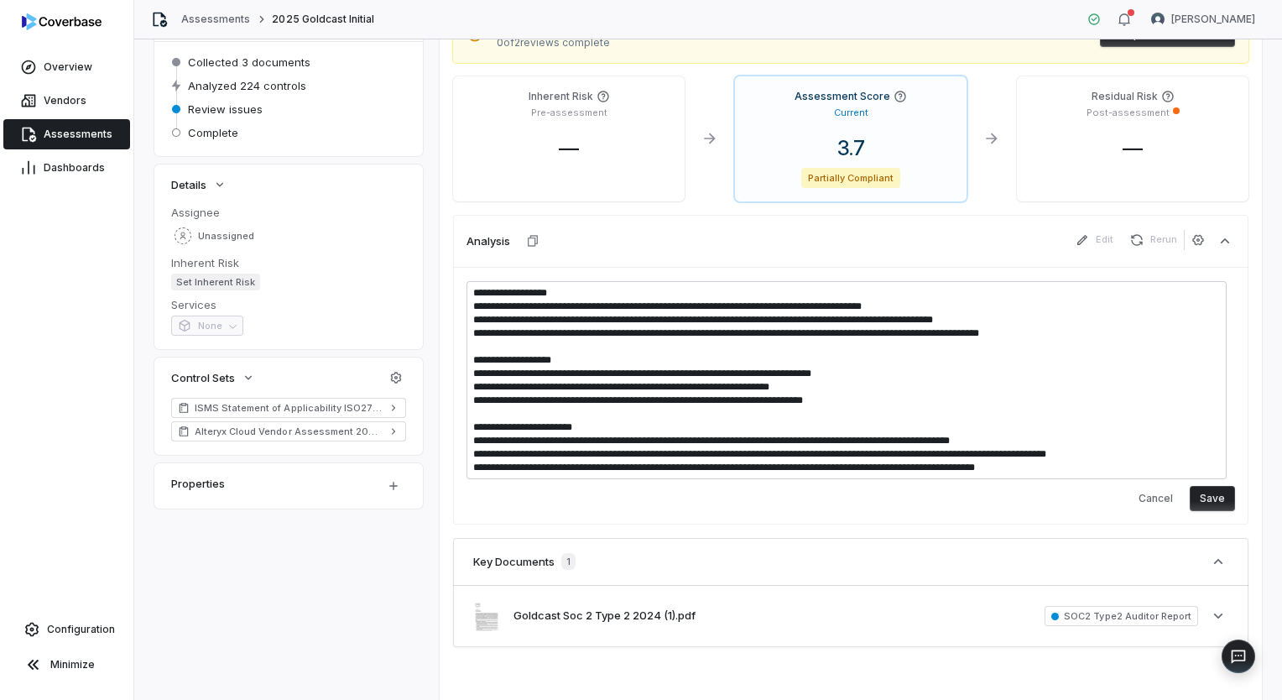
drag, startPoint x: 1040, startPoint y: 472, endPoint x: 472, endPoint y: 421, distance: 571.1
click at [472, 421] on textarea "**********" at bounding box center [846, 380] width 760 height 198
type textarea "*"
type textarea "**********"
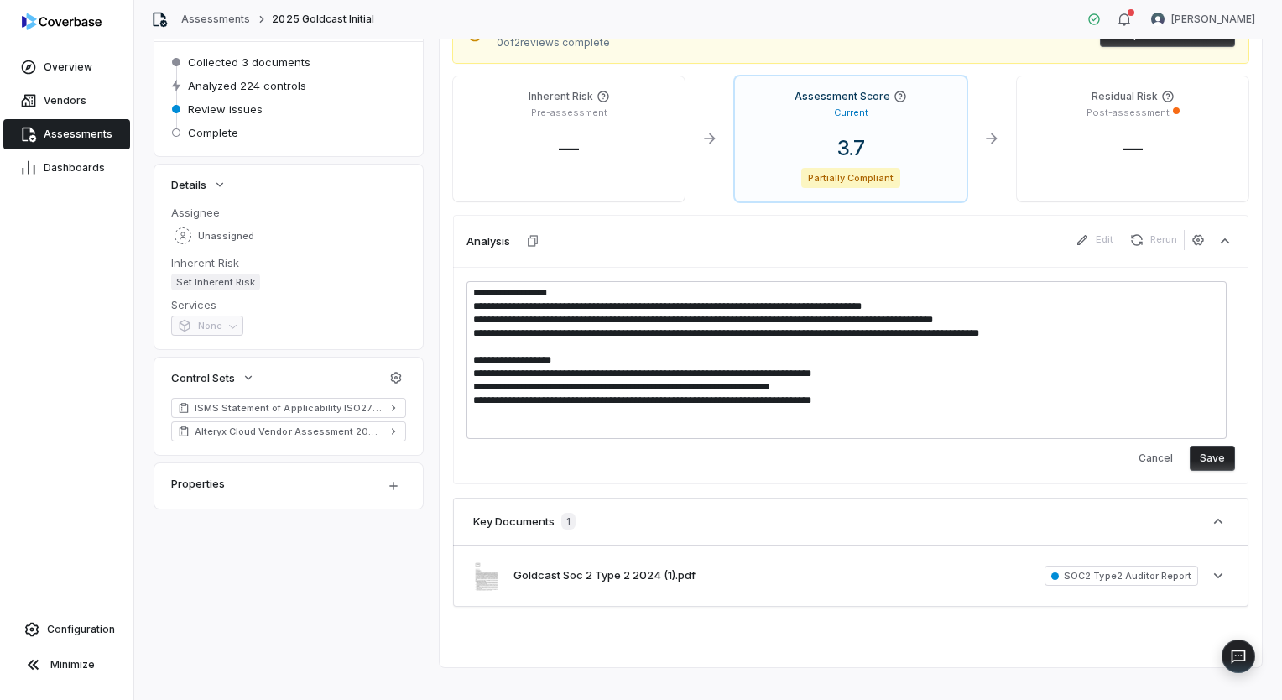
type textarea "*"
type textarea "**********"
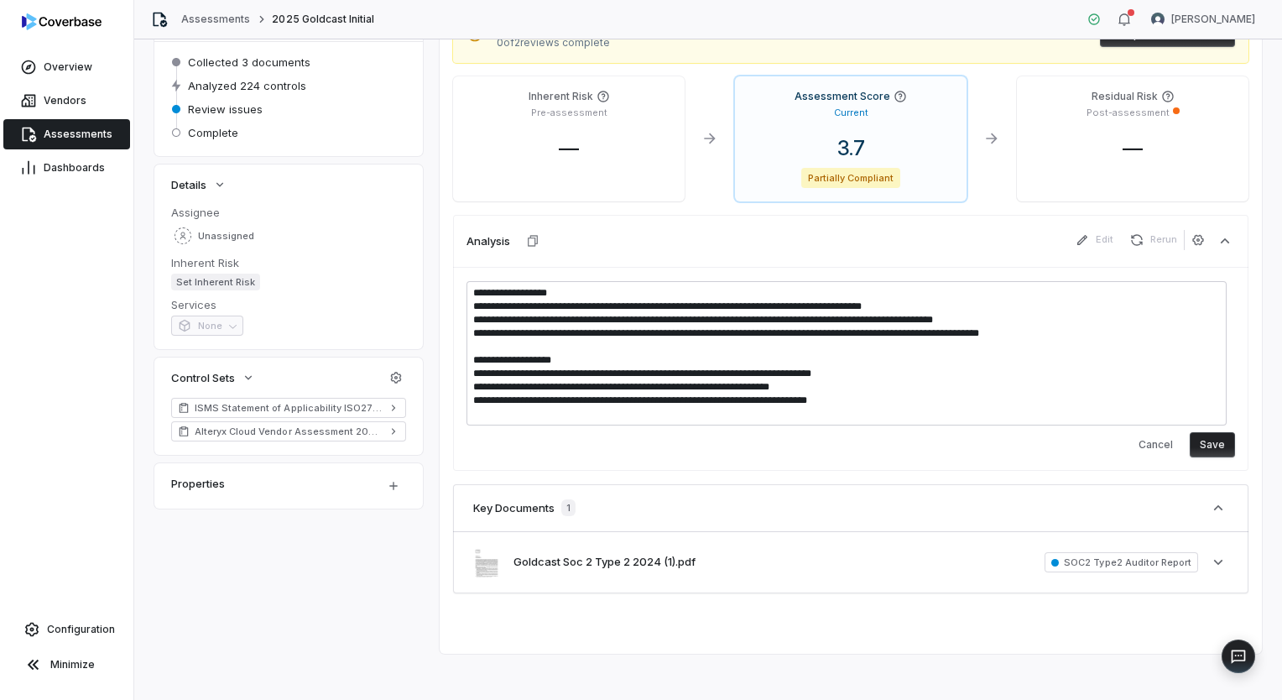
type textarea "*"
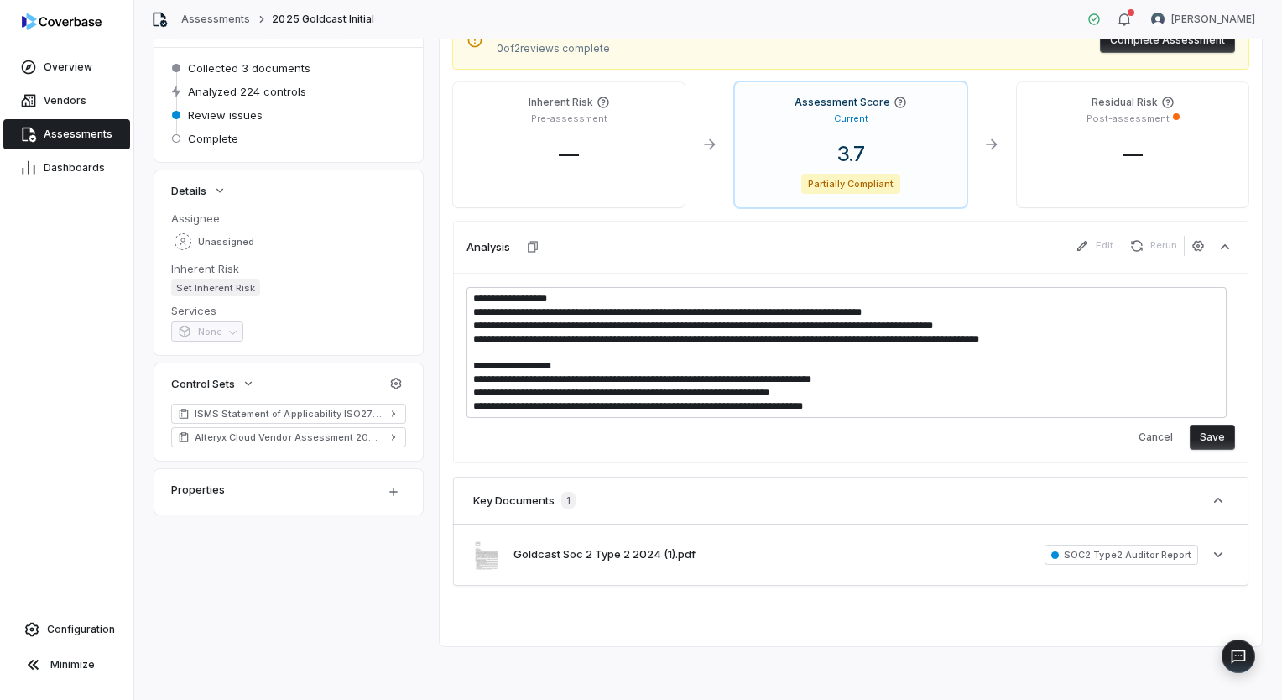
scroll to position [160, 0]
type textarea "**********"
click at [1200, 441] on button "Save" at bounding box center [1212, 438] width 45 height 25
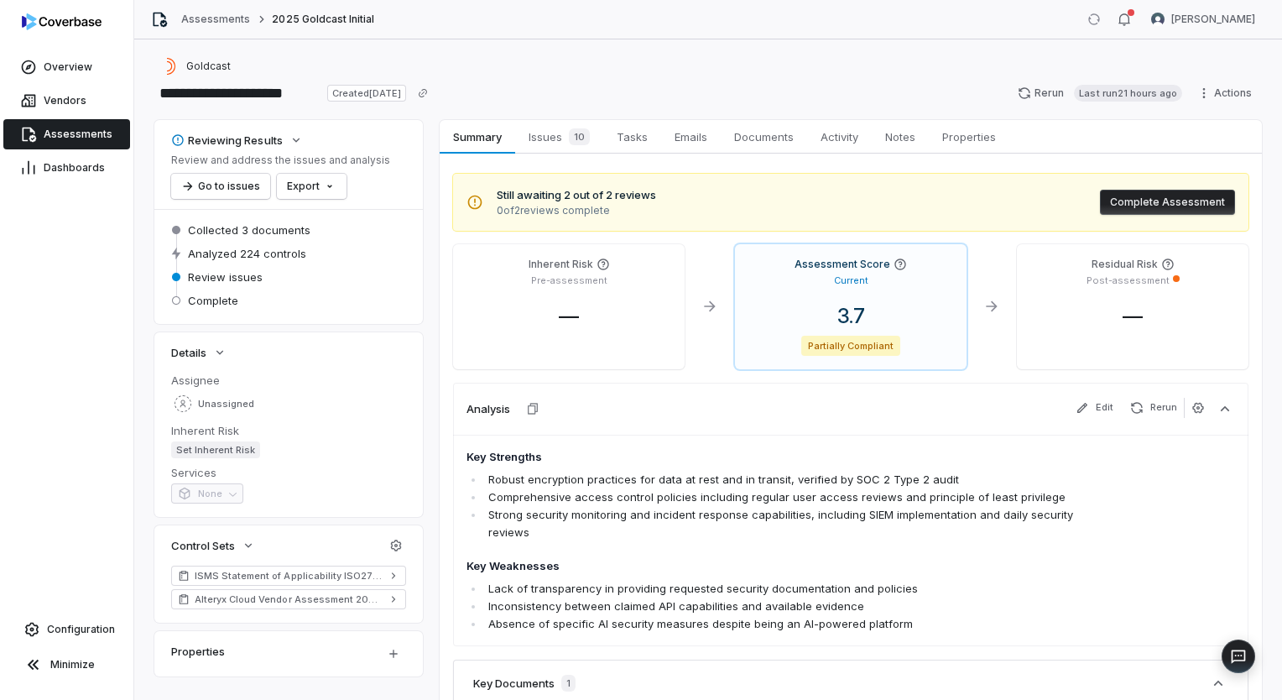
scroll to position [0, 0]
click at [546, 125] on span "Issues 10" at bounding box center [559, 136] width 75 height 23
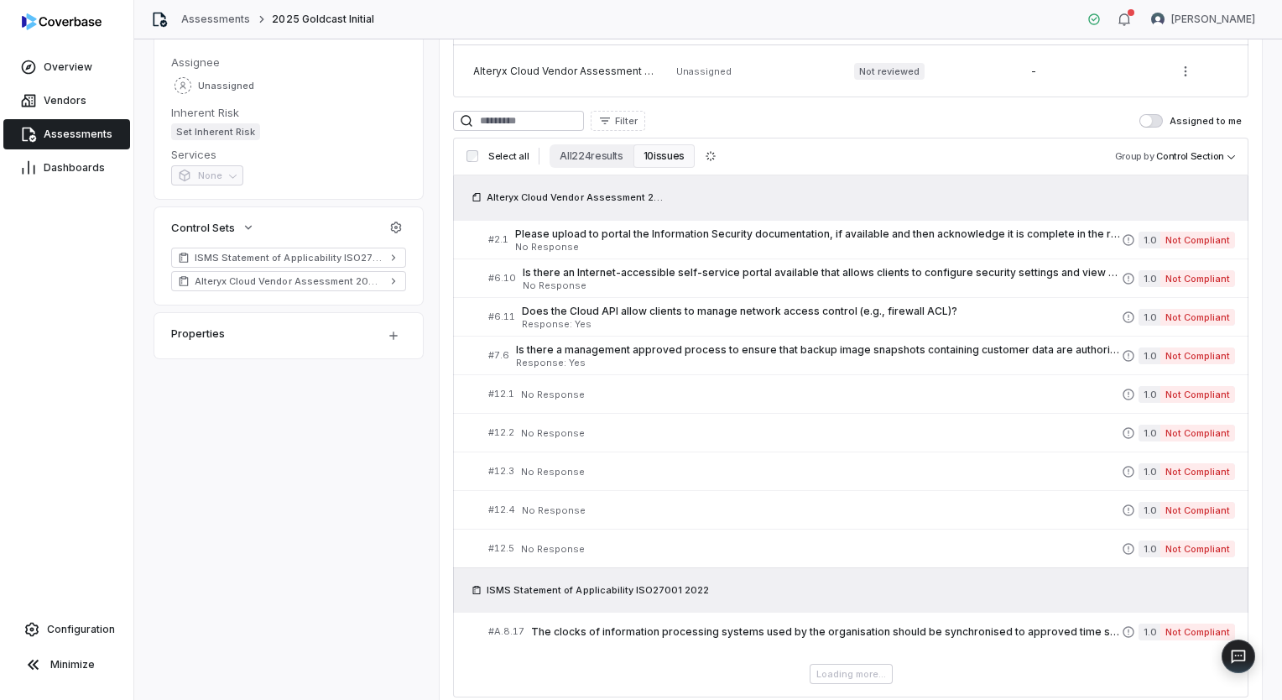
scroll to position [386, 0]
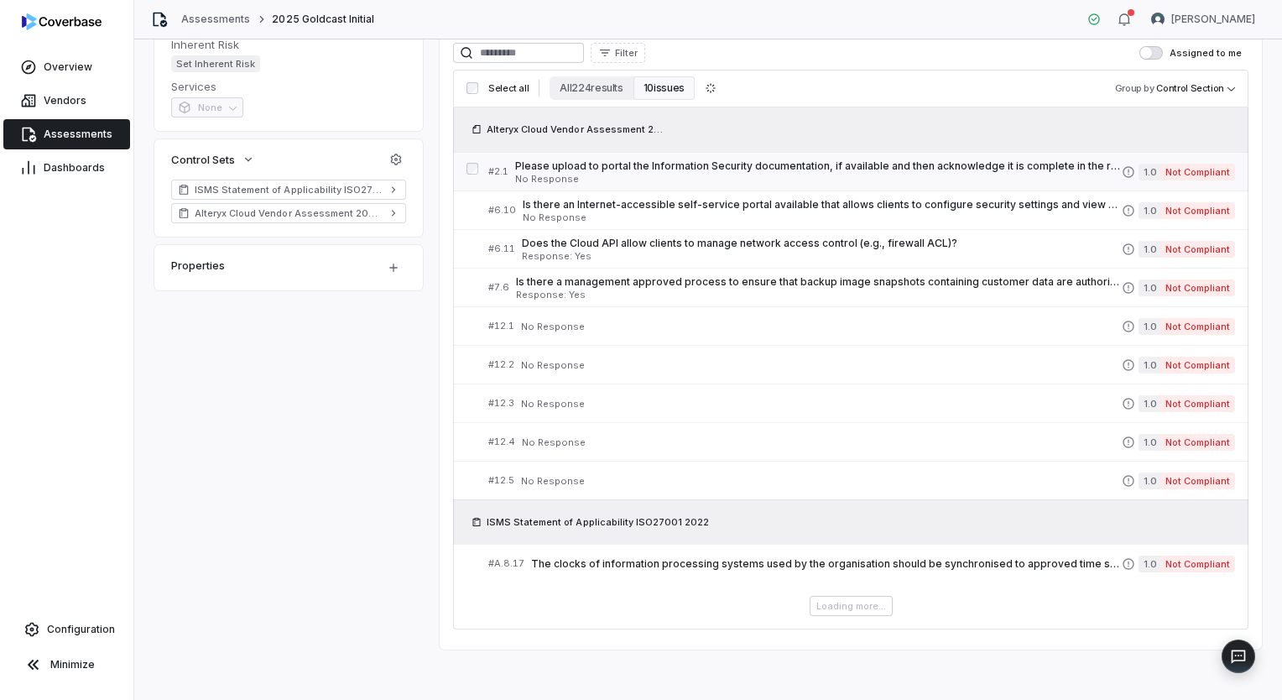
click at [873, 173] on div "Please upload to portal the Information Security documentation, if available an…" at bounding box center [818, 171] width 607 height 24
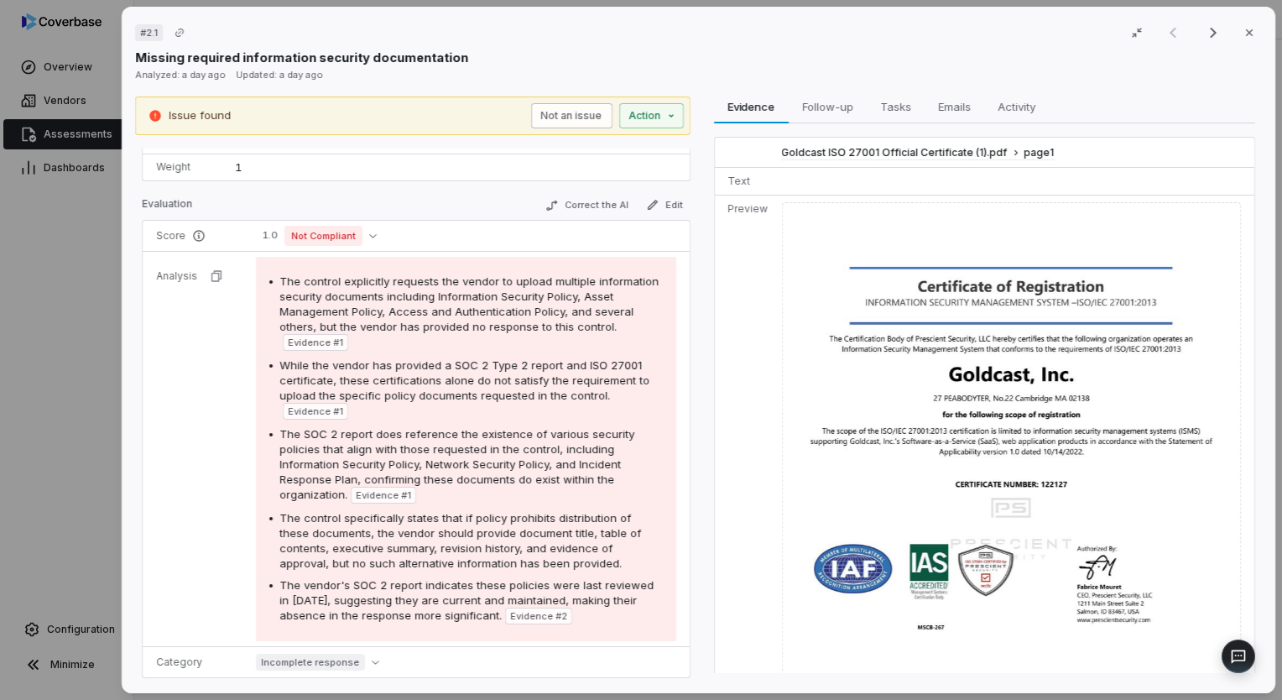
click at [567, 116] on button "Not an issue" at bounding box center [570, 115] width 81 height 25
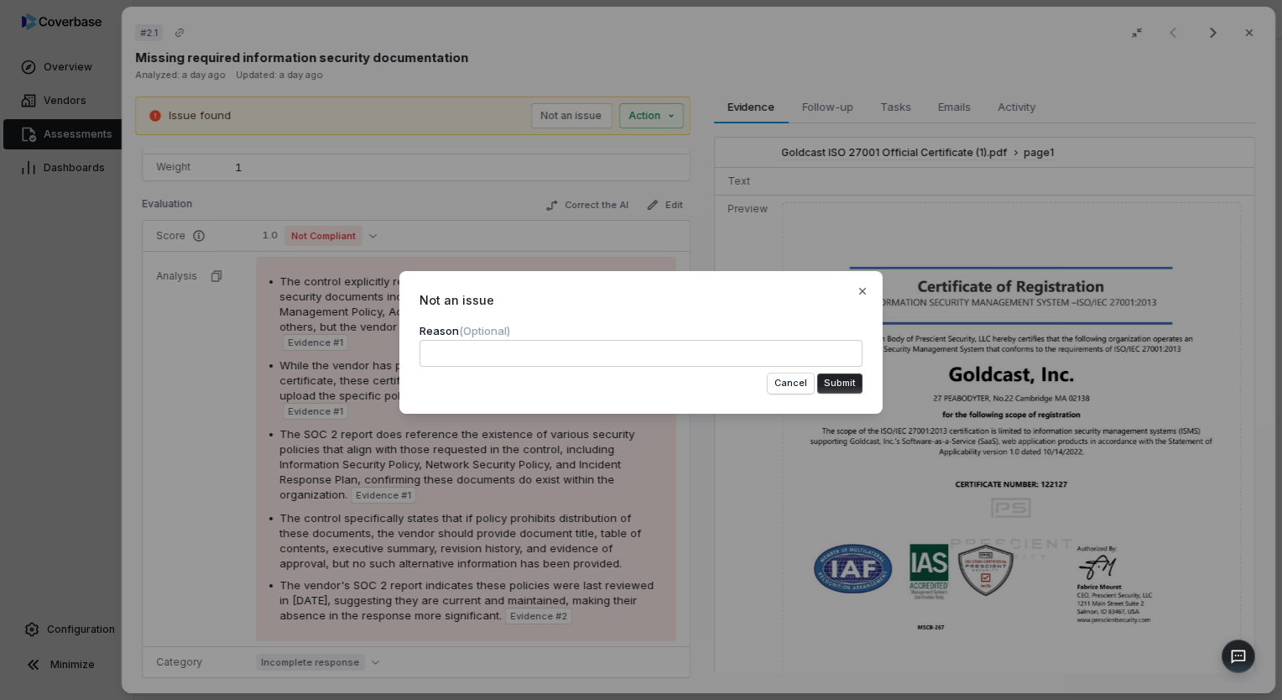
click at [843, 382] on button "Submit" at bounding box center [839, 383] width 45 height 20
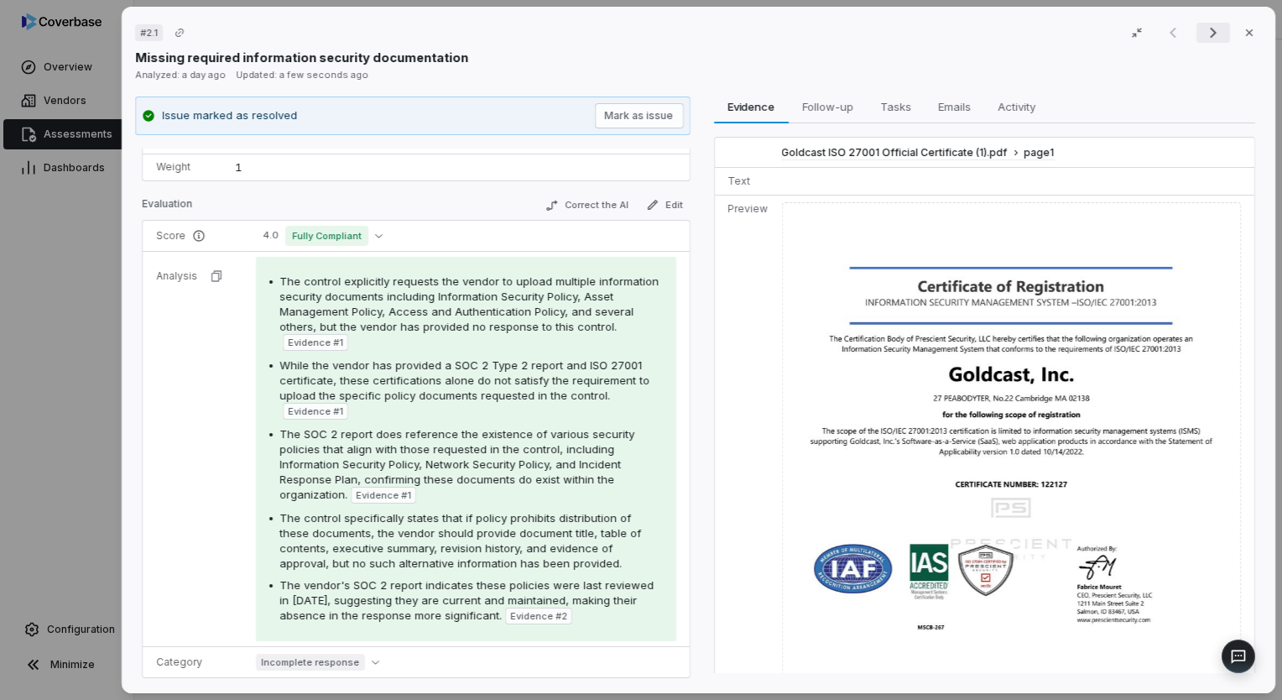
click at [1203, 25] on icon "Next result" at bounding box center [1213, 33] width 20 height 20
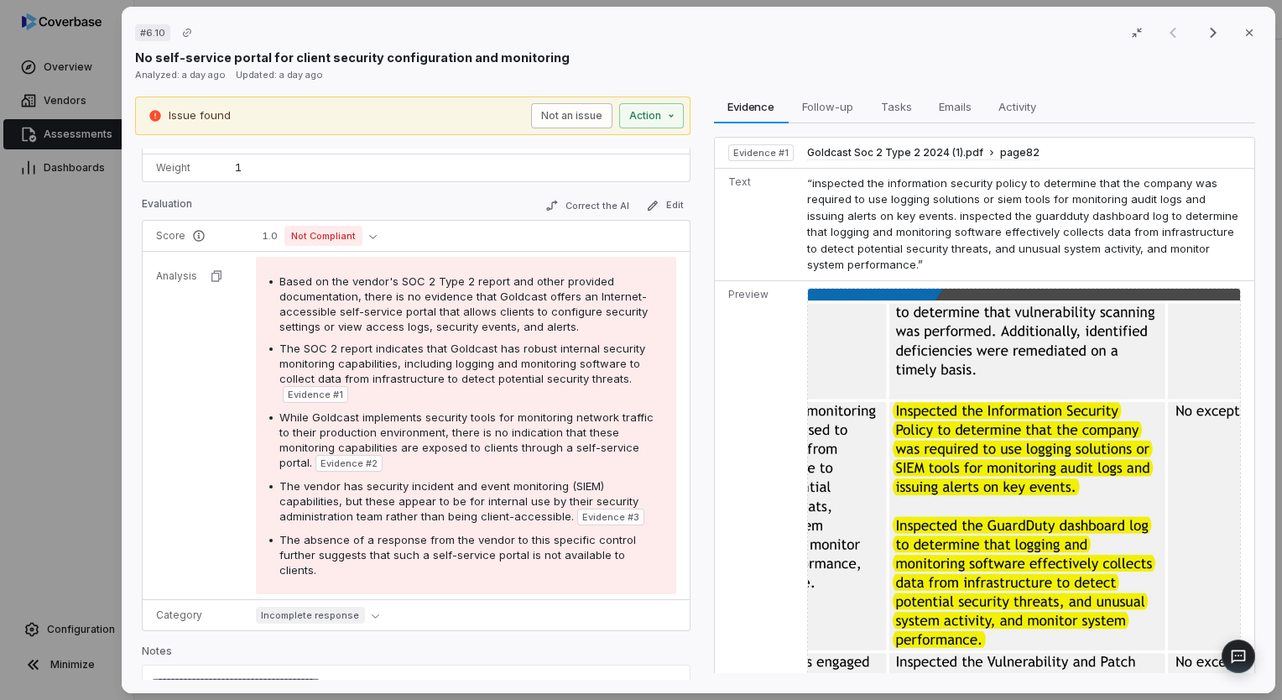
scroll to position [300, 0]
click at [581, 122] on button "Not an issue" at bounding box center [570, 115] width 81 height 25
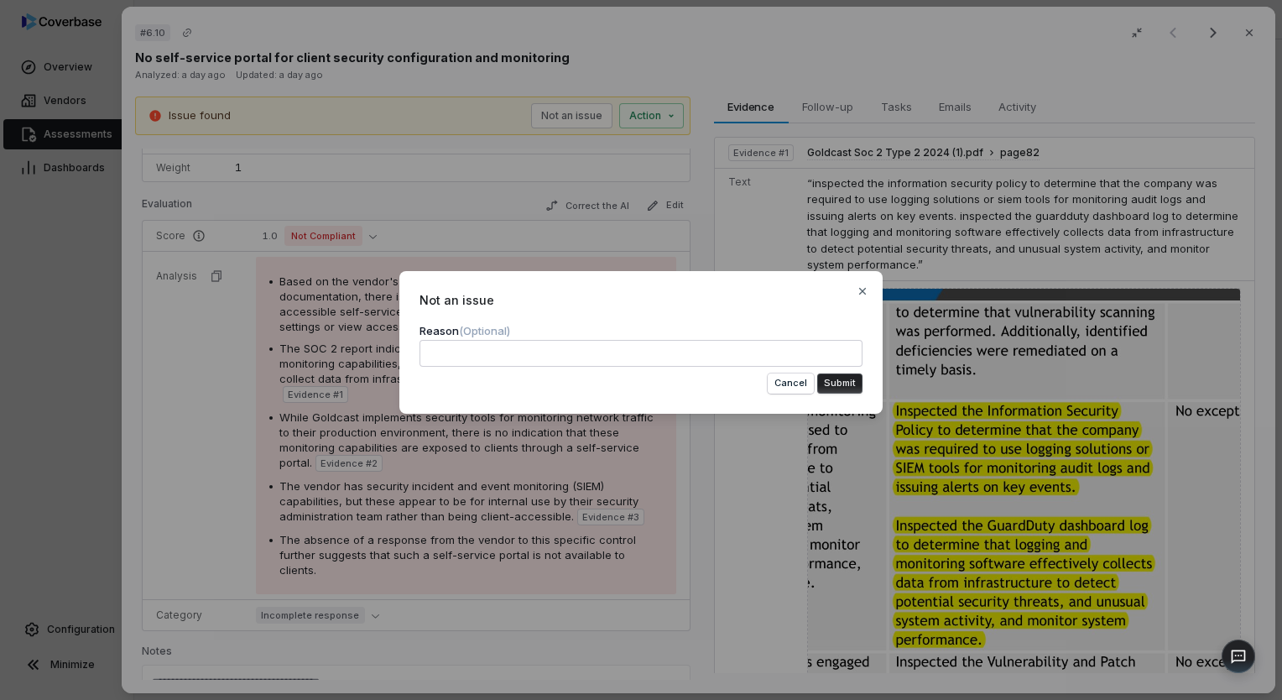
click at [855, 386] on button "Submit" at bounding box center [839, 383] width 45 height 20
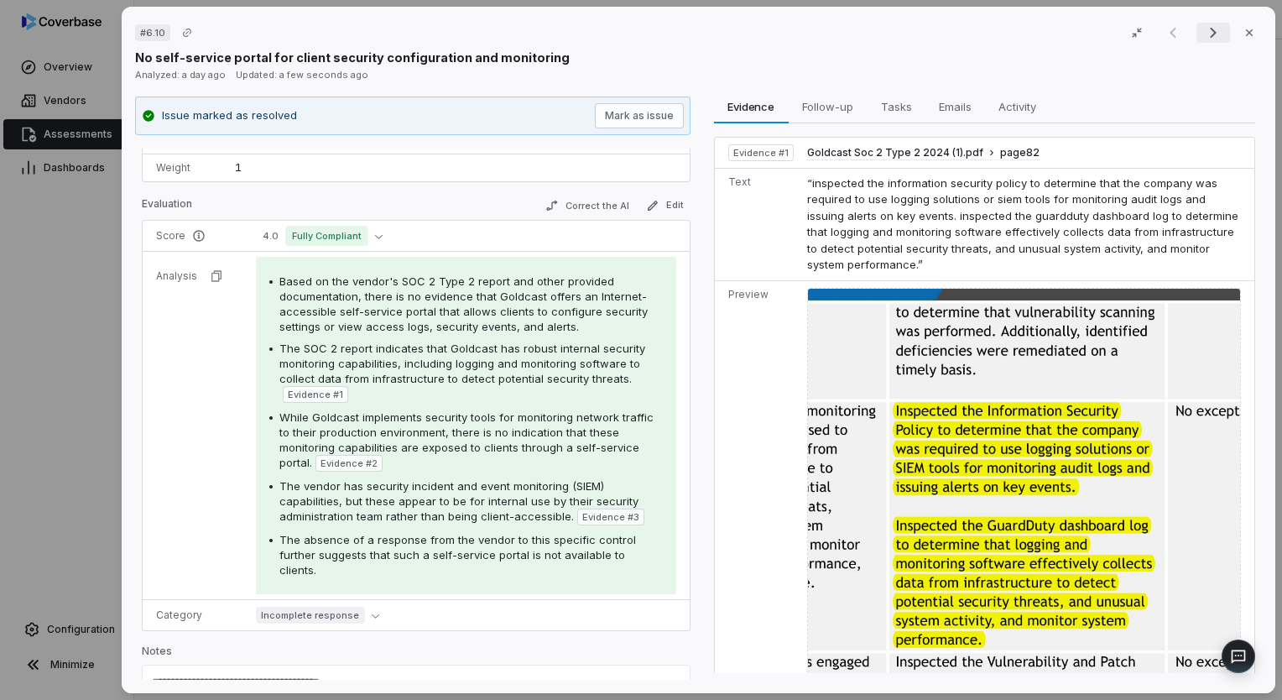
click at [1203, 35] on icon "Next result" at bounding box center [1213, 33] width 20 height 20
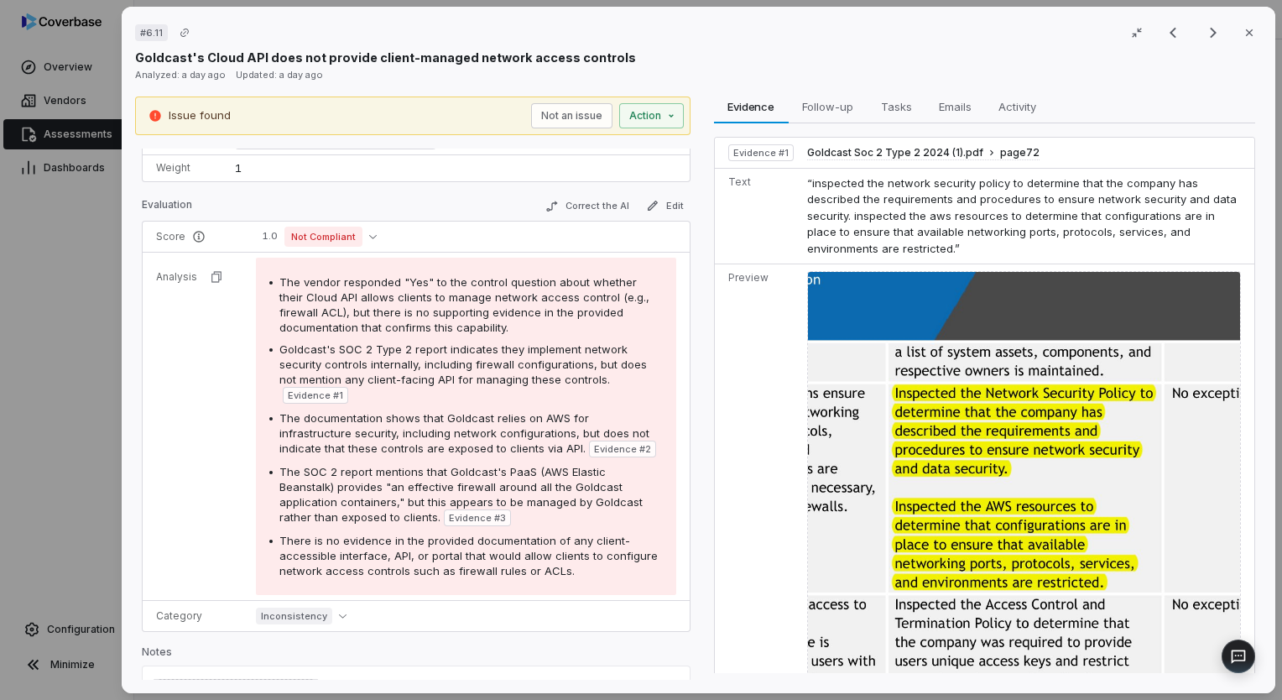
scroll to position [262, 0]
click at [591, 118] on button "Not an issue" at bounding box center [570, 115] width 81 height 25
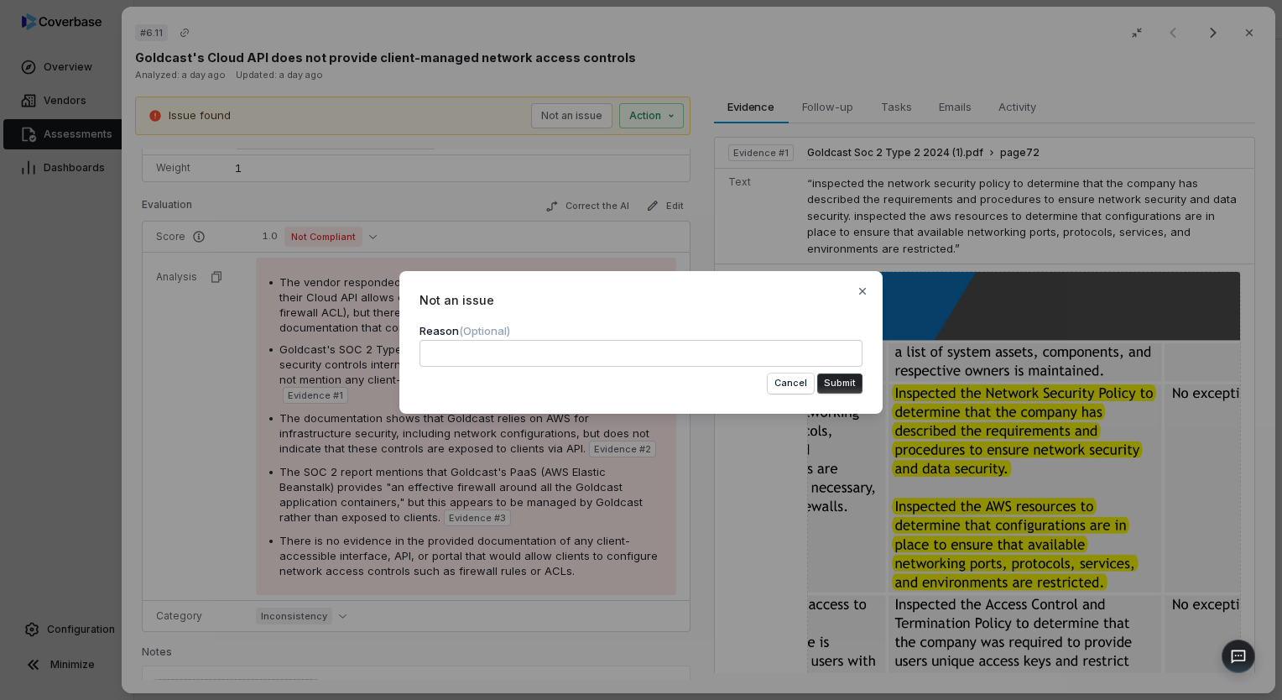
click at [846, 374] on button "Submit" at bounding box center [839, 383] width 45 height 20
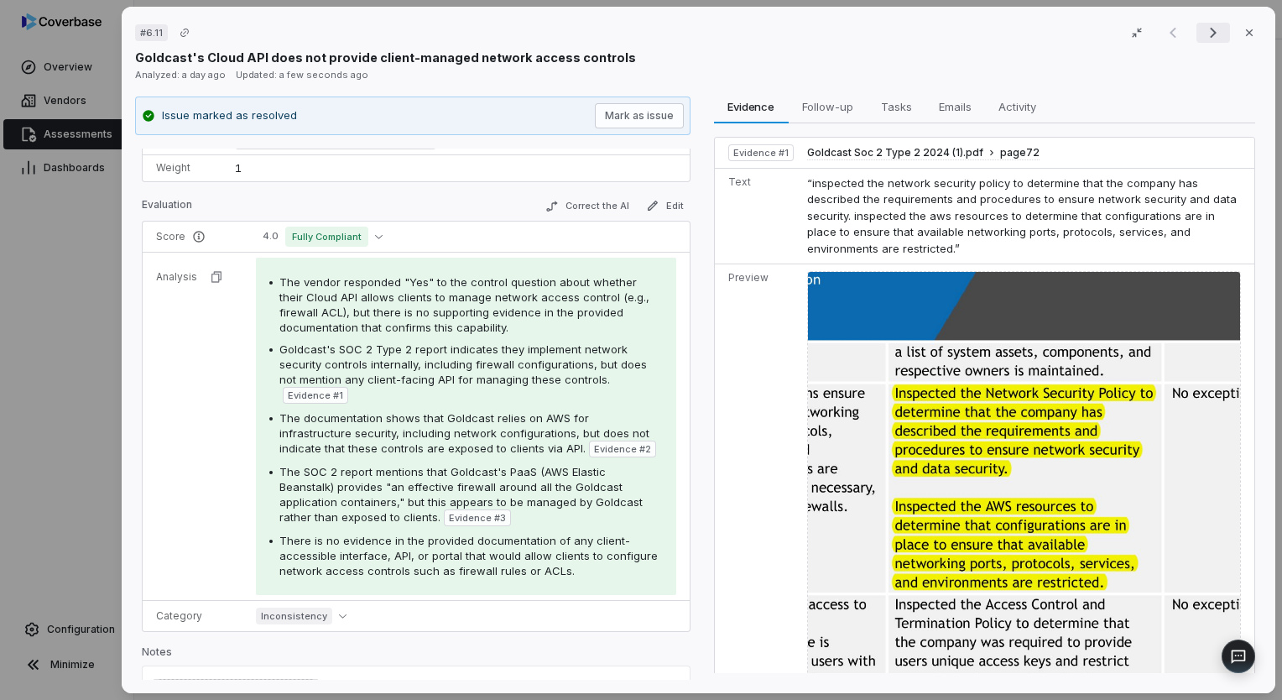
click at [1203, 39] on icon "Next result" at bounding box center [1213, 33] width 20 height 20
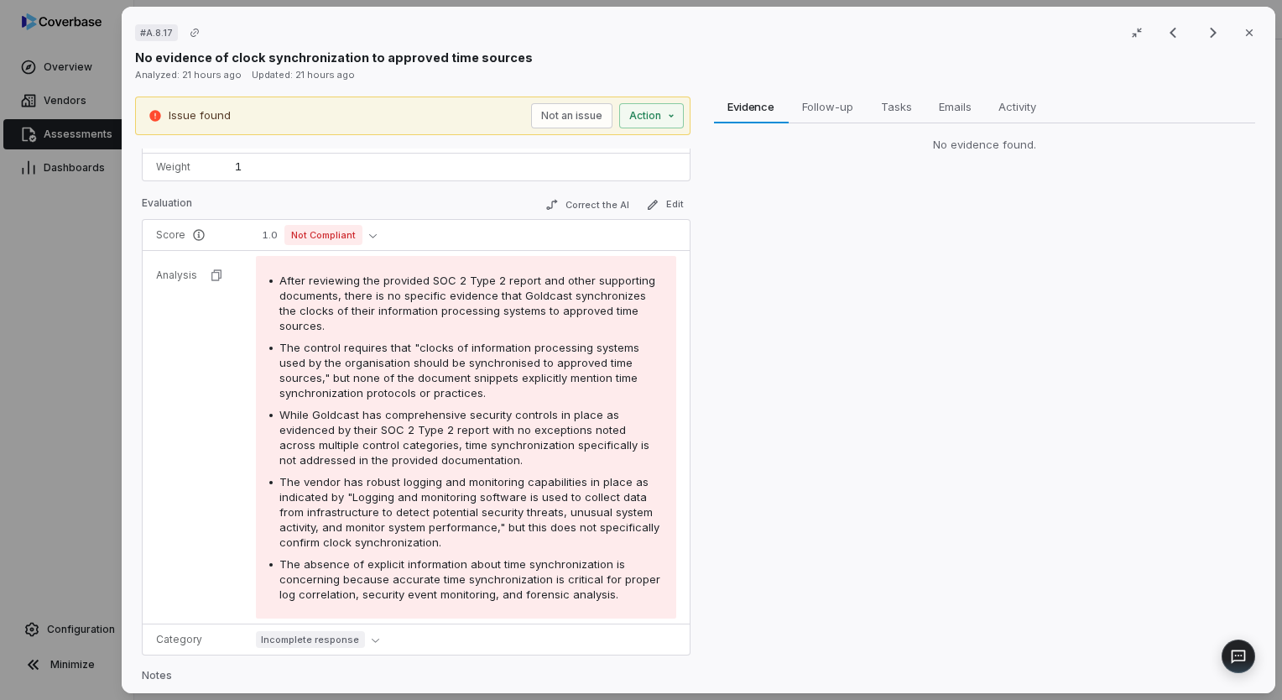
scroll to position [224, 0]
click at [591, 118] on button "Not an issue" at bounding box center [570, 115] width 81 height 25
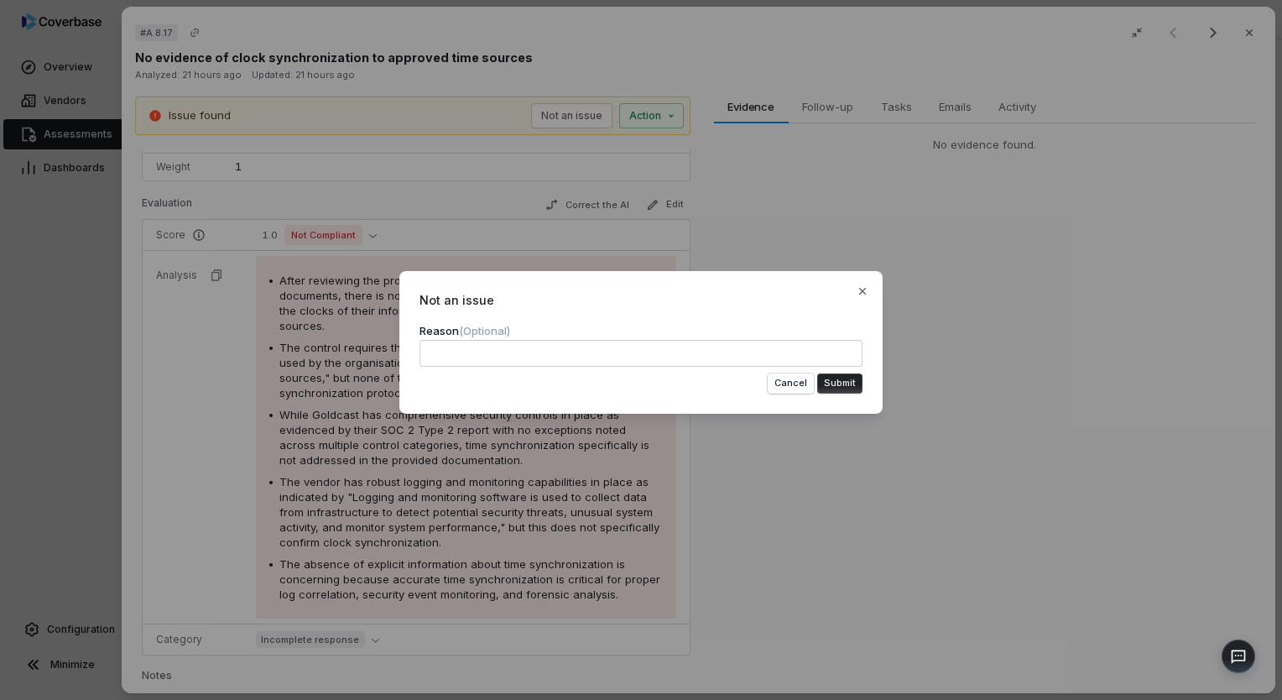
click at [847, 385] on button "Submit" at bounding box center [839, 383] width 45 height 20
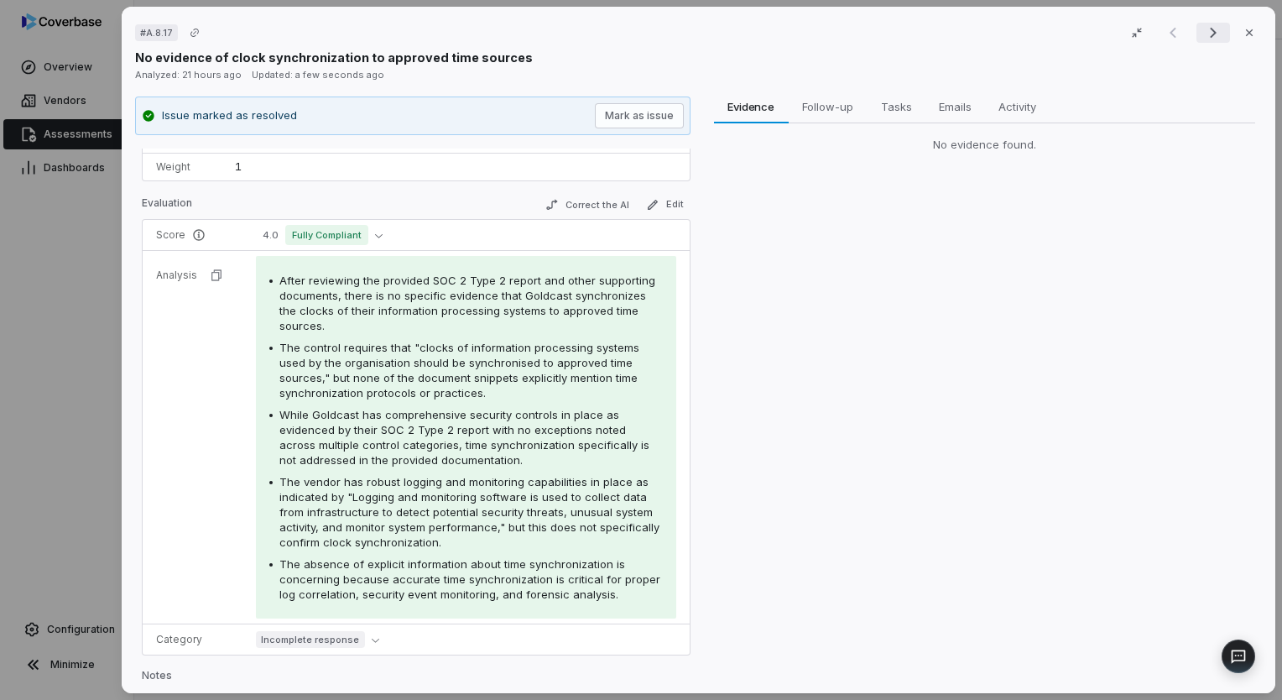
click at [1203, 29] on icon "Next result" at bounding box center [1213, 33] width 20 height 20
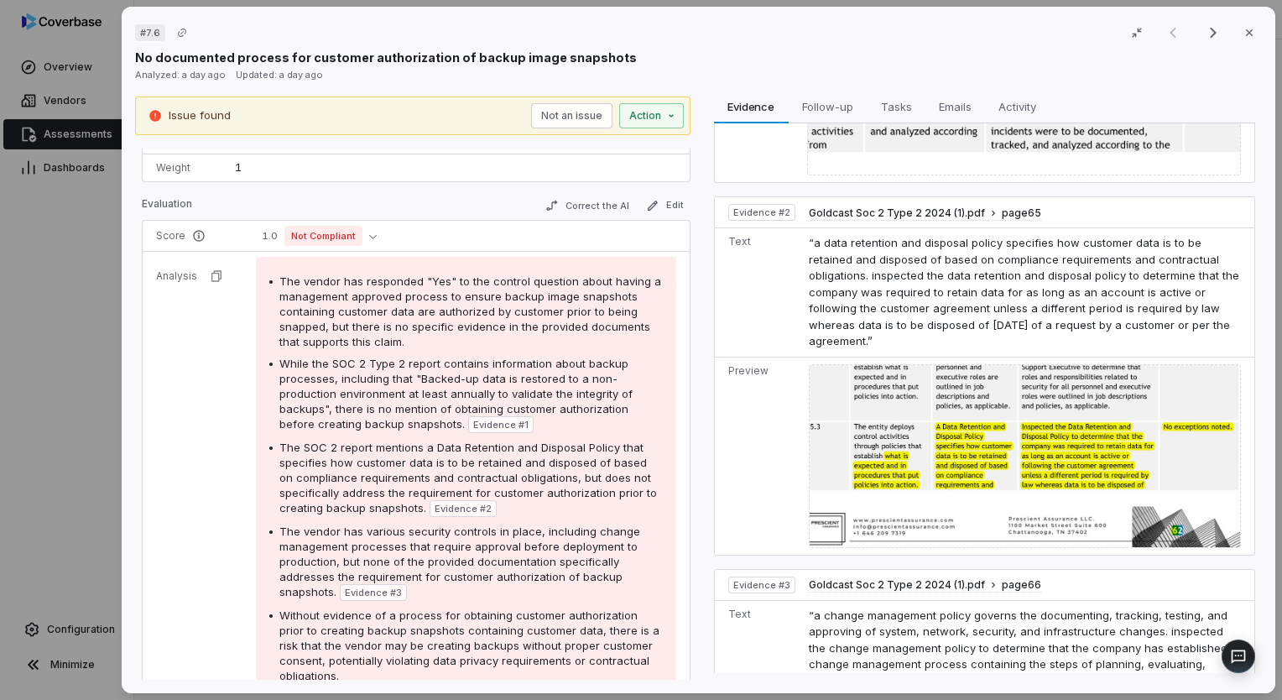
scroll to position [419, 0]
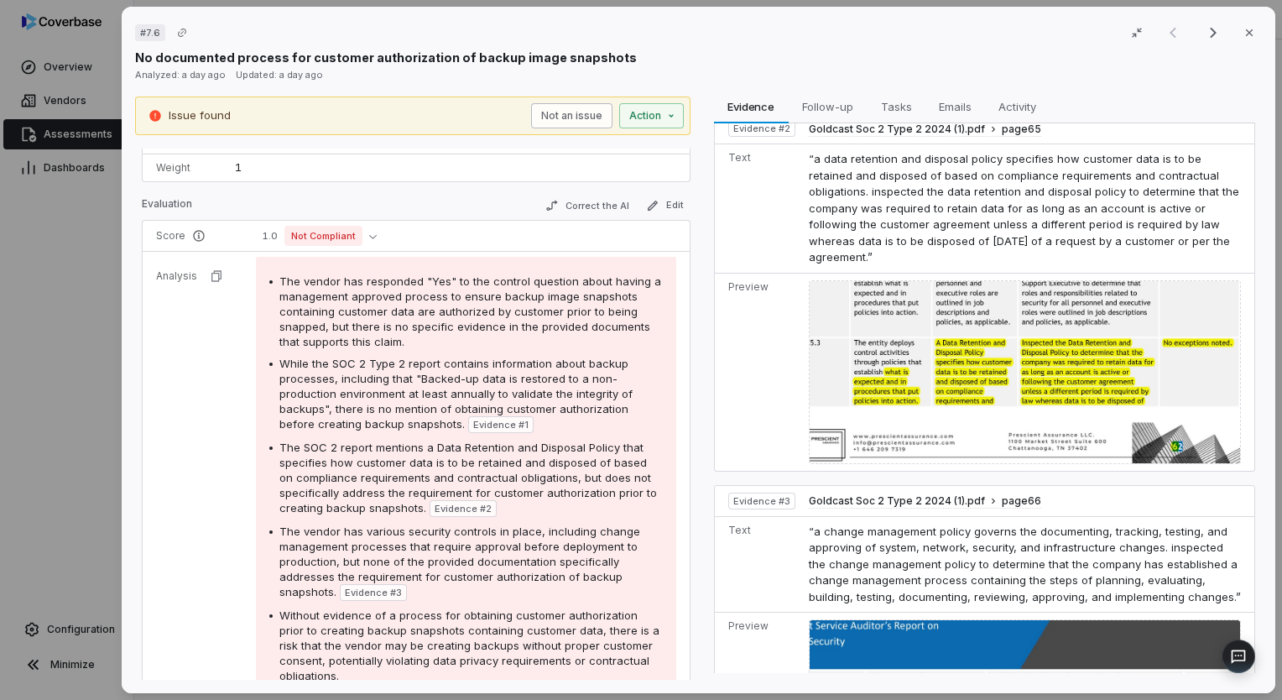
click at [571, 109] on button "Not an issue" at bounding box center [570, 115] width 81 height 25
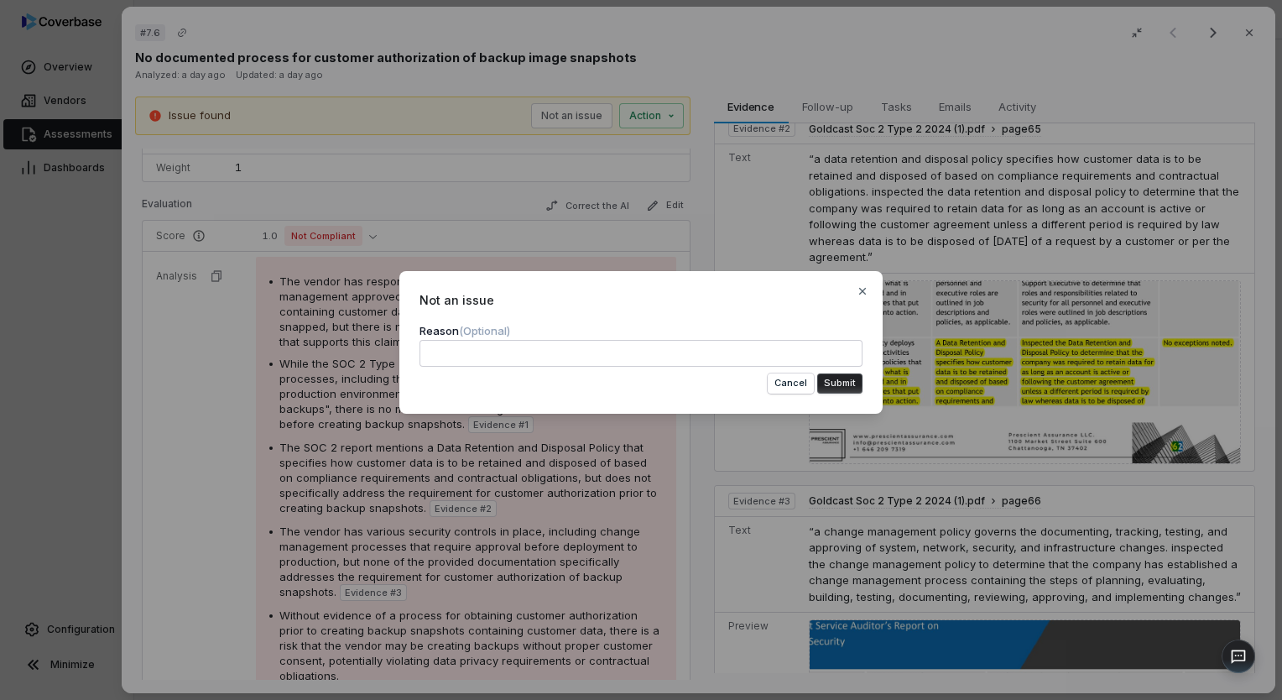
click at [832, 381] on button "Submit" at bounding box center [839, 383] width 45 height 20
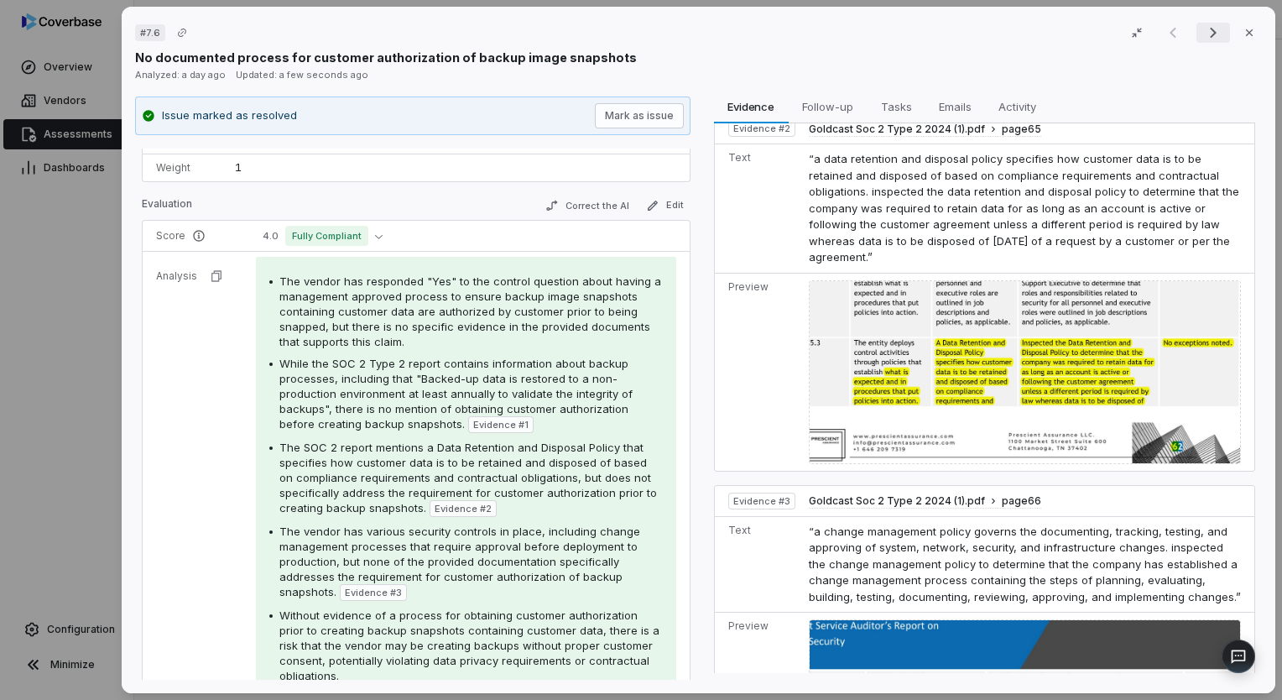
click at [1208, 39] on icon "Next result" at bounding box center [1213, 33] width 20 height 20
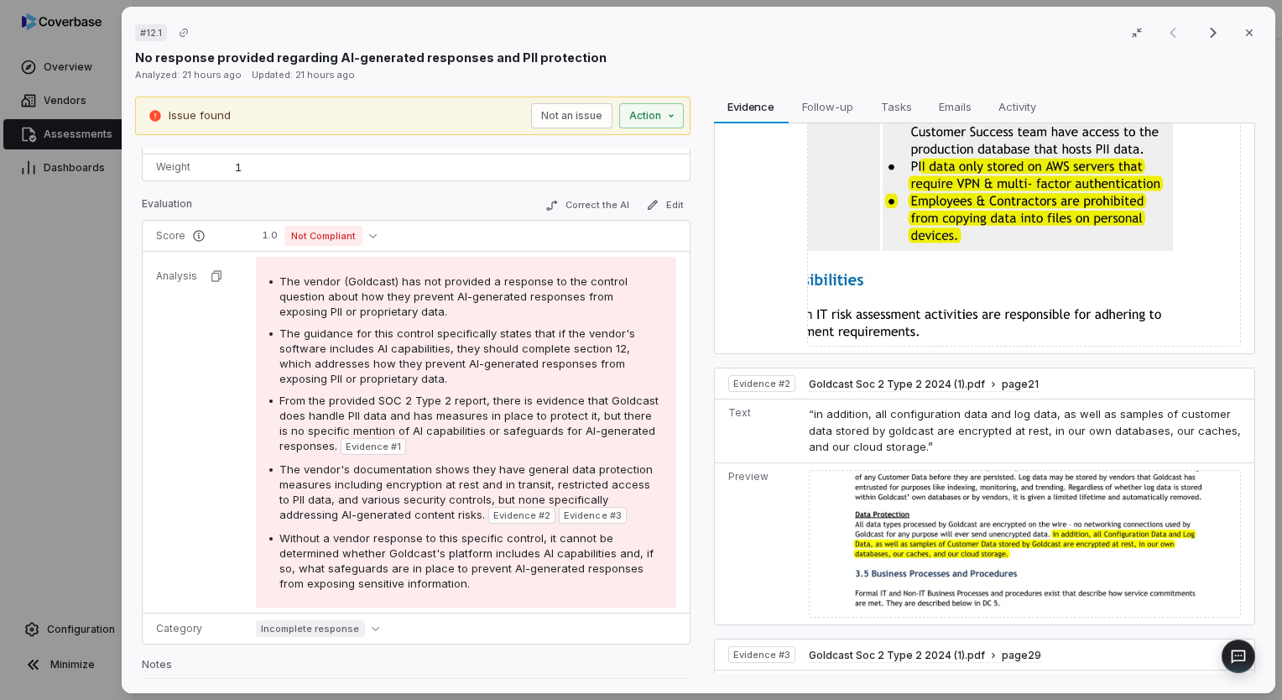
scroll to position [419, 0]
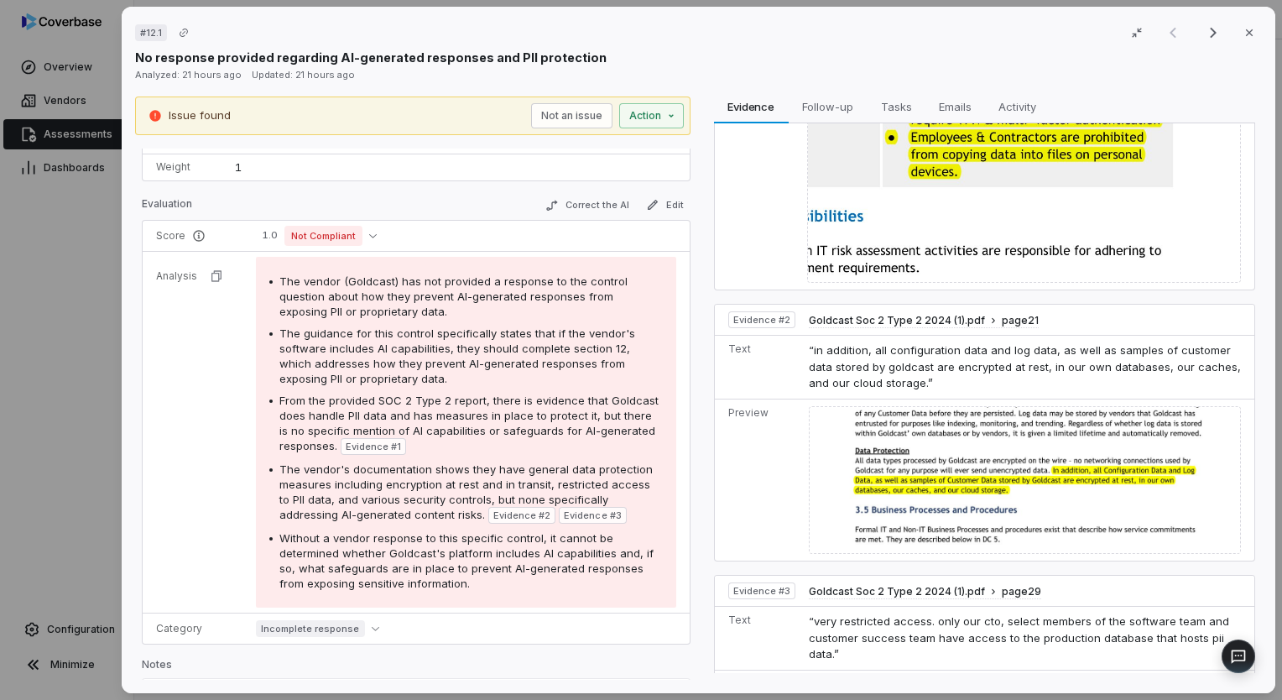
drag, startPoint x: 1145, startPoint y: 414, endPoint x: 1014, endPoint y: 492, distance: 151.9
click at [1014, 492] on img at bounding box center [1025, 480] width 432 height 148
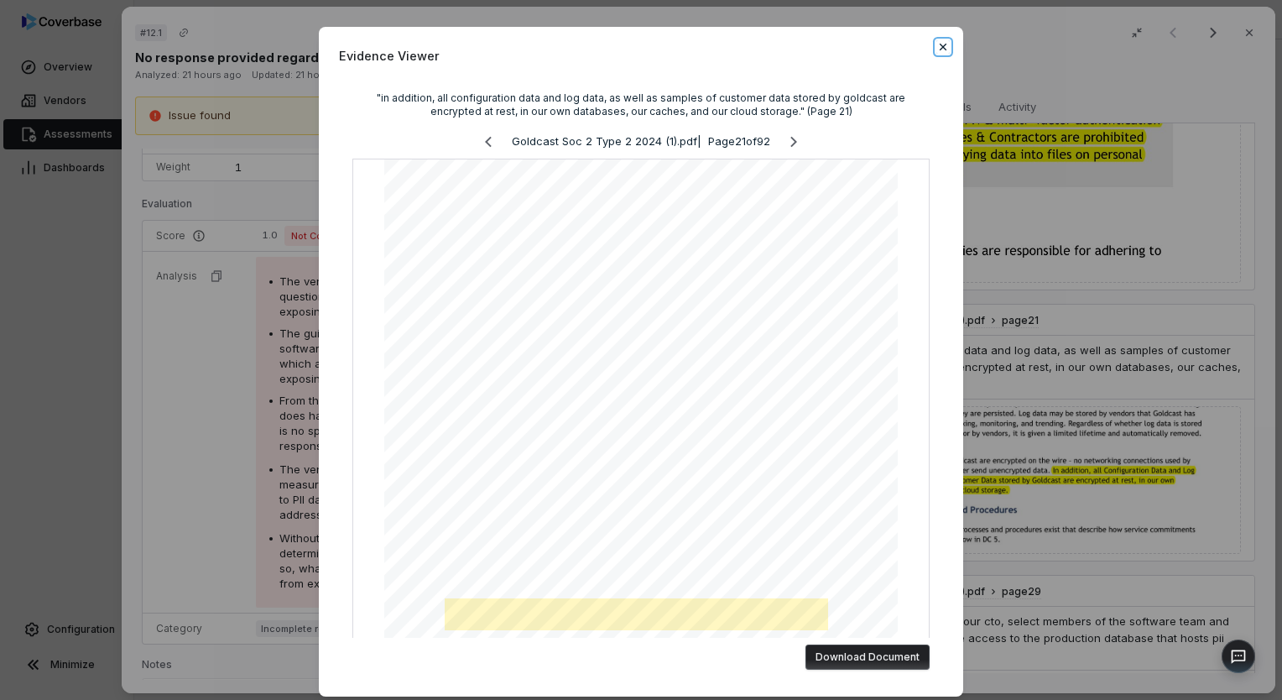
click at [940, 45] on icon "button" at bounding box center [943, 47] width 7 height 7
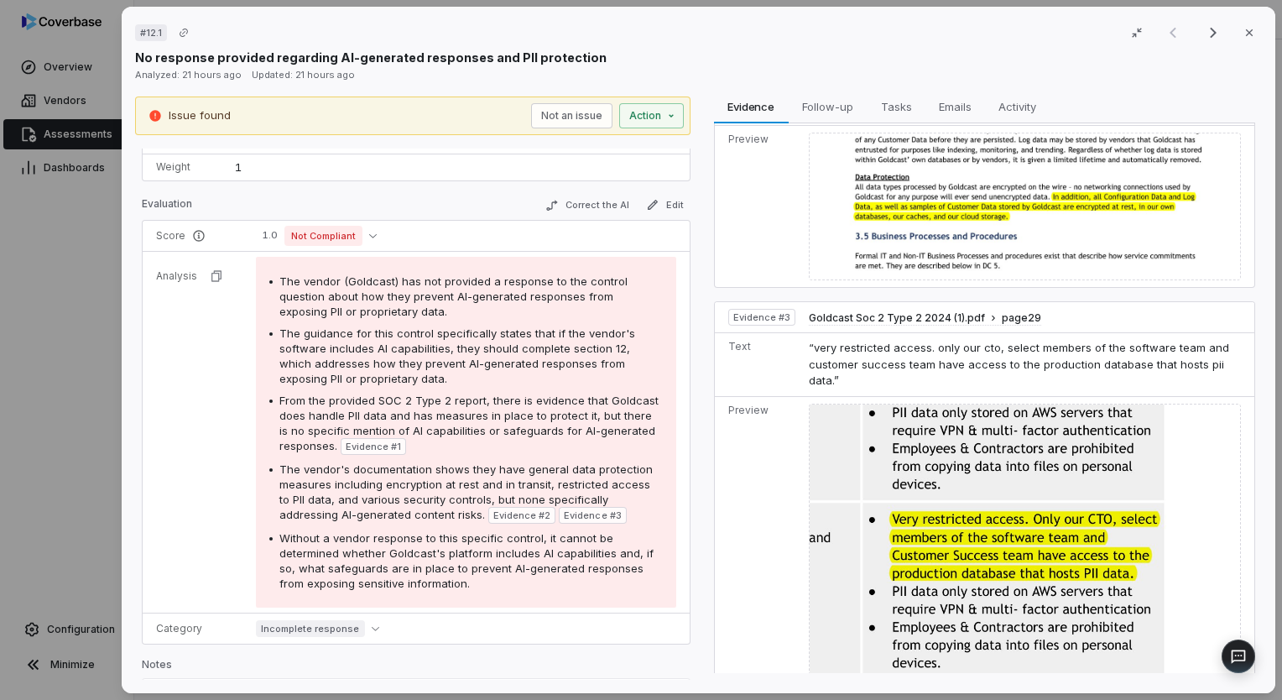
scroll to position [706, 0]
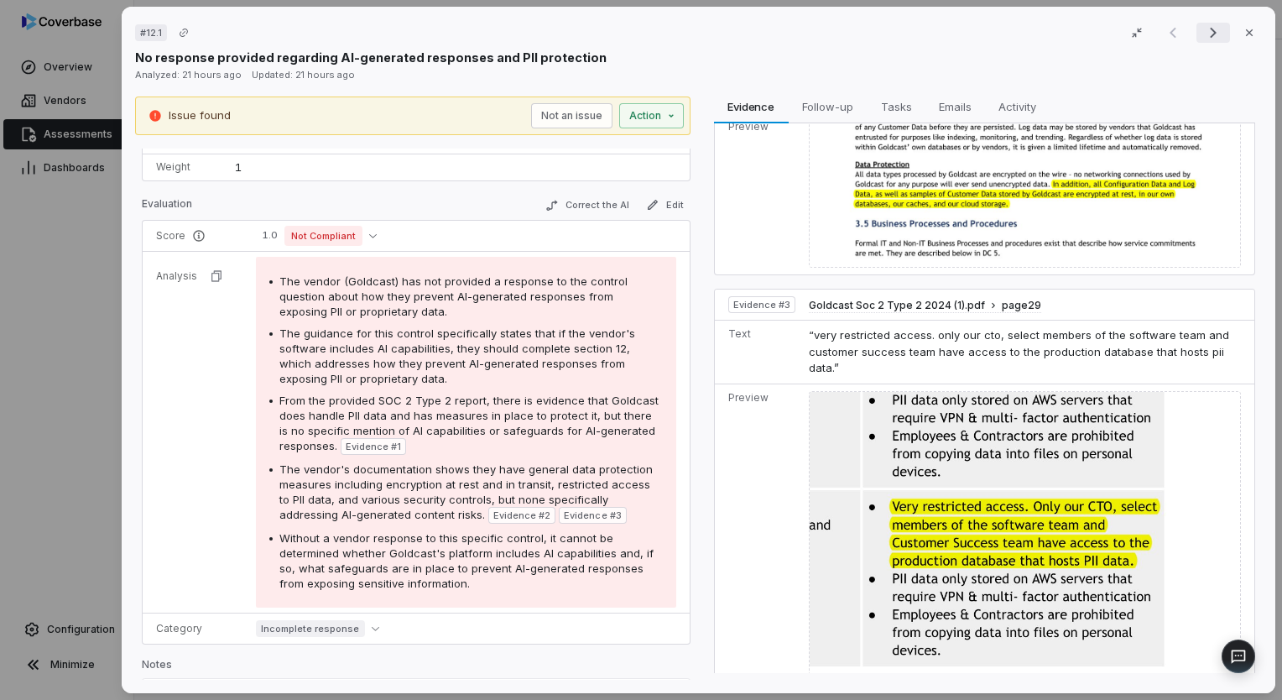
click at [1205, 40] on icon "Next result" at bounding box center [1213, 33] width 20 height 20
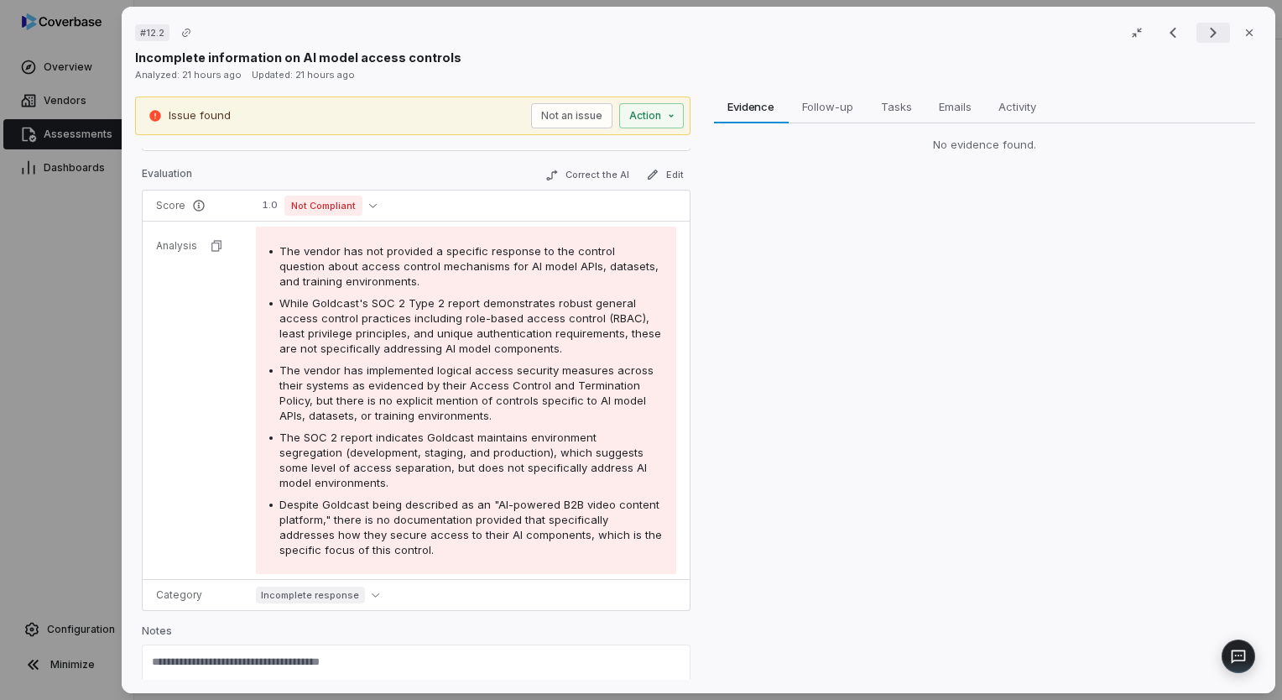
scroll to position [161, 0]
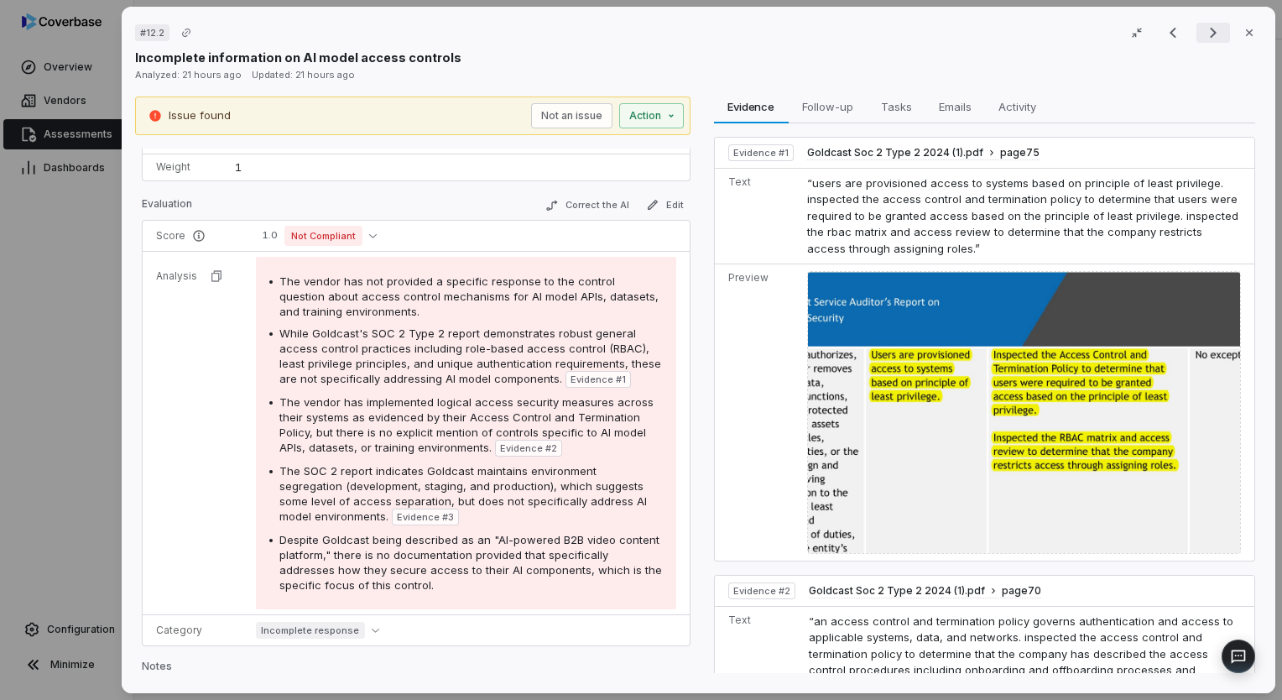
click at [1205, 40] on icon "Next result" at bounding box center [1213, 33] width 20 height 20
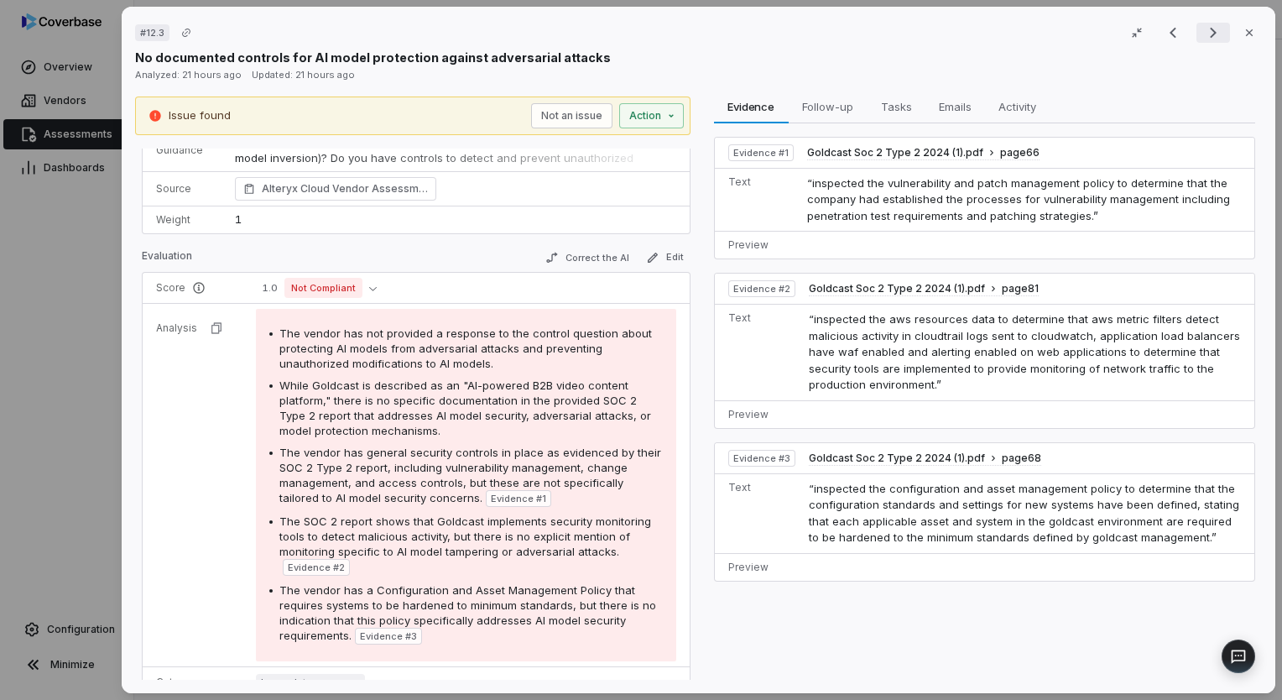
scroll to position [177, 0]
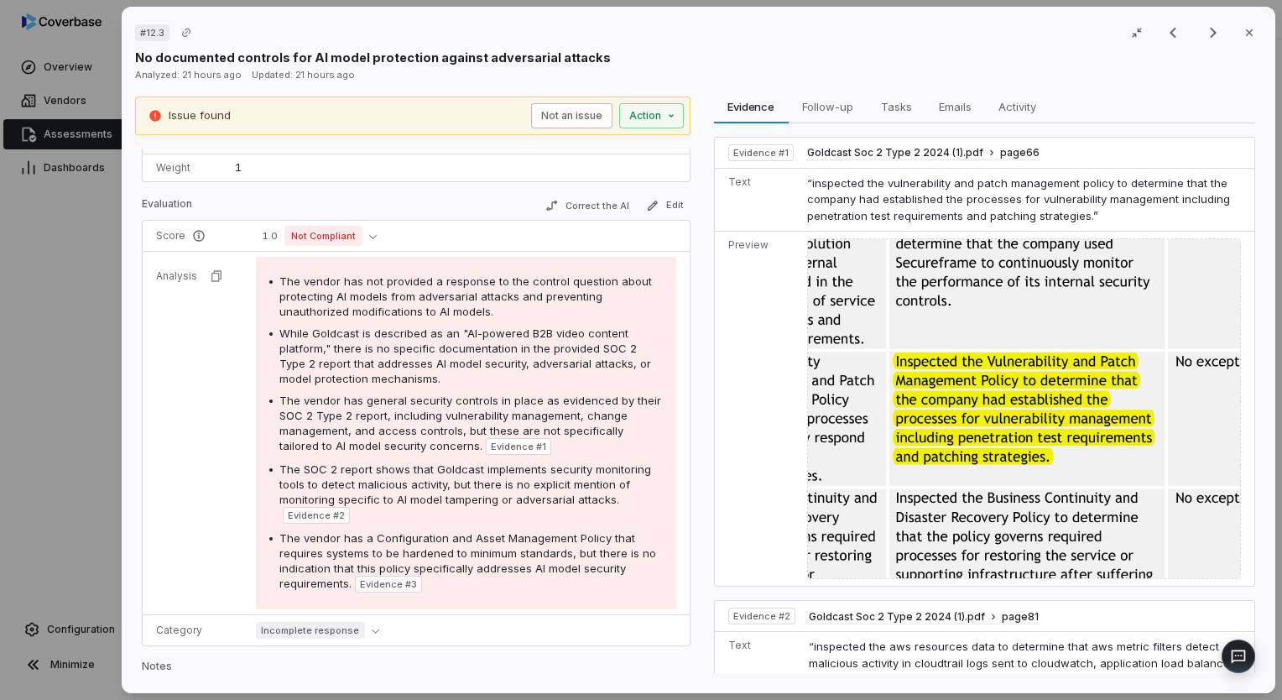
click at [591, 117] on button "Not an issue" at bounding box center [570, 115] width 81 height 25
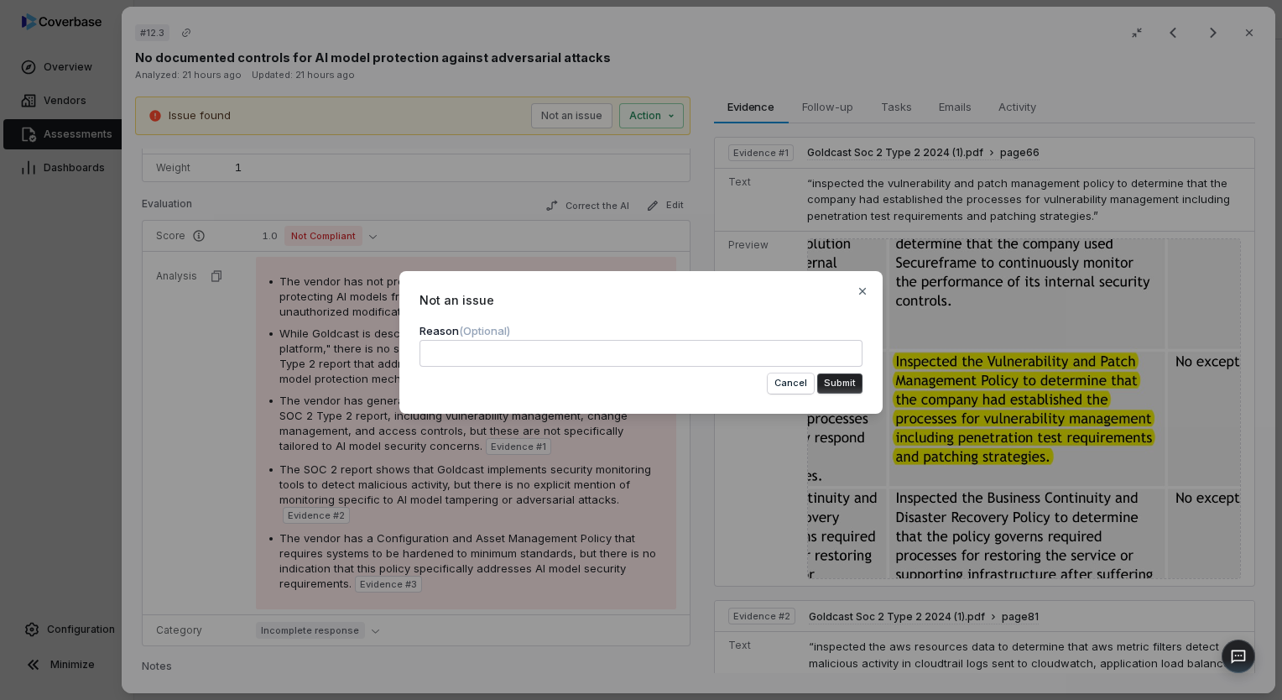
click at [832, 384] on button "Submit" at bounding box center [839, 383] width 45 height 20
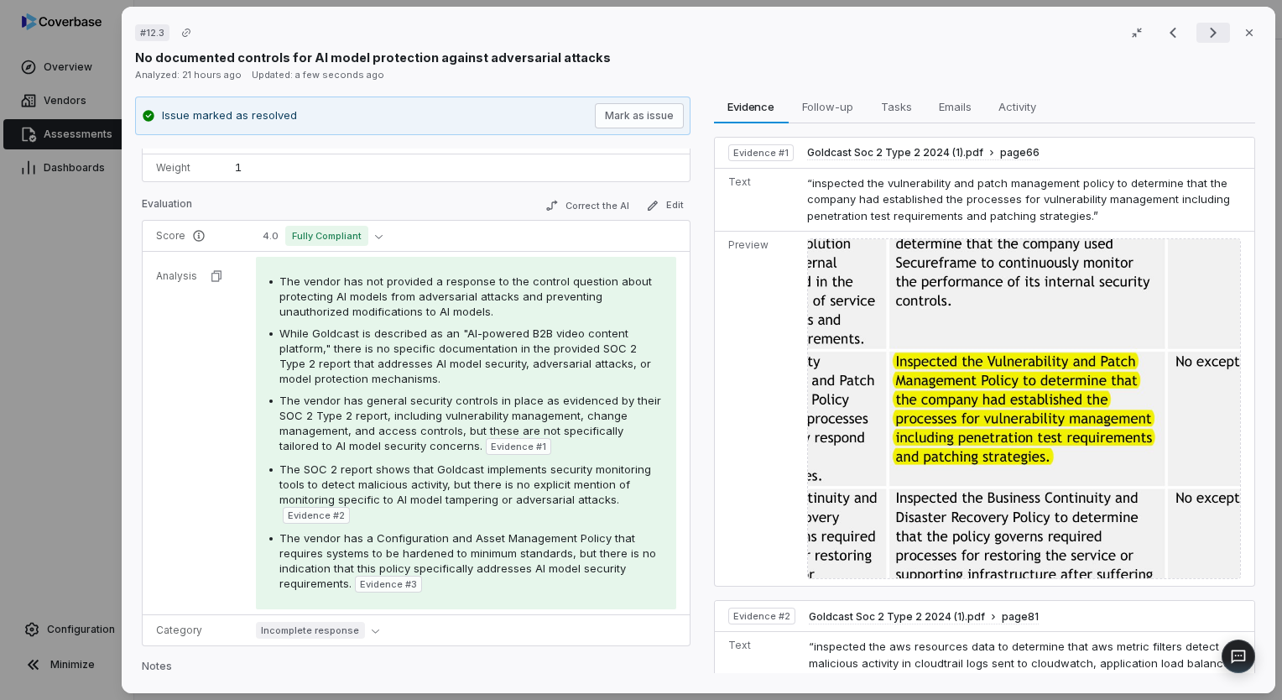
click at [1203, 35] on icon "Next result" at bounding box center [1213, 33] width 20 height 20
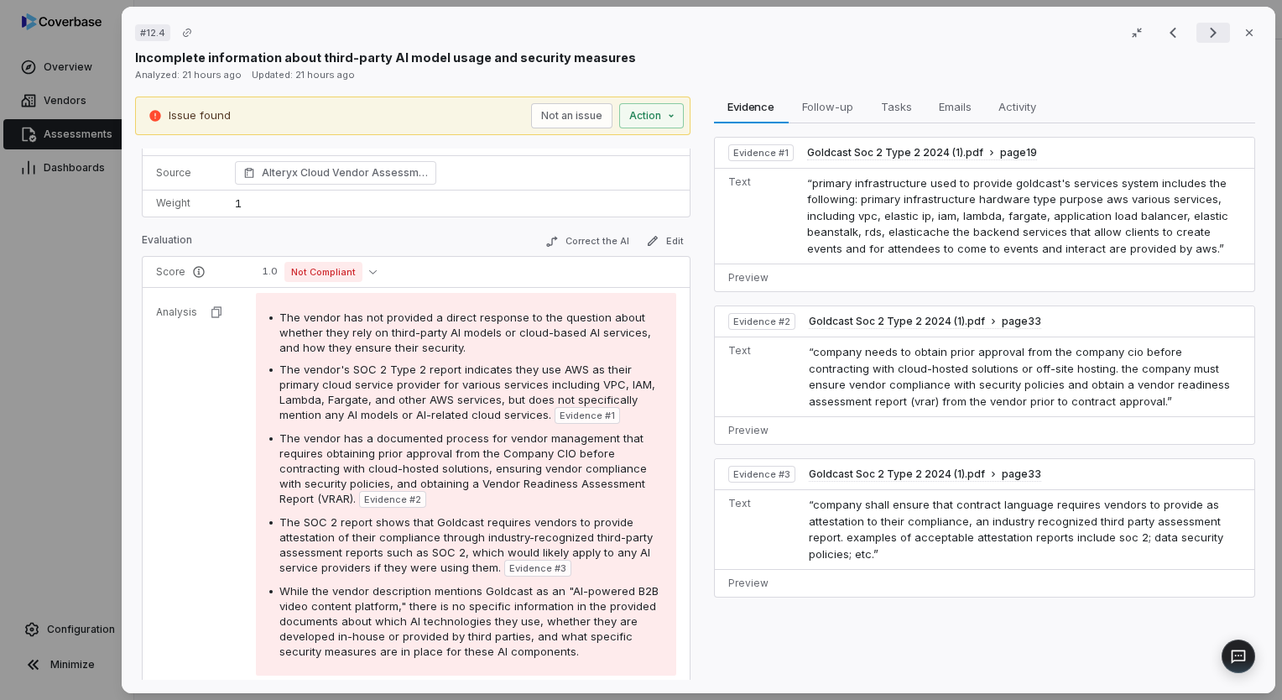
scroll to position [161, 0]
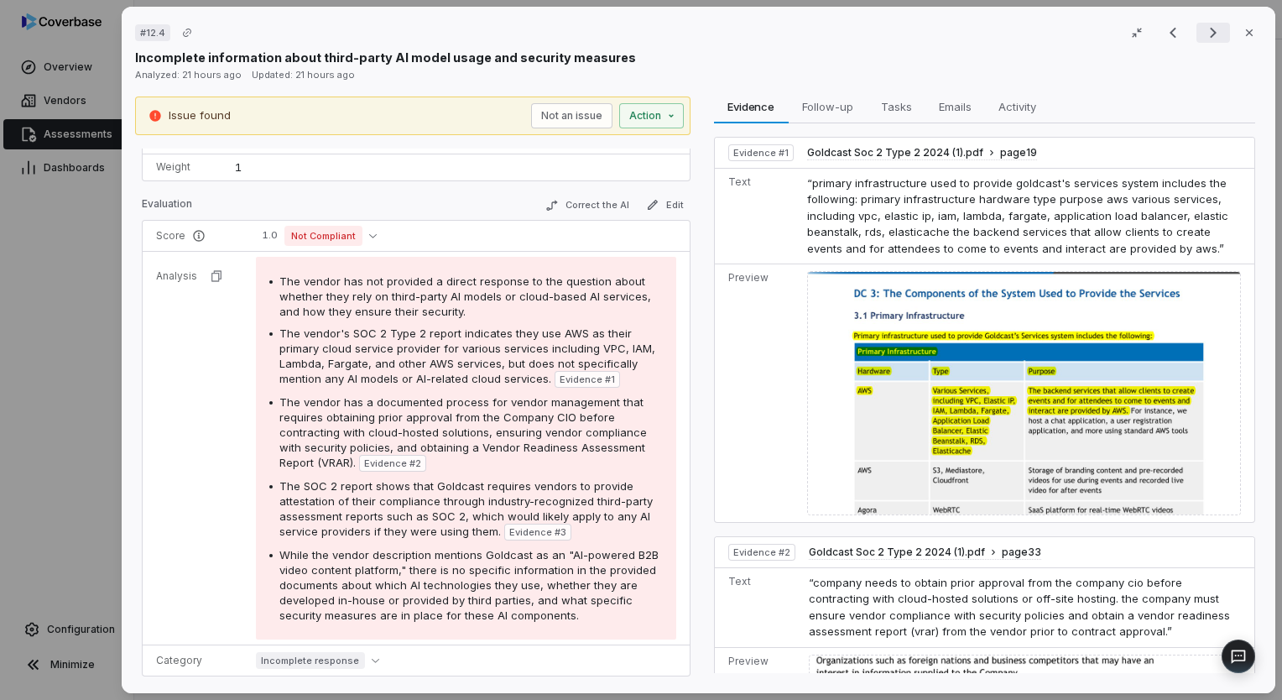
click at [1203, 35] on icon "Next result" at bounding box center [1213, 33] width 20 height 20
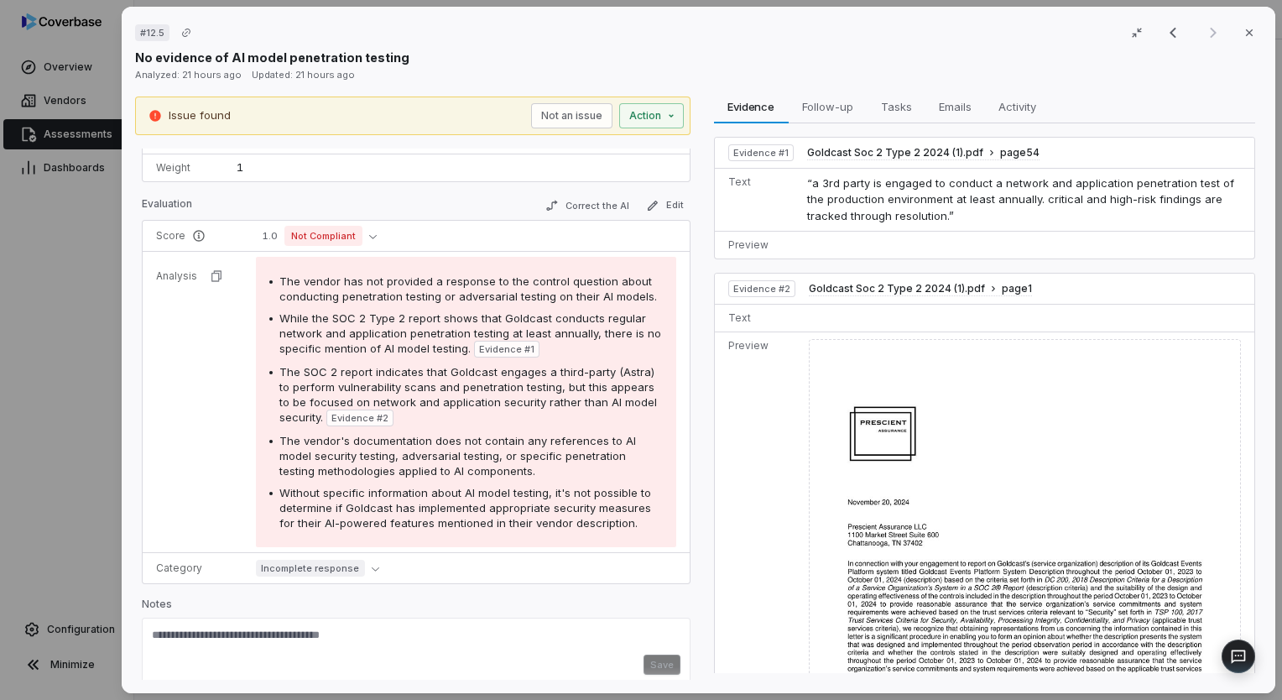
scroll to position [64, 0]
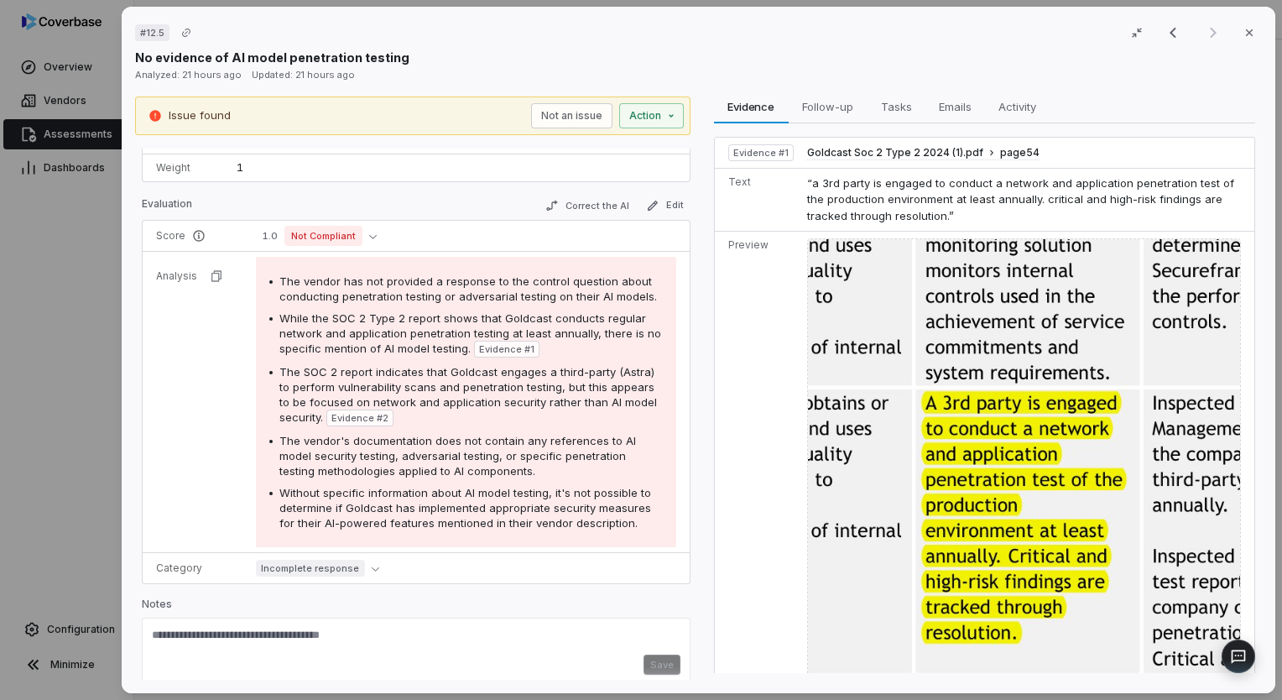
click at [1201, 35] on div "Result 4 of 4 Close" at bounding box center [1209, 32] width 106 height 25
click at [1170, 40] on icon "Previous result" at bounding box center [1173, 33] width 20 height 20
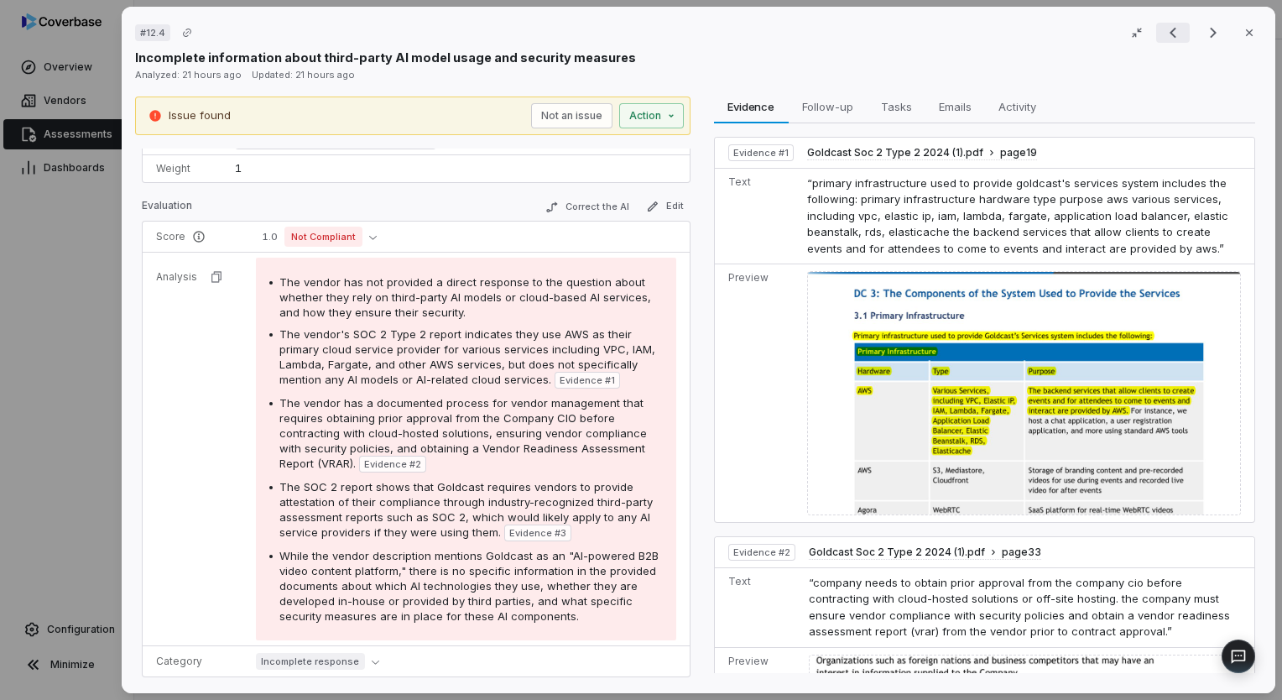
scroll to position [161, 0]
click at [1232, 35] on button "Close" at bounding box center [1249, 32] width 35 height 35
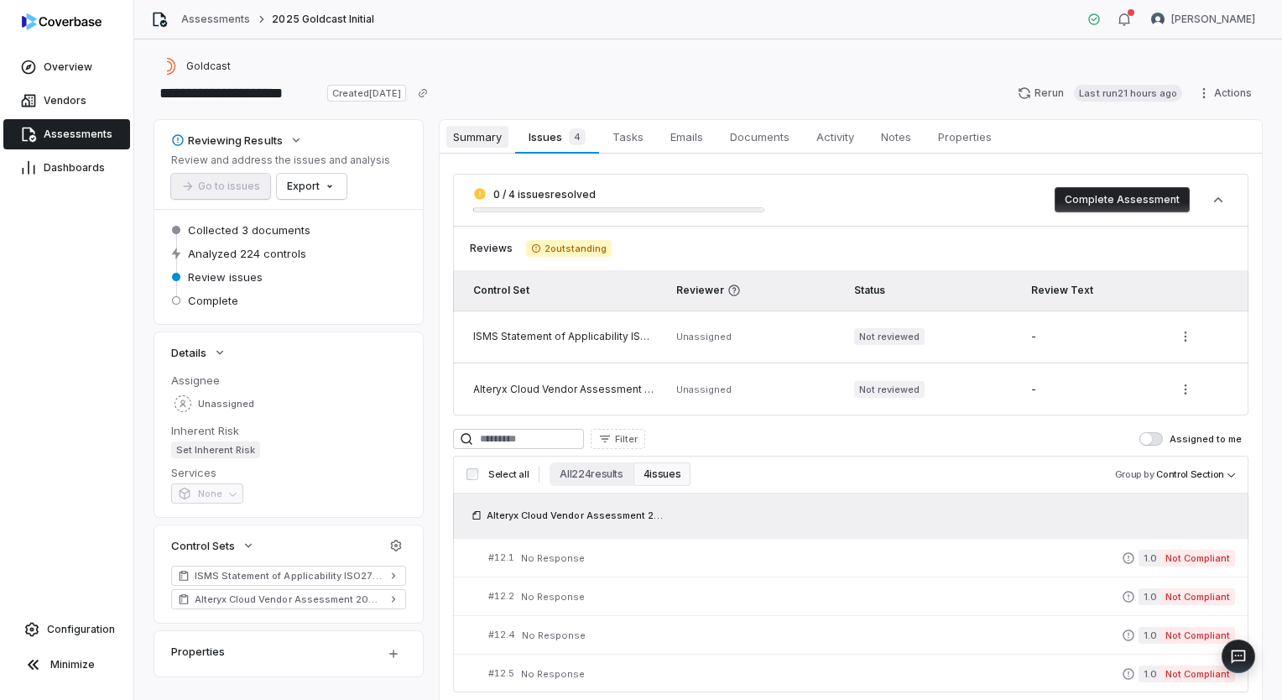
click at [472, 128] on span "Summary" at bounding box center [477, 137] width 62 height 22
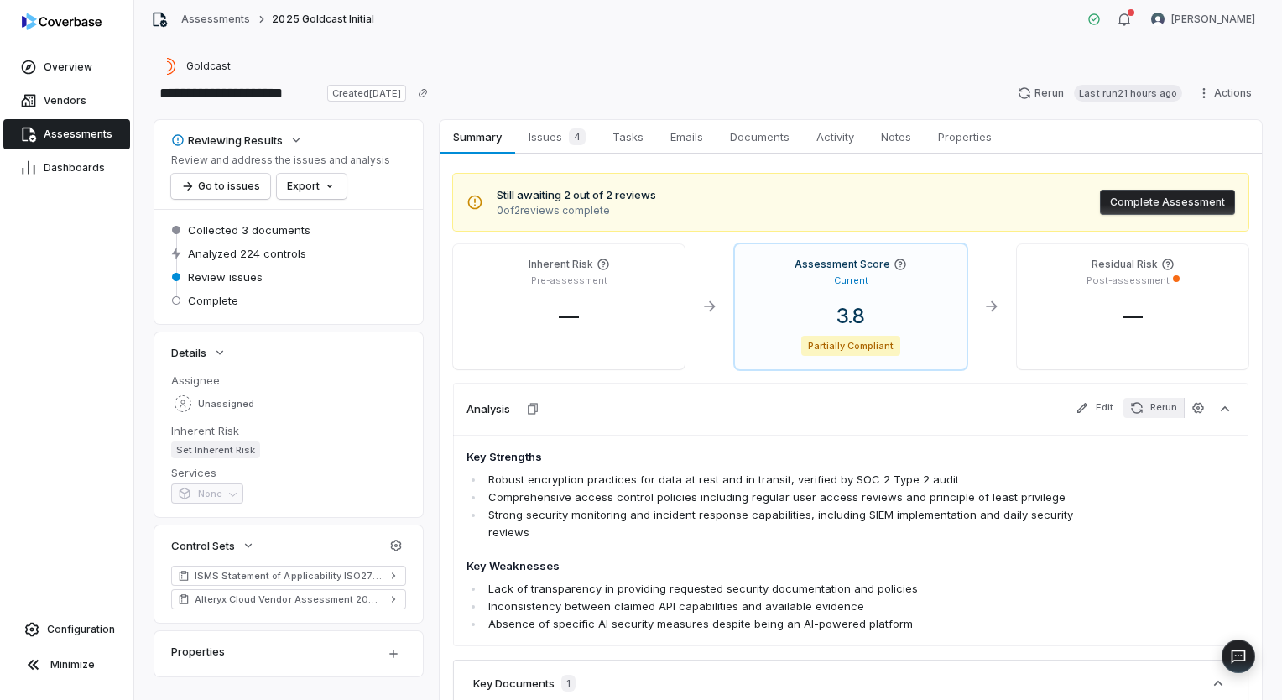
click at [1144, 412] on button "Rerun" at bounding box center [1153, 408] width 60 height 20
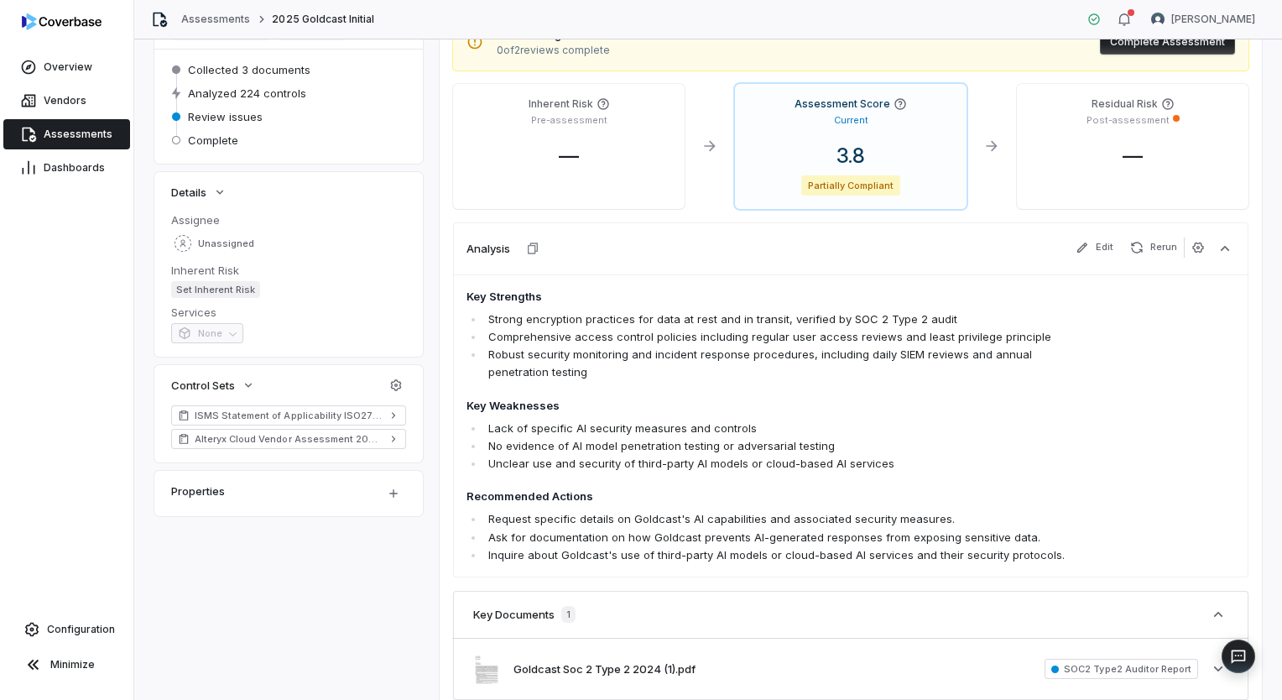
scroll to position [168, 0]
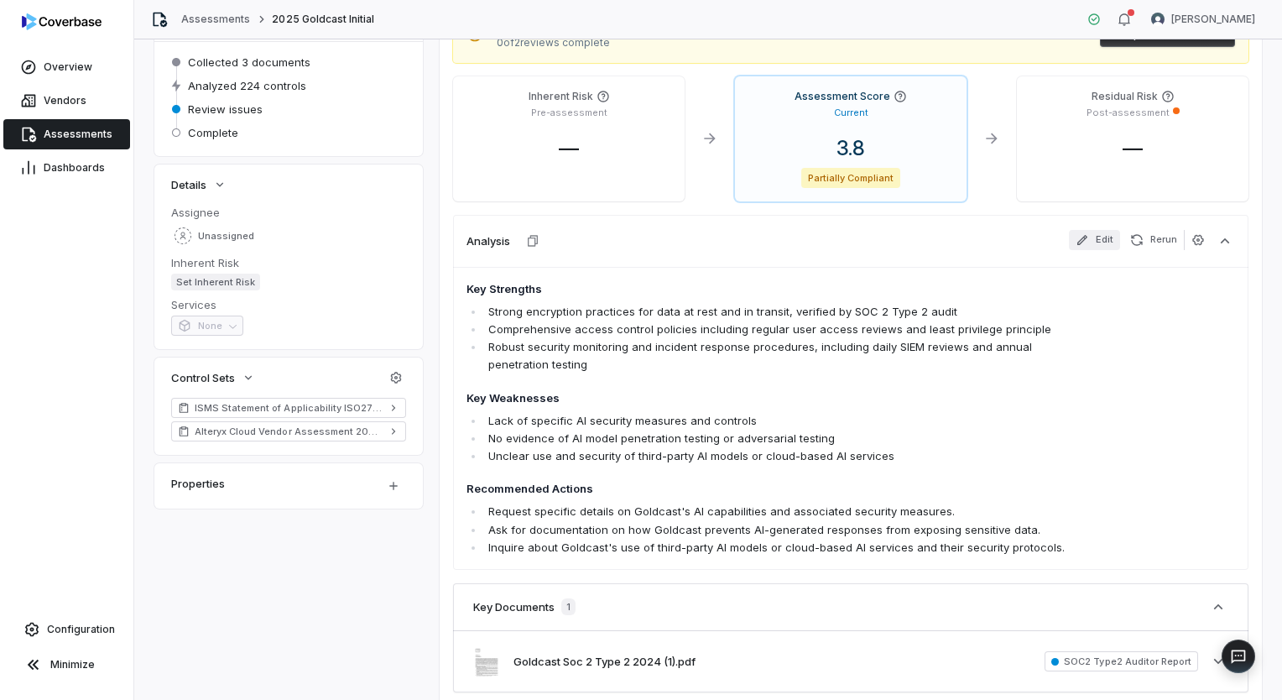
click at [1086, 230] on button "Edit" at bounding box center [1094, 240] width 51 height 20
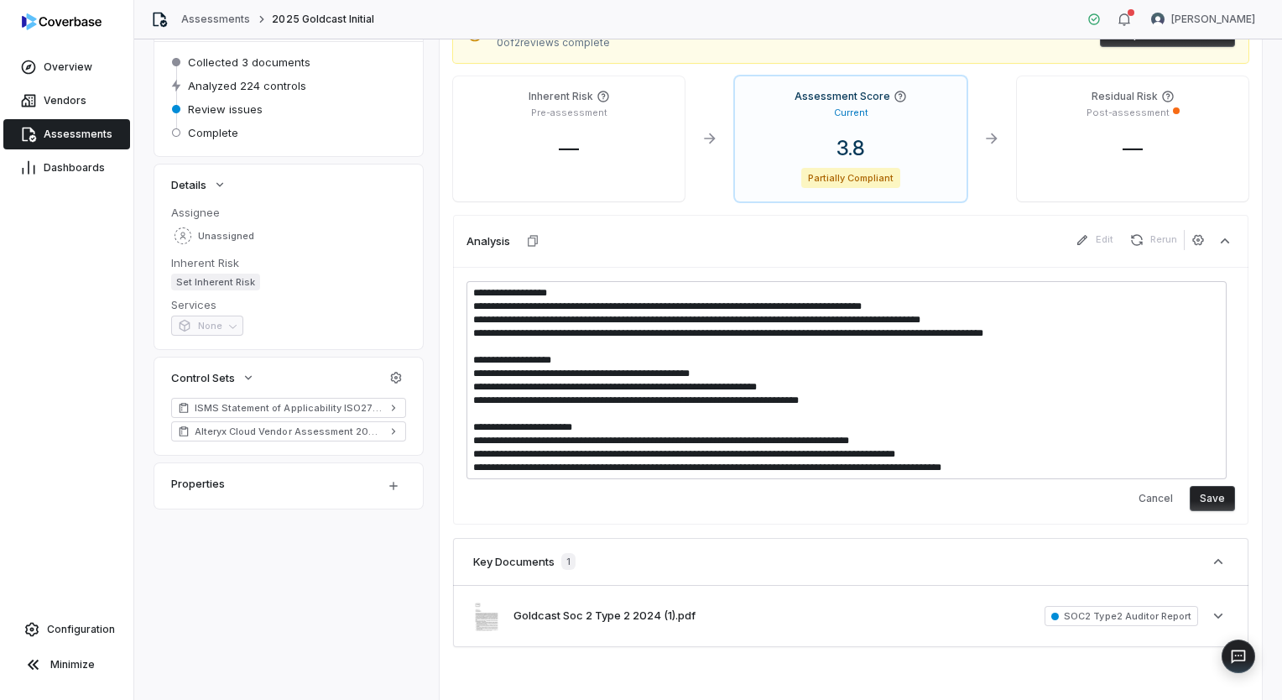
drag, startPoint x: 1015, startPoint y: 472, endPoint x: 453, endPoint y: 428, distance: 563.8
click at [453, 428] on div "**********" at bounding box center [850, 396] width 795 height 258
type textarea "*"
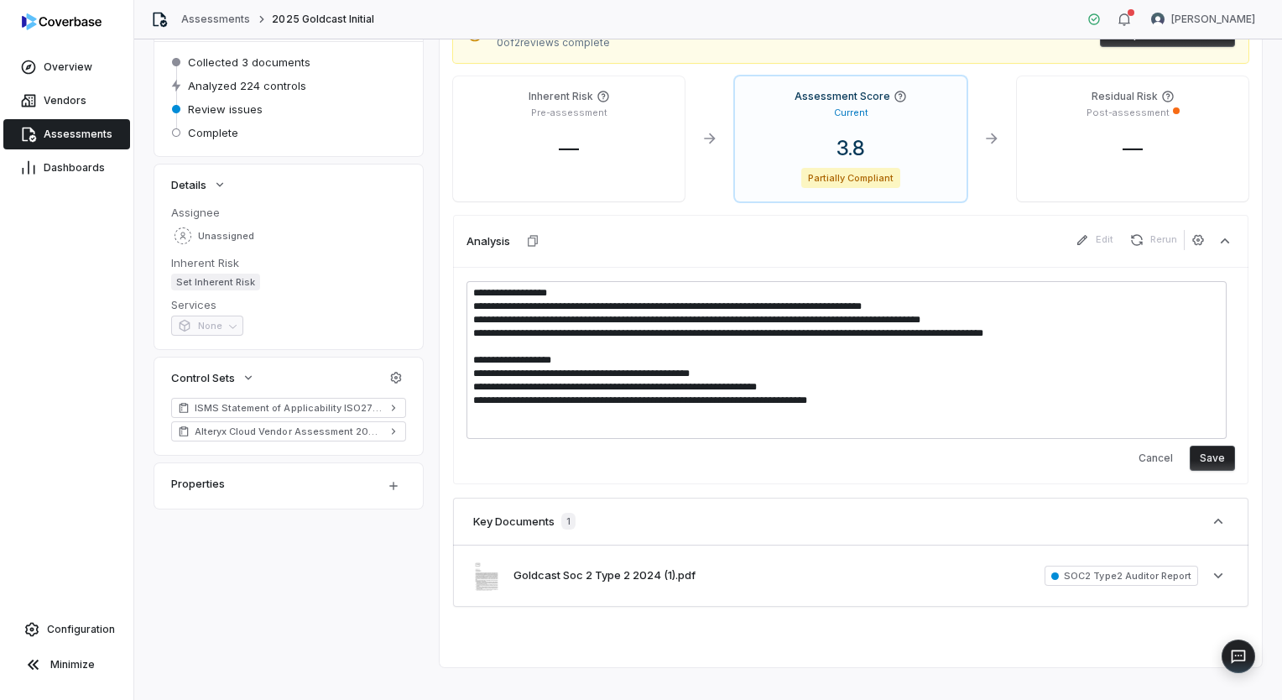
type textarea "**********"
click at [1199, 456] on button "Save" at bounding box center [1212, 457] width 45 height 25
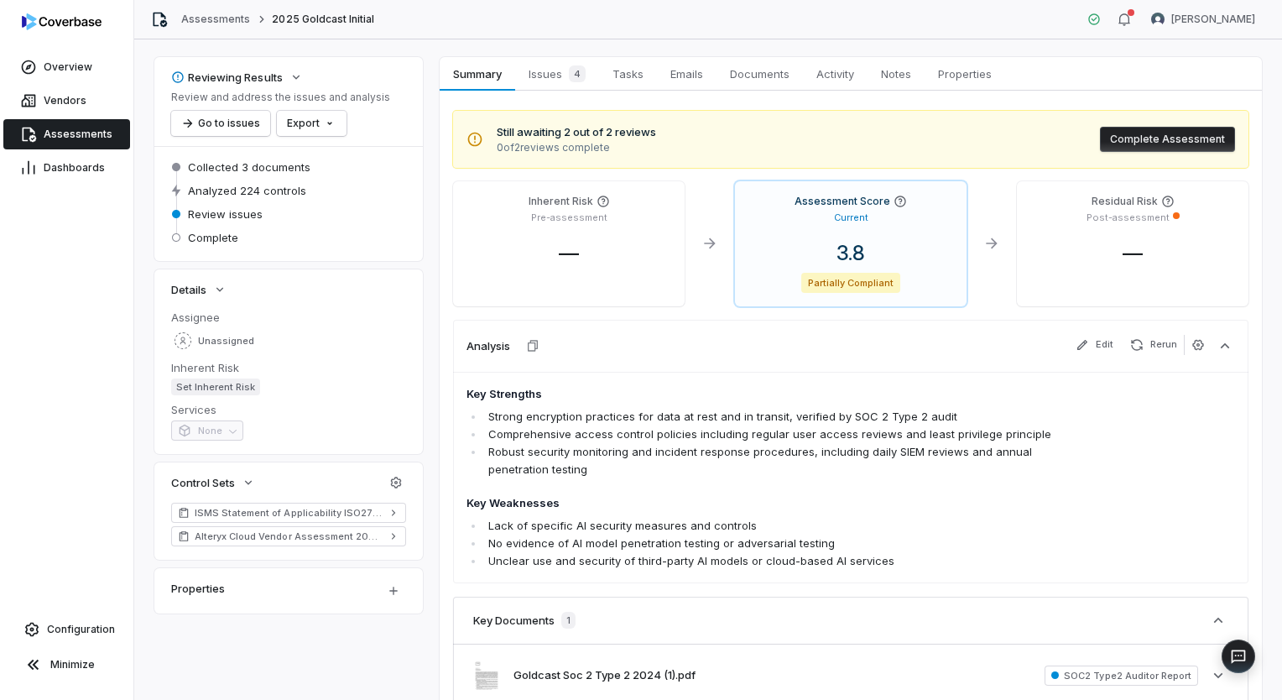
scroll to position [0, 0]
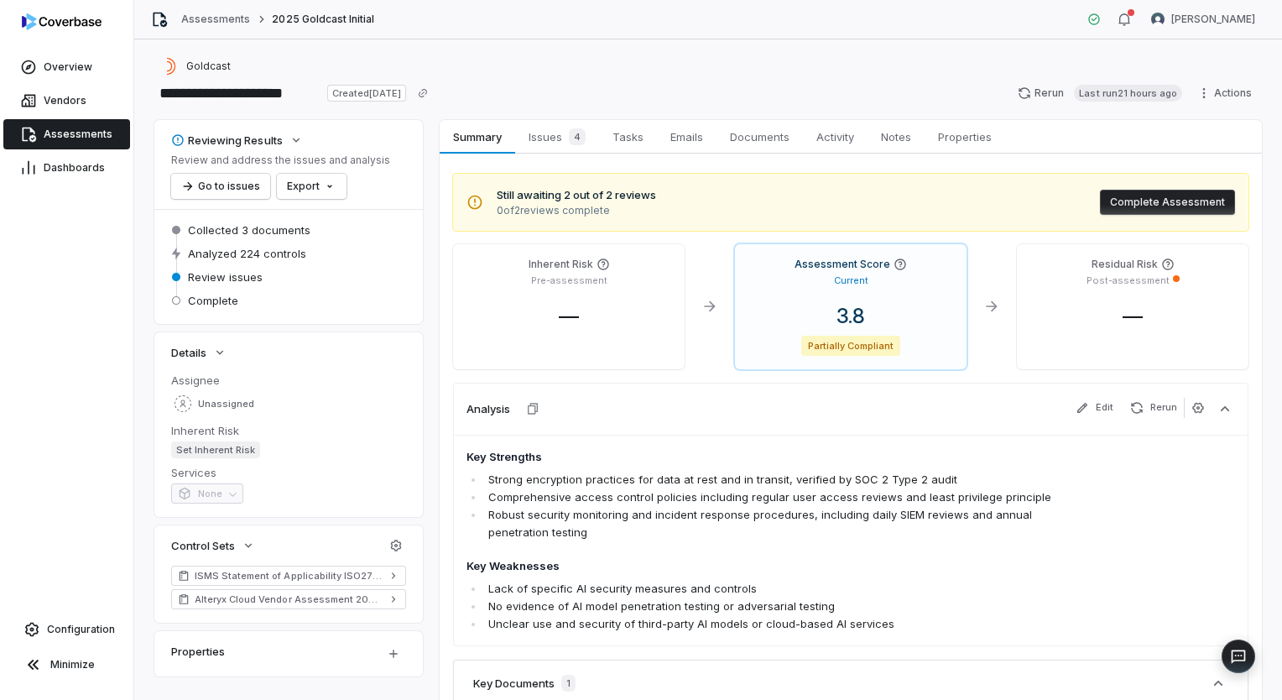
click at [1114, 206] on button "Complete Assessment" at bounding box center [1167, 202] width 135 height 25
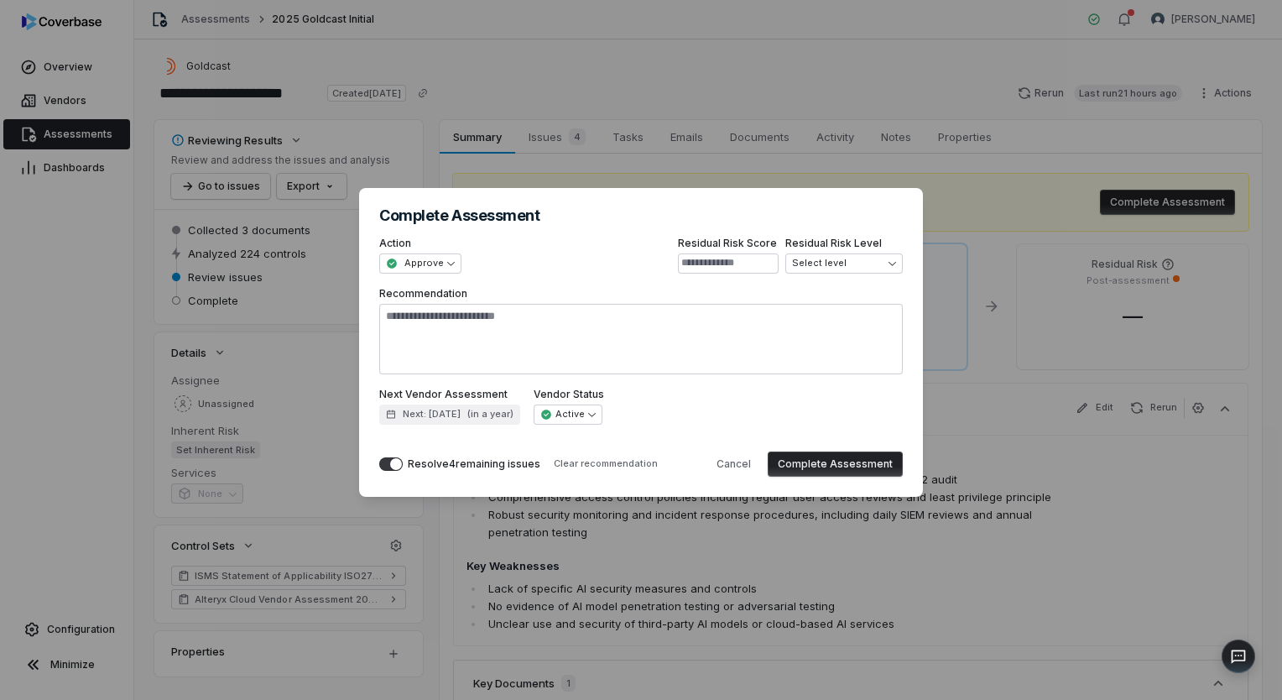
click at [857, 466] on button "Complete Assessment" at bounding box center [835, 463] width 135 height 25
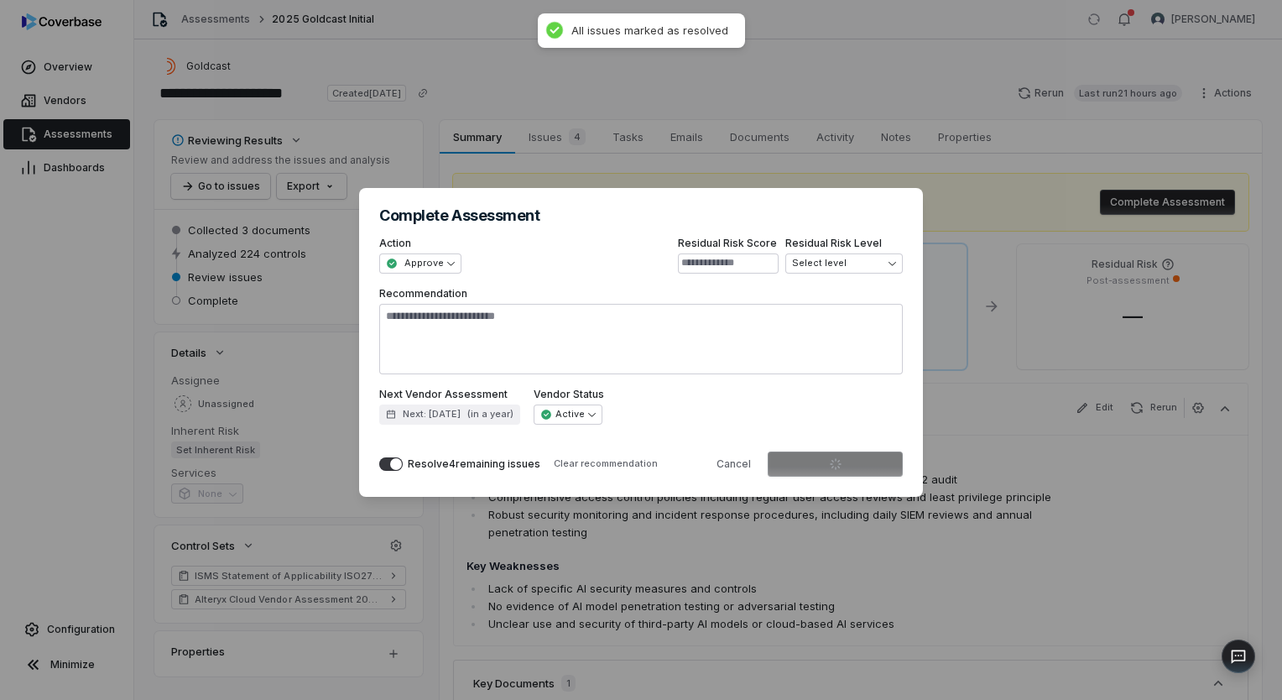
type textarea "*"
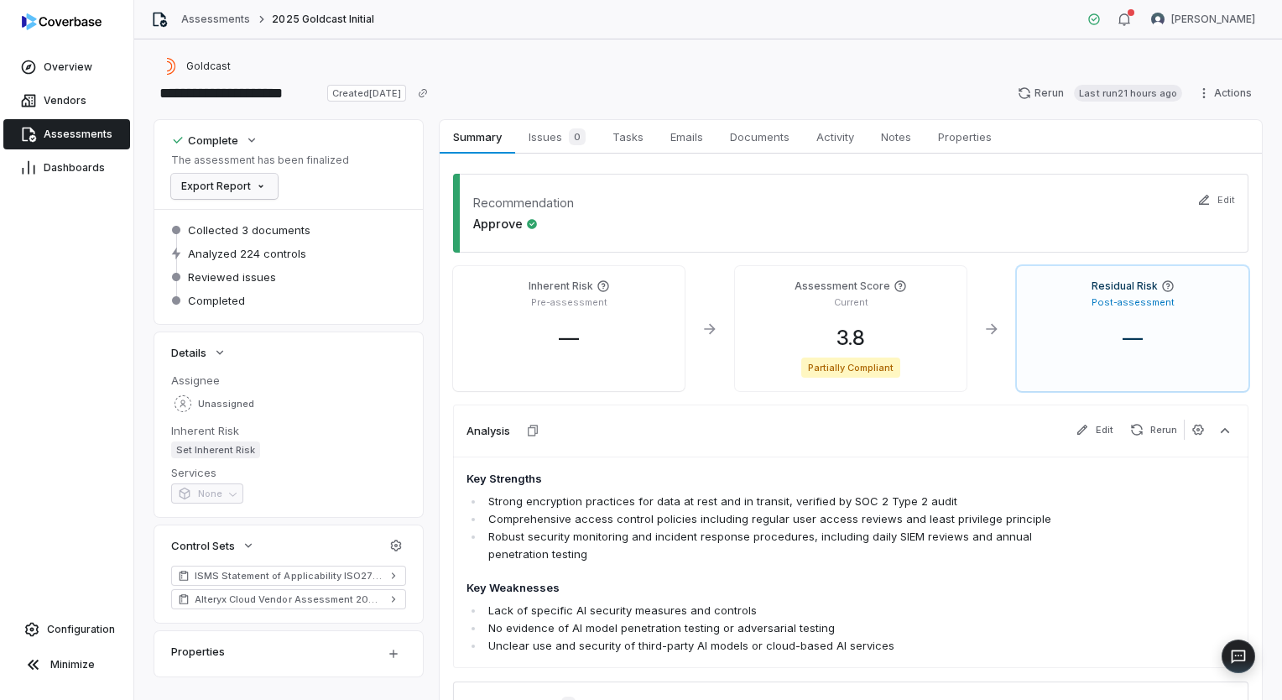
click at [265, 186] on html "**********" at bounding box center [641, 350] width 1282 height 700
click at [266, 220] on div "Export as PDF" at bounding box center [237, 222] width 118 height 27
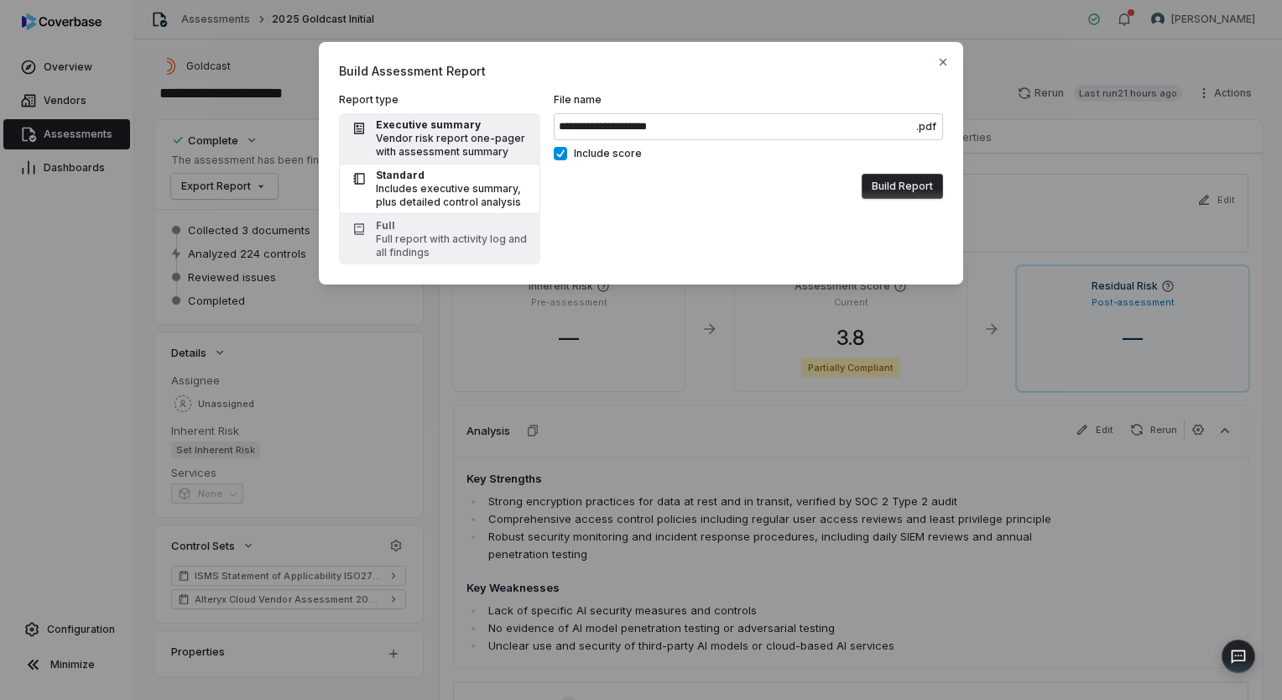
click at [479, 149] on div "Vendor risk report one-pager with assessment summary" at bounding box center [453, 145] width 154 height 27
type input "**********"
click at [559, 154] on button "Include score" at bounding box center [560, 153] width 13 height 13
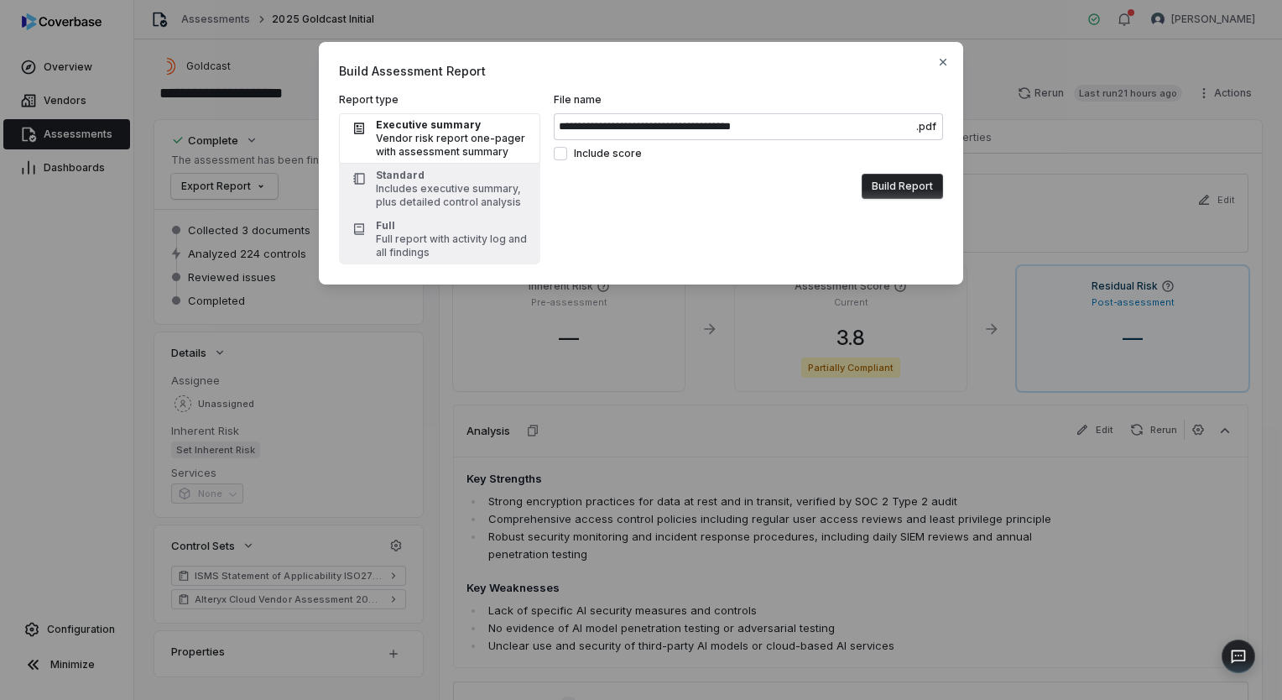
click at [926, 191] on button "Build Report" at bounding box center [902, 186] width 81 height 25
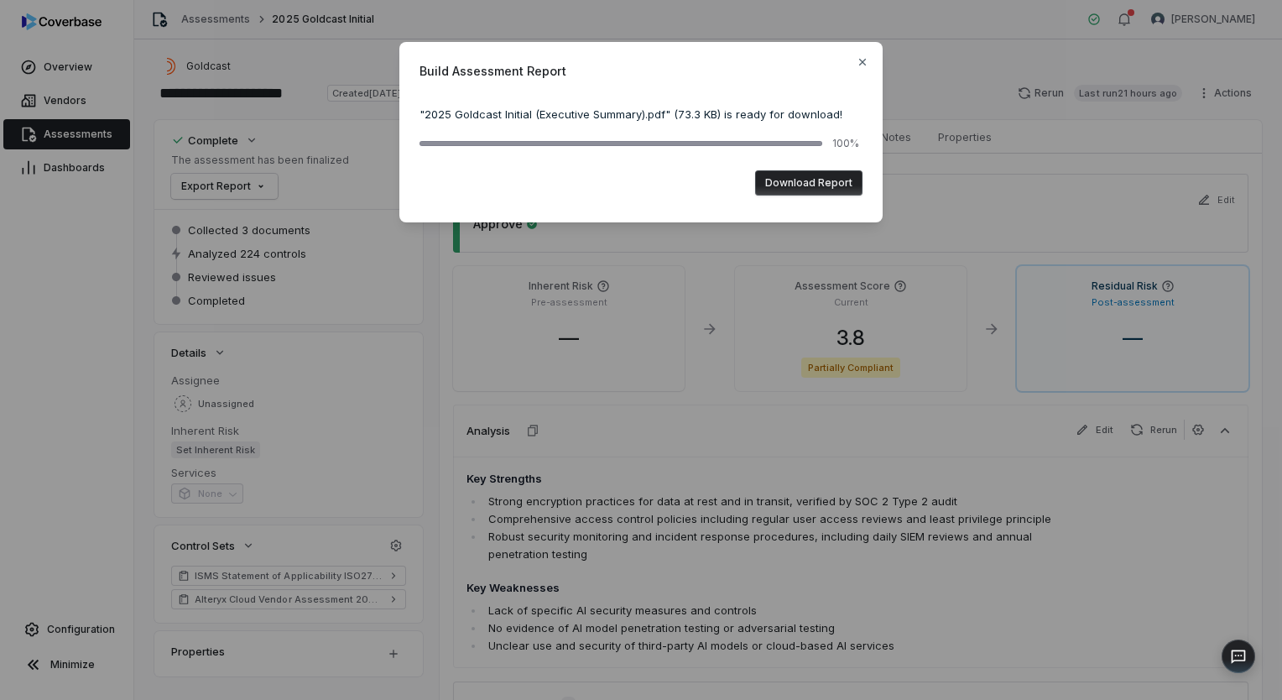
click at [821, 179] on button "Download Report" at bounding box center [808, 182] width 107 height 25
click at [856, 52] on div "Build Assessment Report " 2025 Goldcast Initial (Executive Summary).pdf " ( 73.…" at bounding box center [640, 132] width 483 height 180
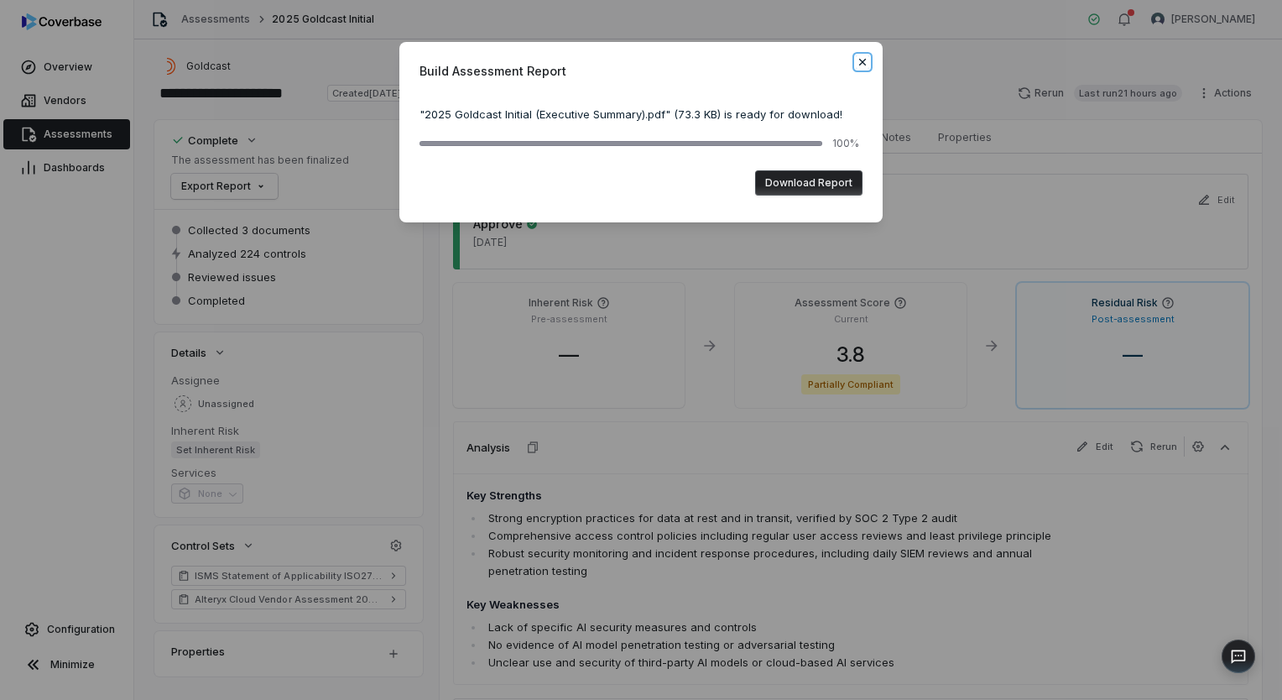
click at [859, 60] on icon "button" at bounding box center [862, 62] width 7 height 7
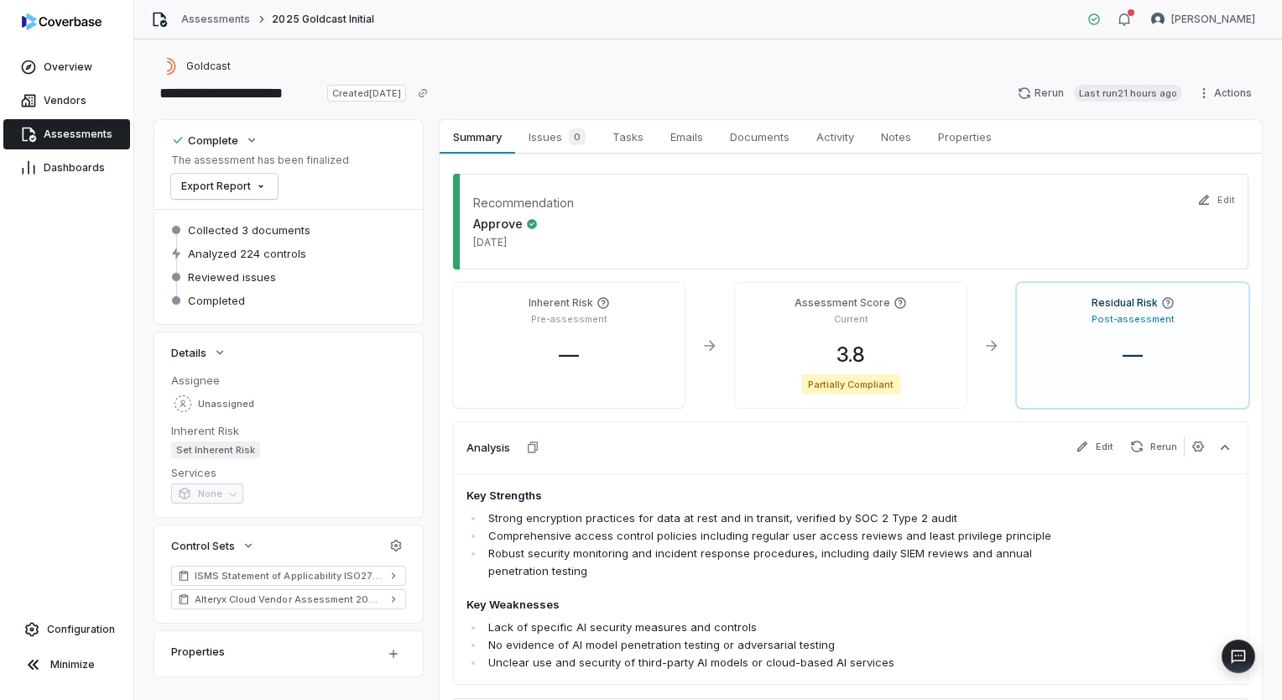
click at [69, 139] on span "Assessments" at bounding box center [78, 134] width 69 height 13
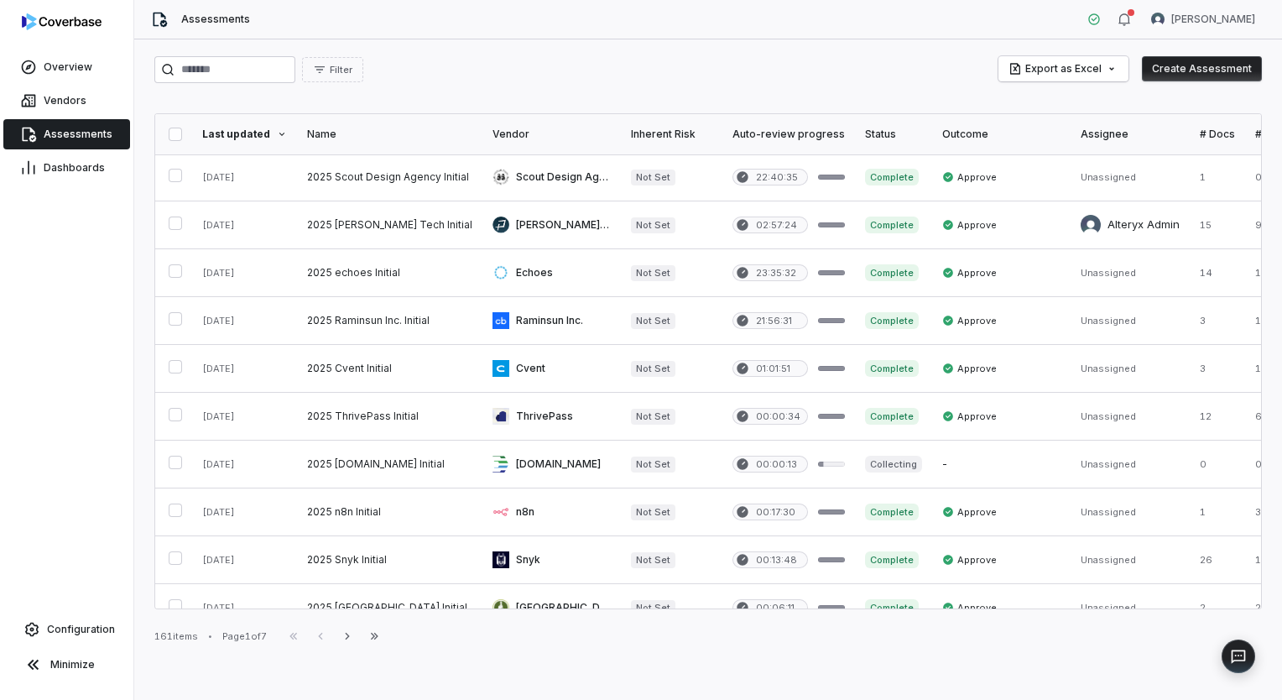
scroll to position [744, 0]
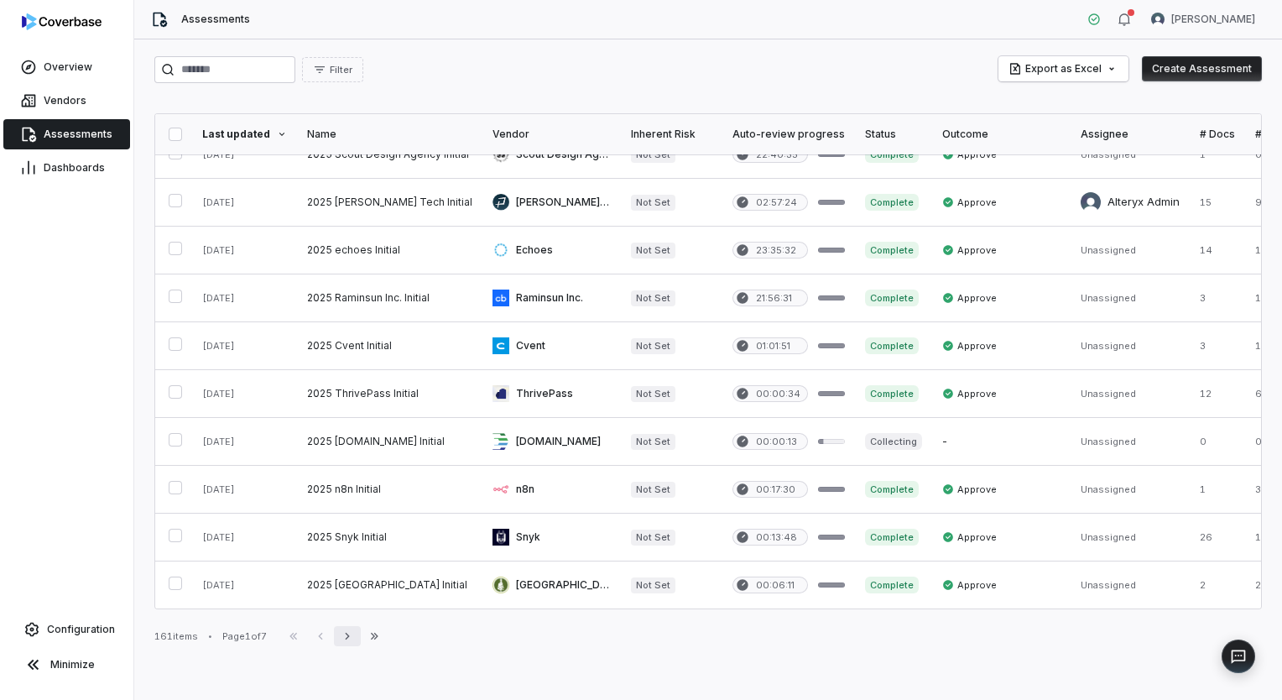
click at [342, 638] on button "Next" at bounding box center [347, 636] width 27 height 20
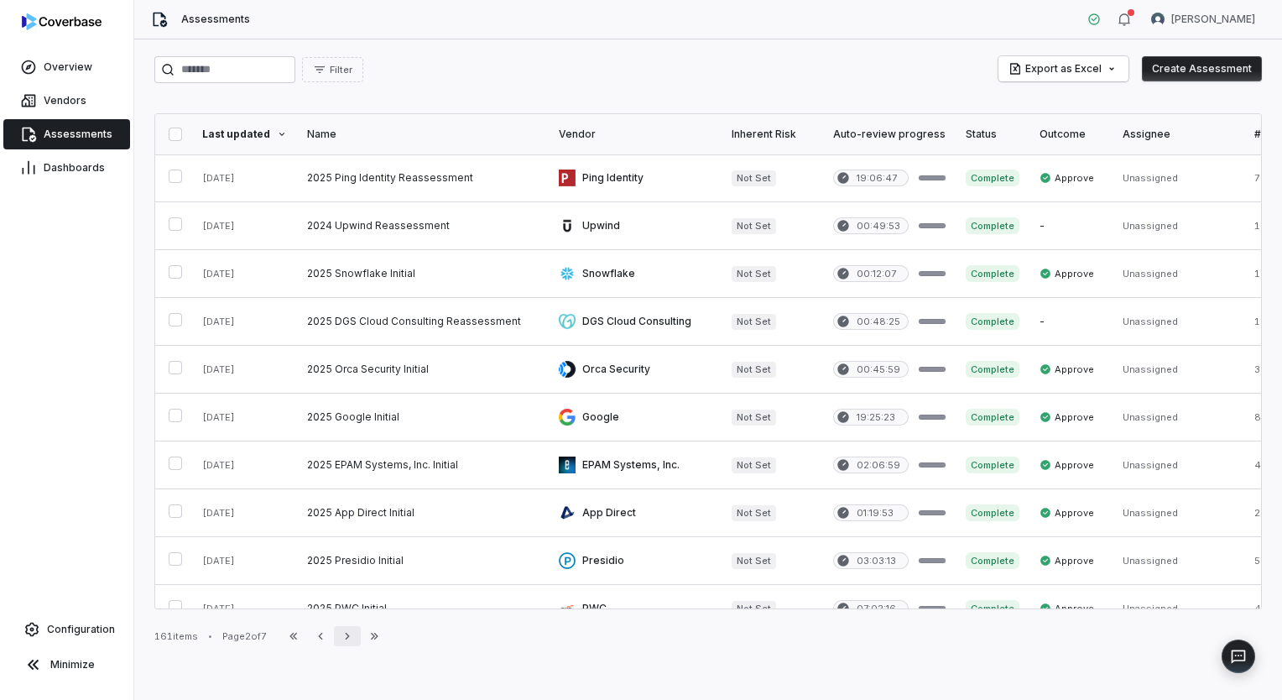
click at [348, 636] on icon "button" at bounding box center [347, 635] width 13 height 13
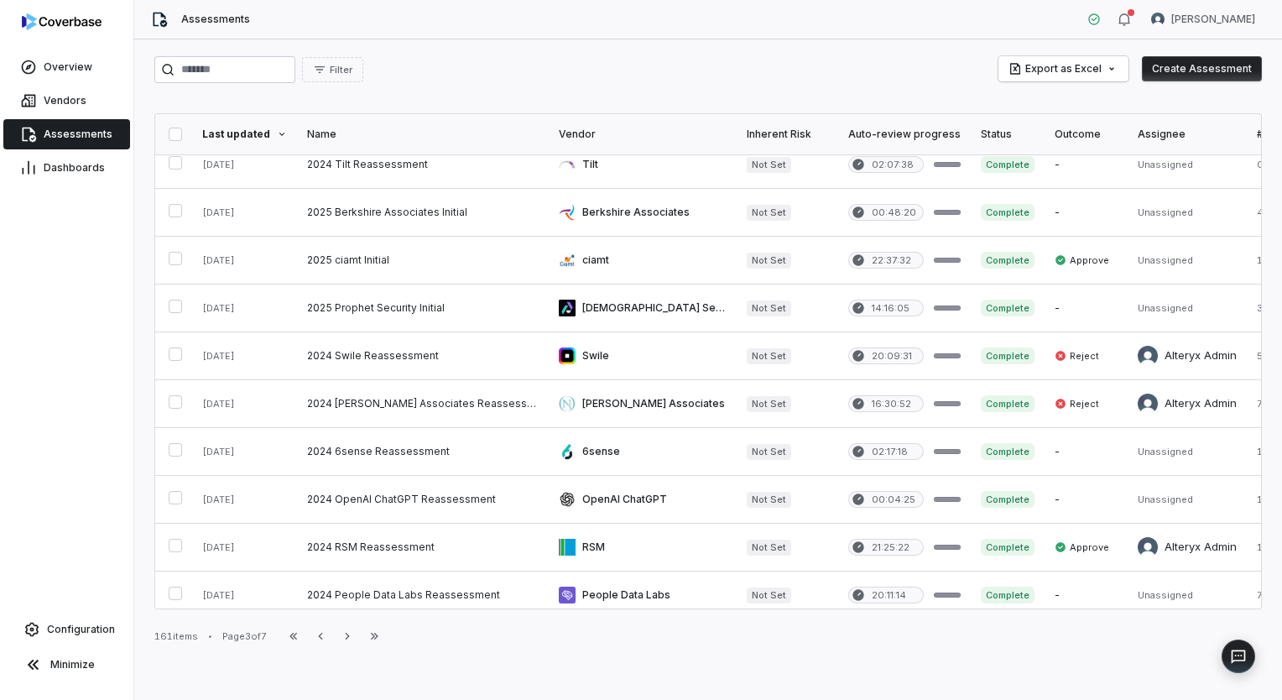
scroll to position [744, 0]
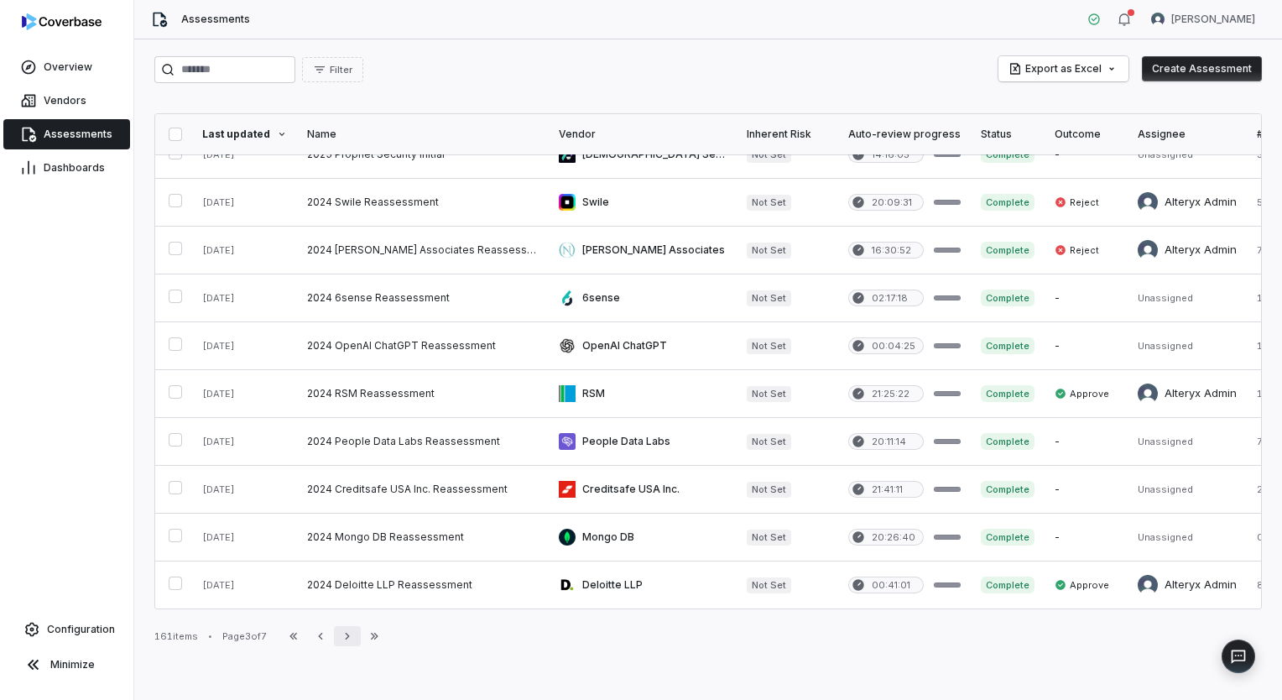
click at [349, 637] on icon "button" at bounding box center [347, 635] width 13 height 13
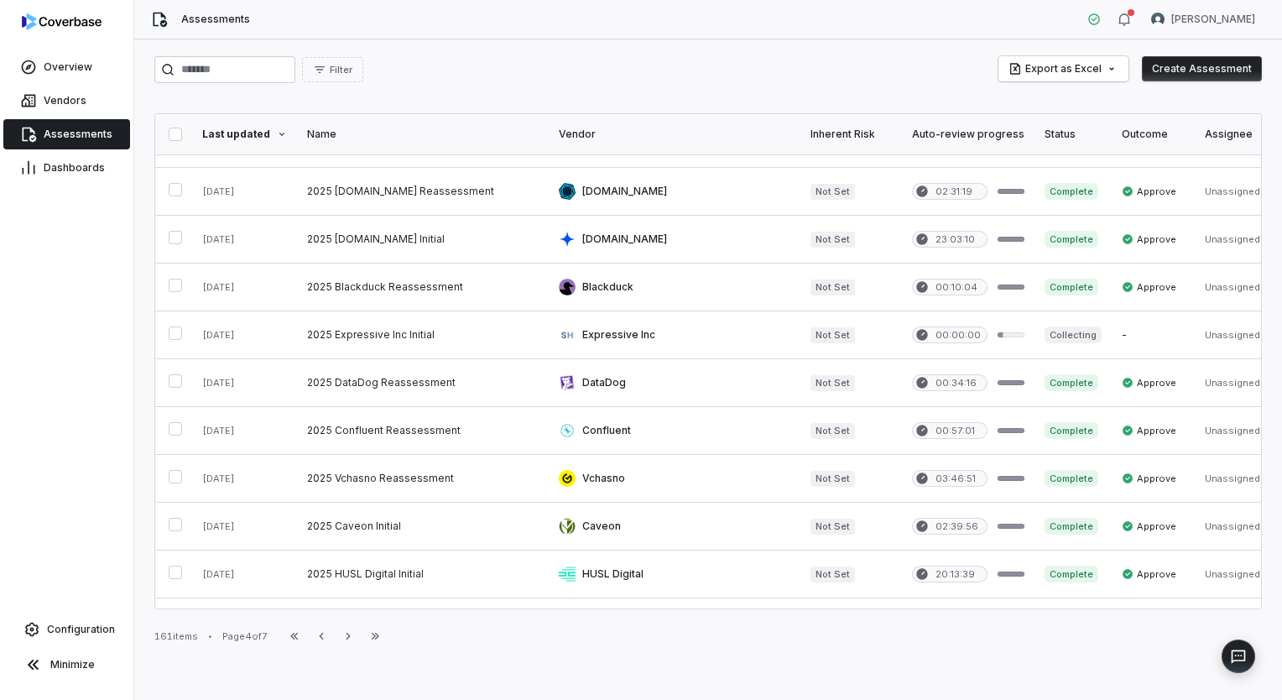
scroll to position [744, 0]
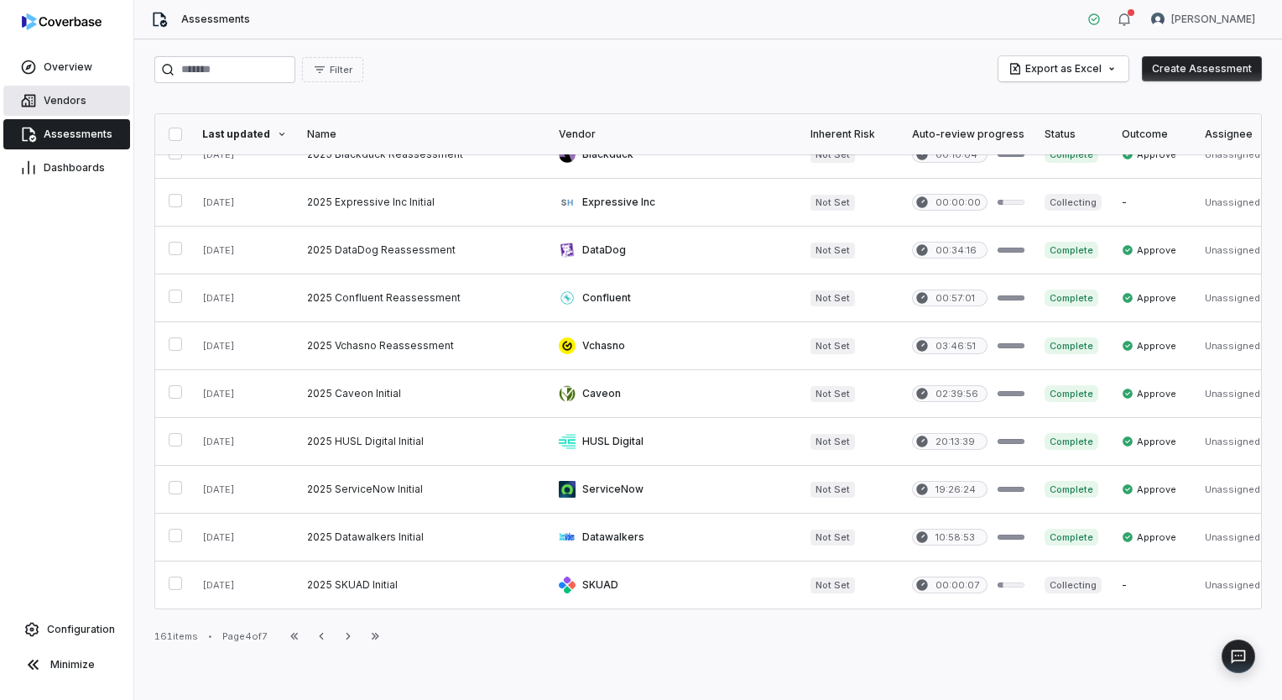
click at [66, 102] on span "Vendors" at bounding box center [65, 100] width 43 height 13
